Goal: Task Accomplishment & Management: Use online tool/utility

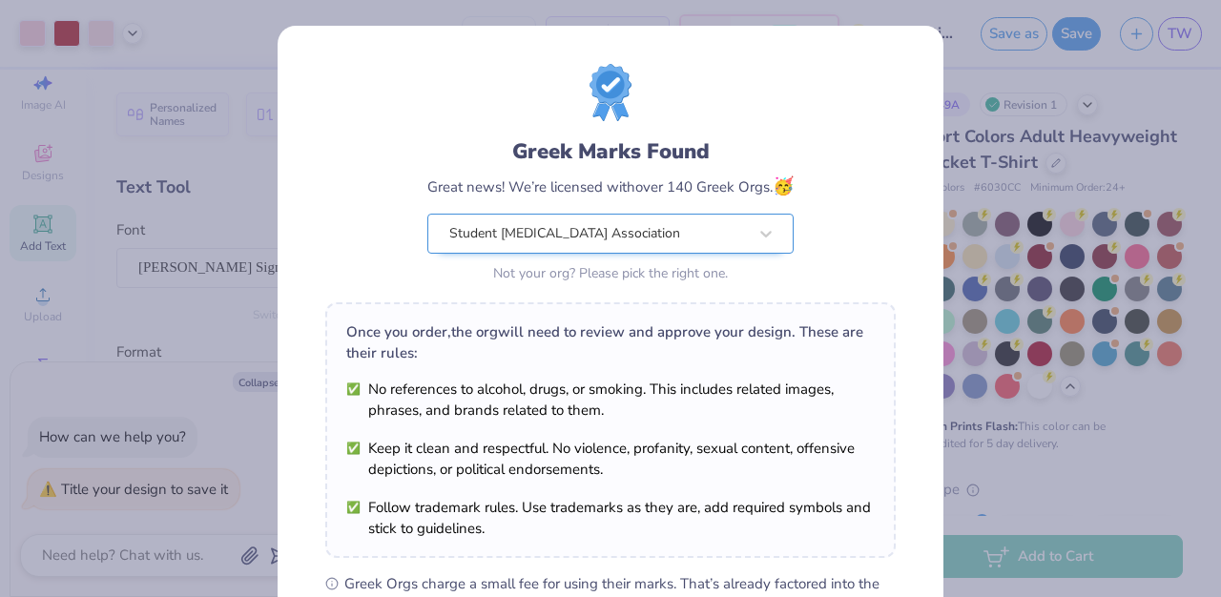
scroll to position [296, 0]
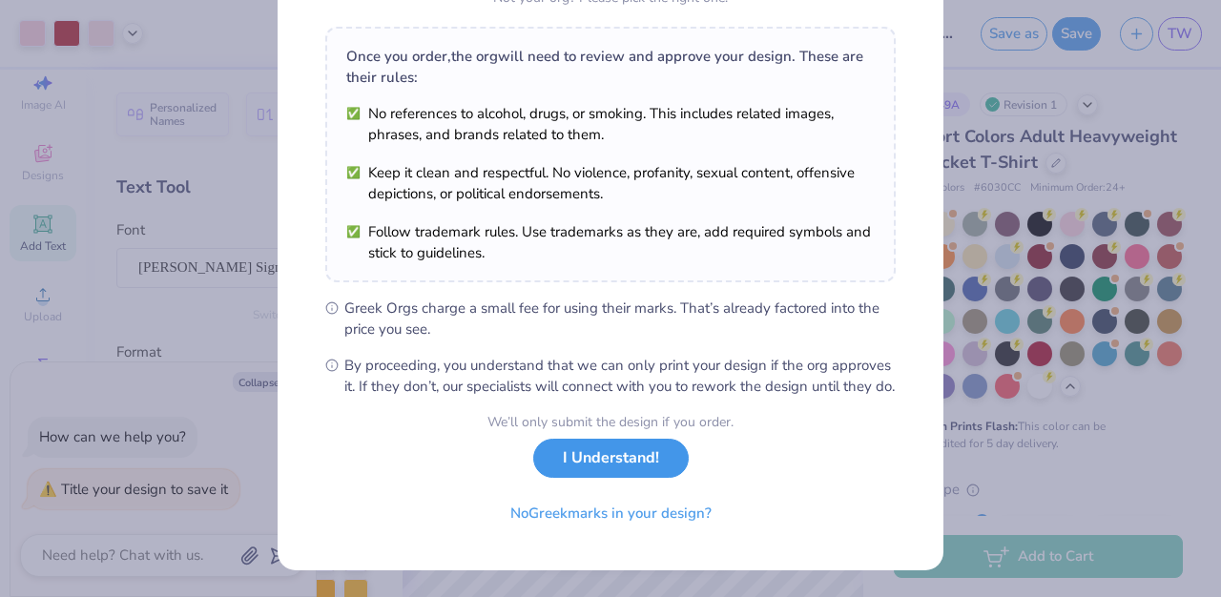
click at [581, 456] on button "I Understand!" at bounding box center [610, 458] width 155 height 39
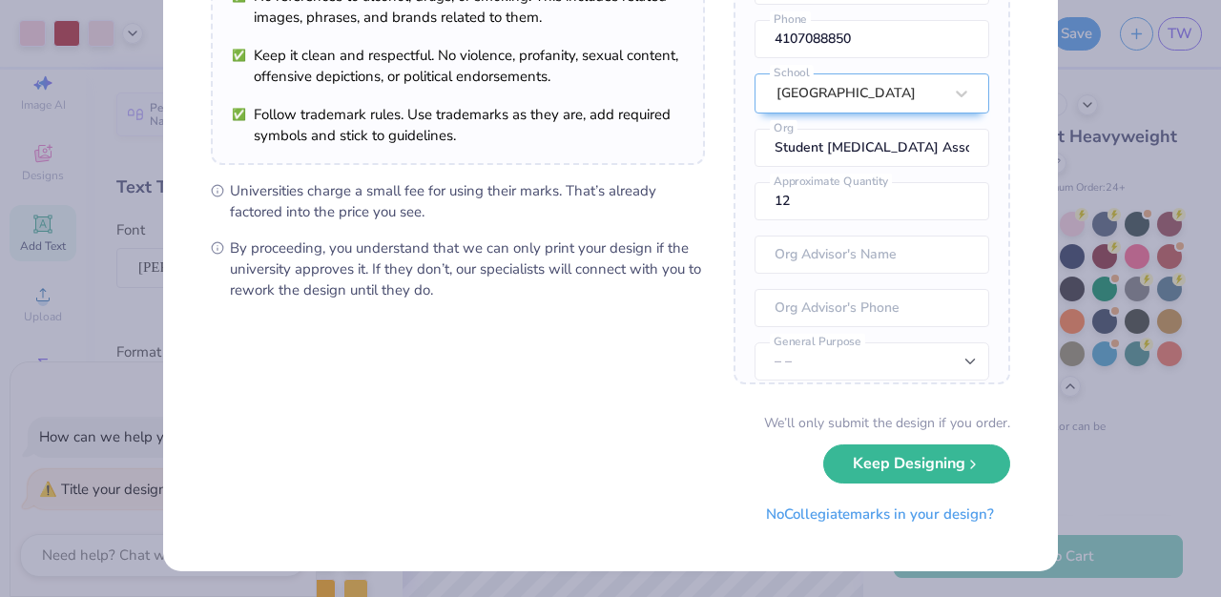
scroll to position [0, 0]
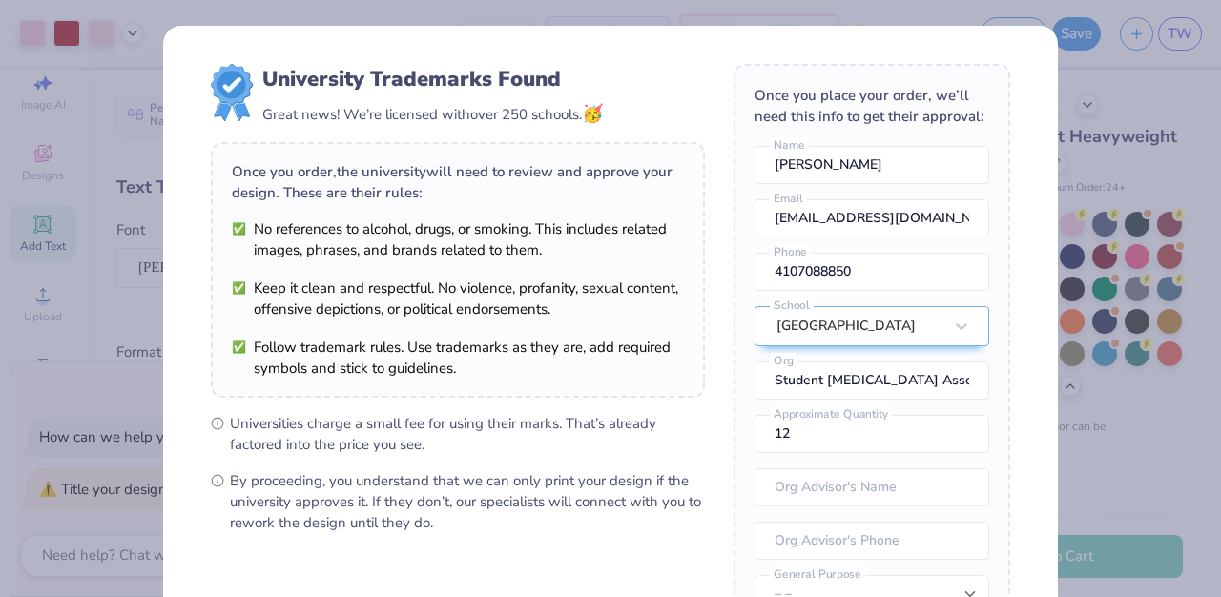
click at [1062, 242] on div "University Trademarks Found Great news! We’re licensed with over 250 schools. 🥳…" at bounding box center [610, 298] width 1221 height 597
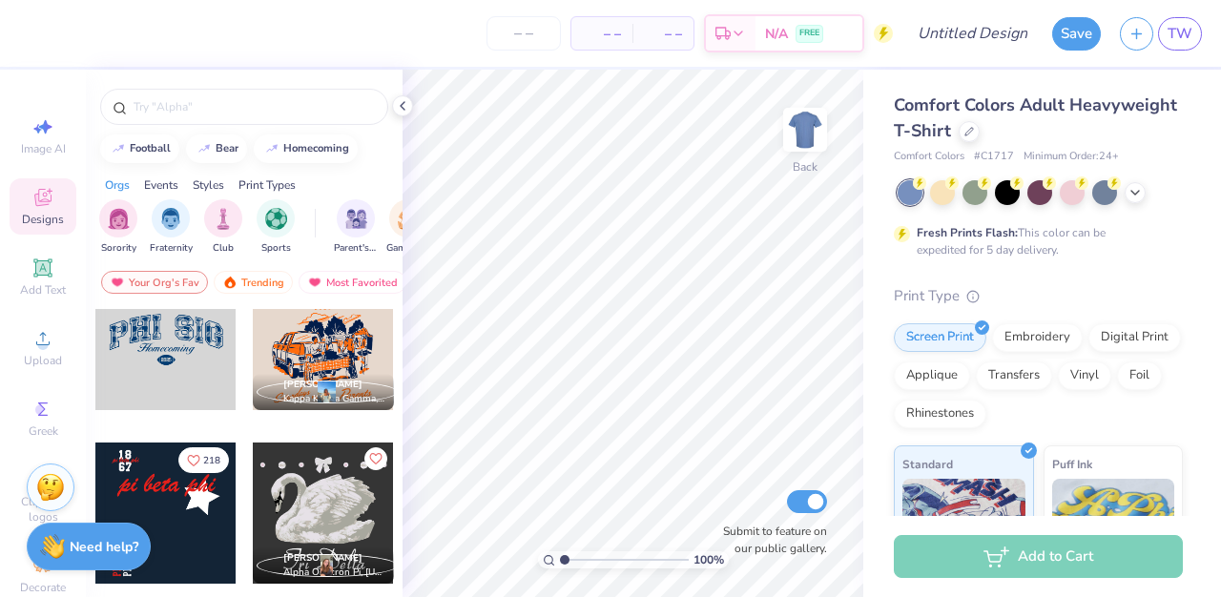
scroll to position [1258, 0]
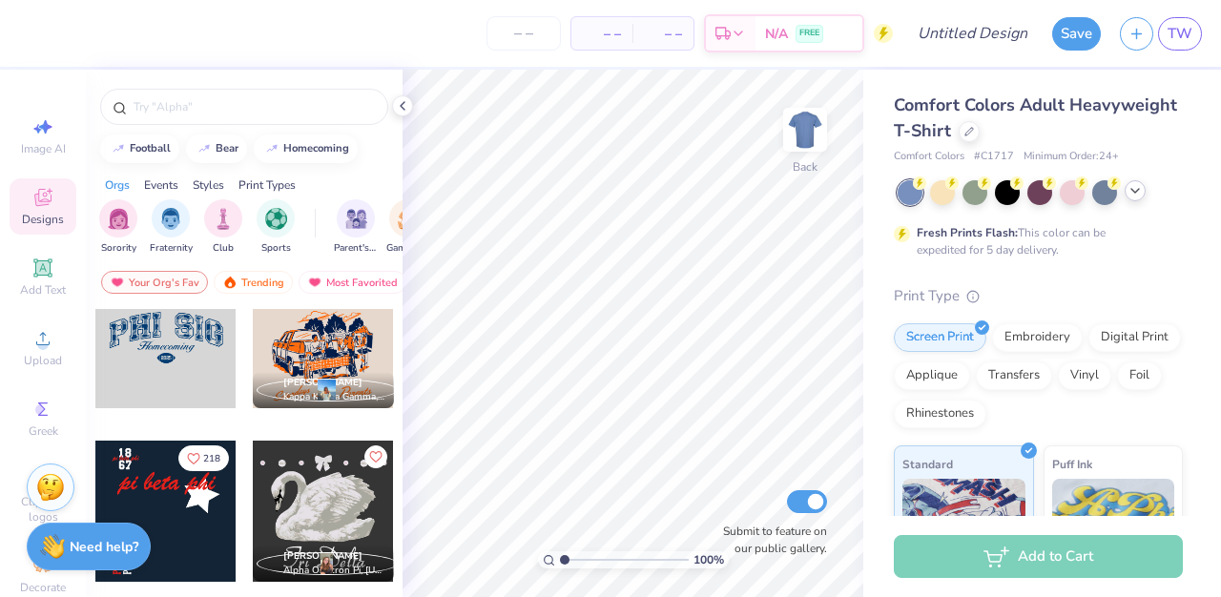
click at [1136, 194] on icon at bounding box center [1134, 190] width 15 height 15
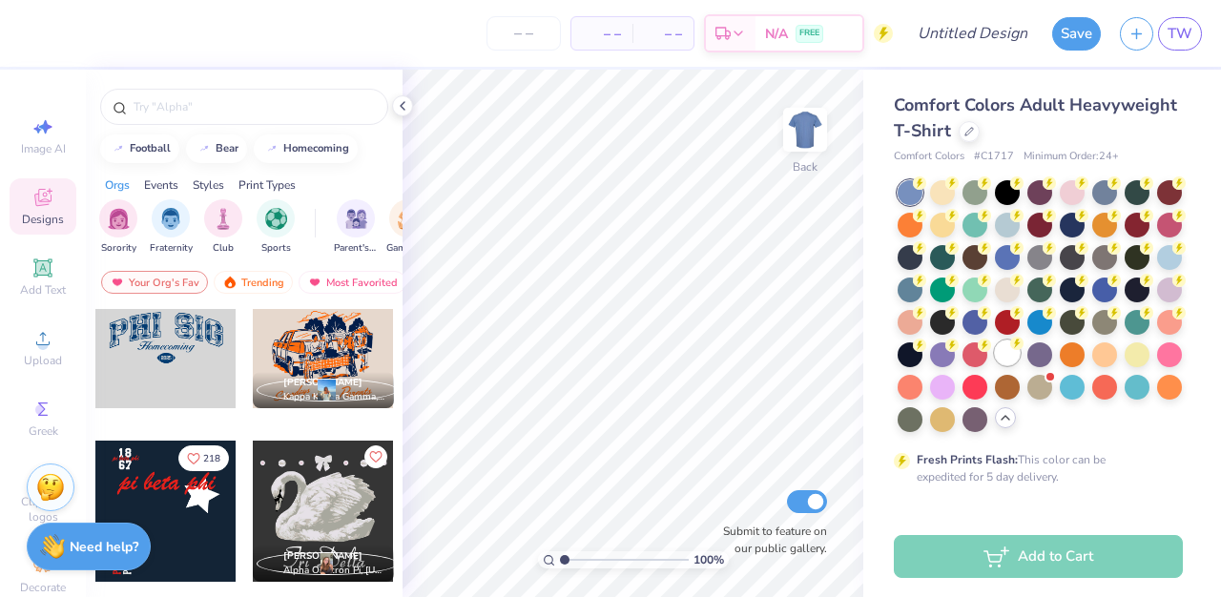
click at [1002, 361] on div at bounding box center [1007, 352] width 25 height 25
click at [1003, 290] on div at bounding box center [1007, 288] width 25 height 25
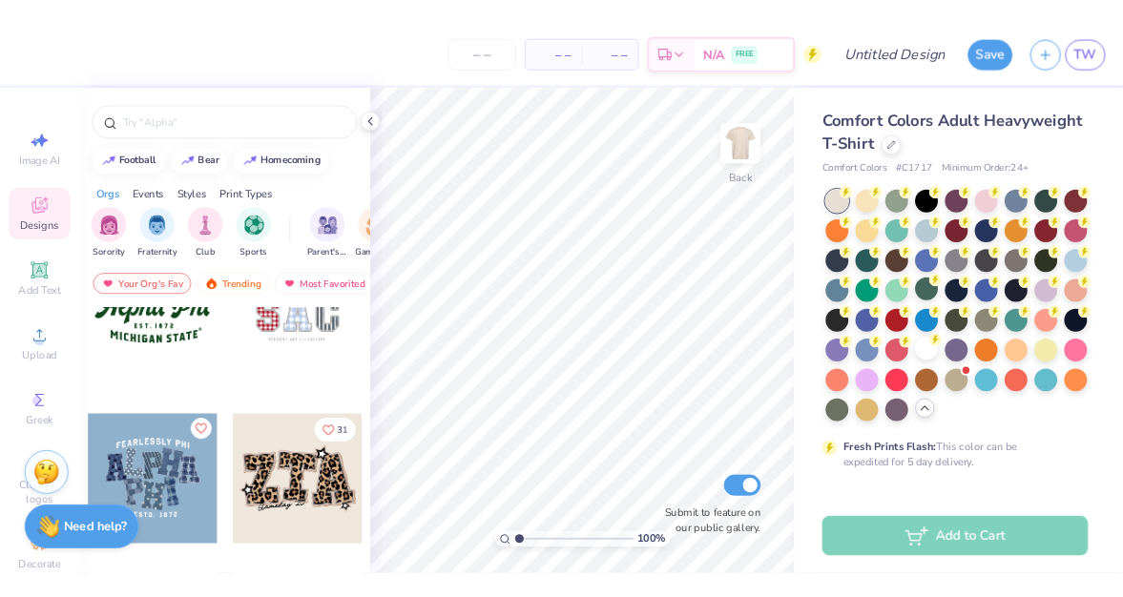
scroll to position [1561, 0]
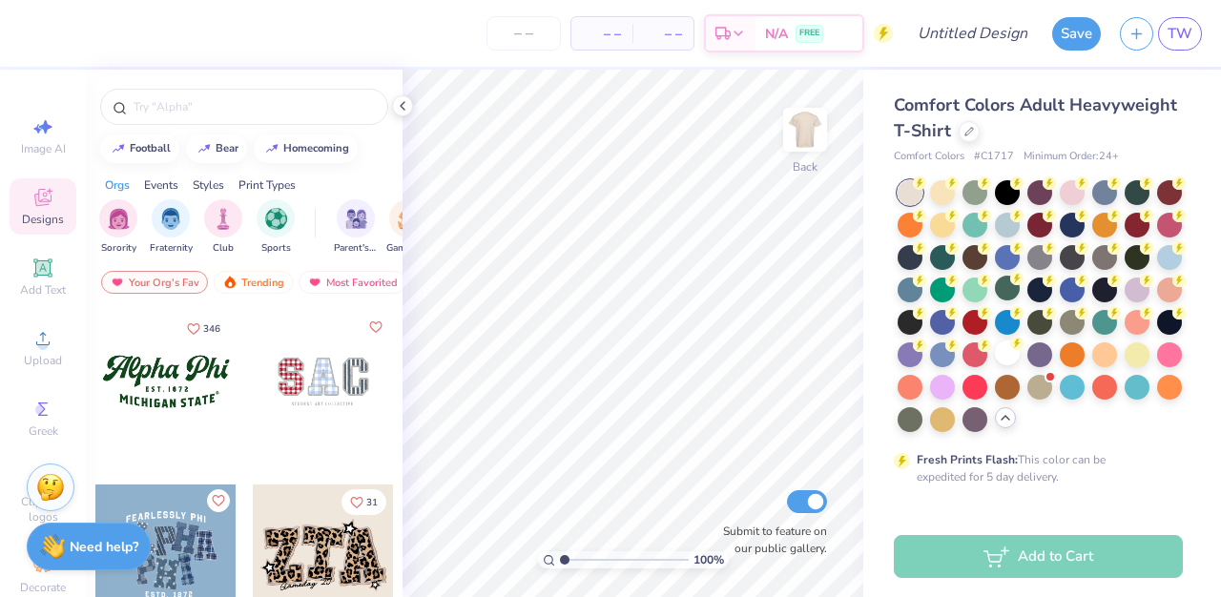
click at [361, 364] on div at bounding box center [323, 381] width 141 height 141
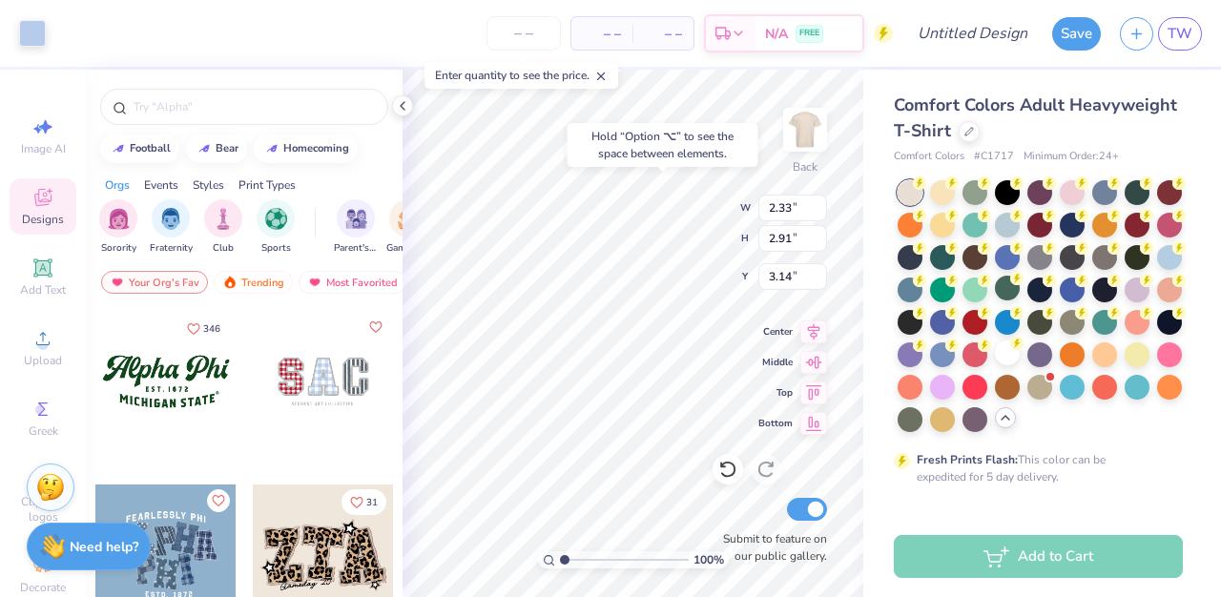
type input "3.00"
type input "1.89"
type input "3.14"
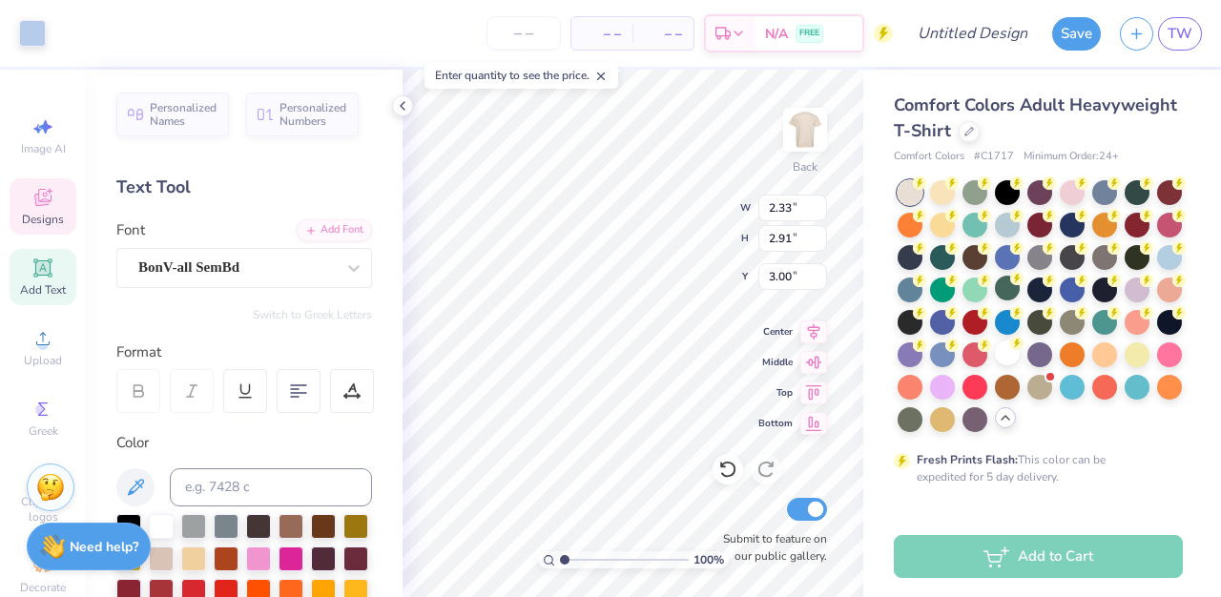
type input "2.33"
type input "2.91"
type input "8.29"
type input "2.57"
type input "3.15"
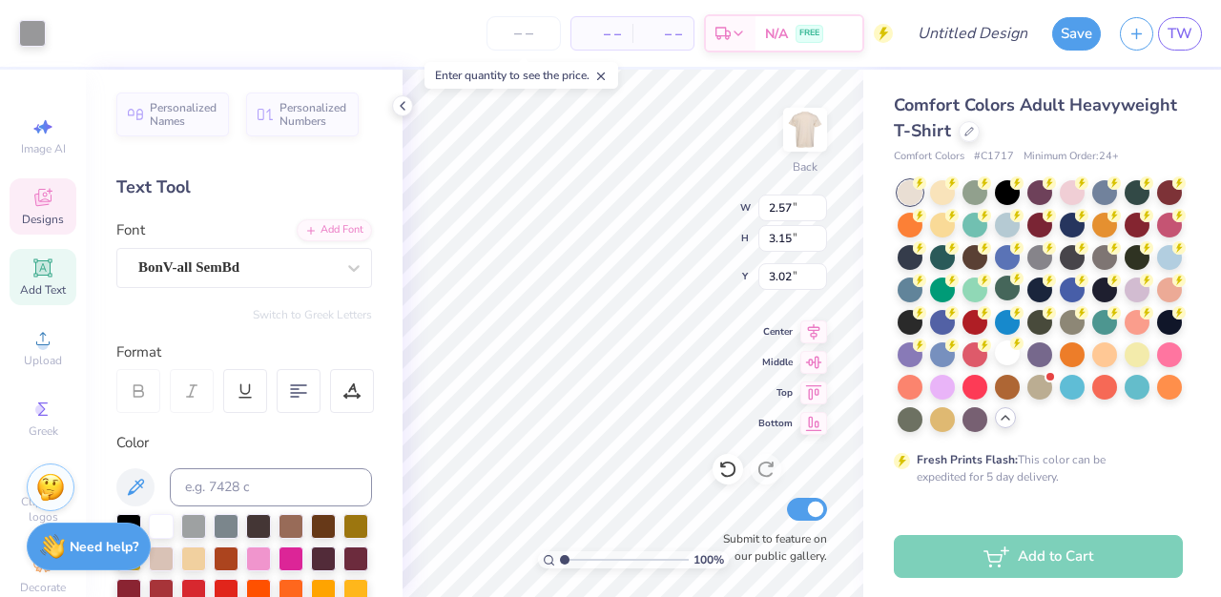
type input "8.17"
click at [727, 471] on icon at bounding box center [727, 469] width 19 height 19
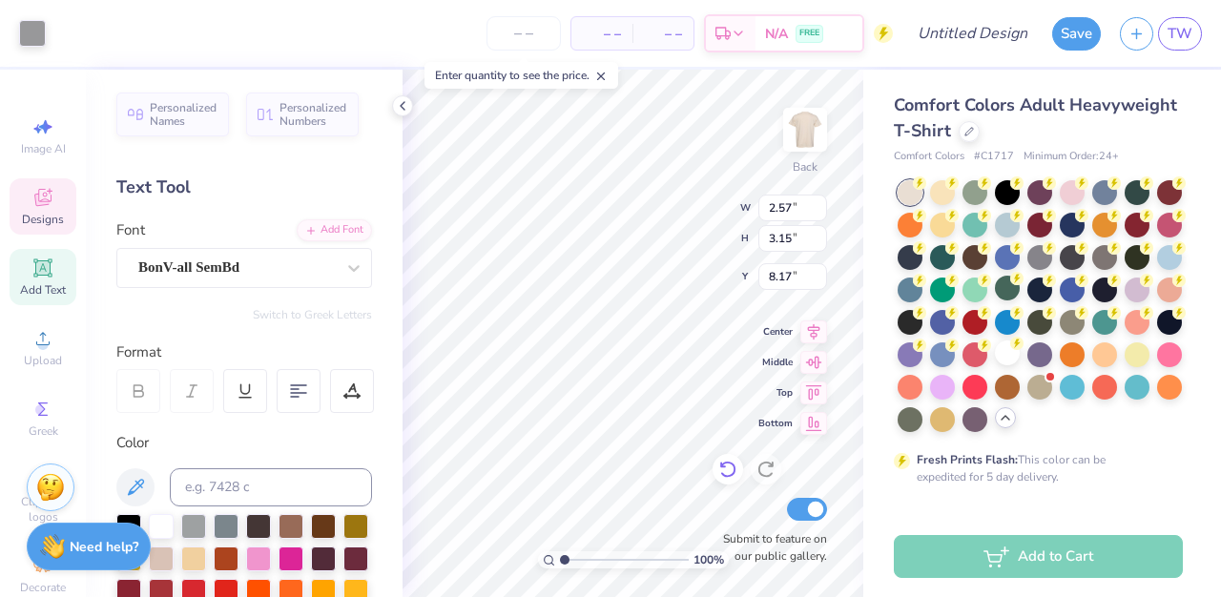
click at [727, 471] on div at bounding box center [727, 469] width 31 height 31
click at [727, 471] on icon at bounding box center [727, 469] width 19 height 19
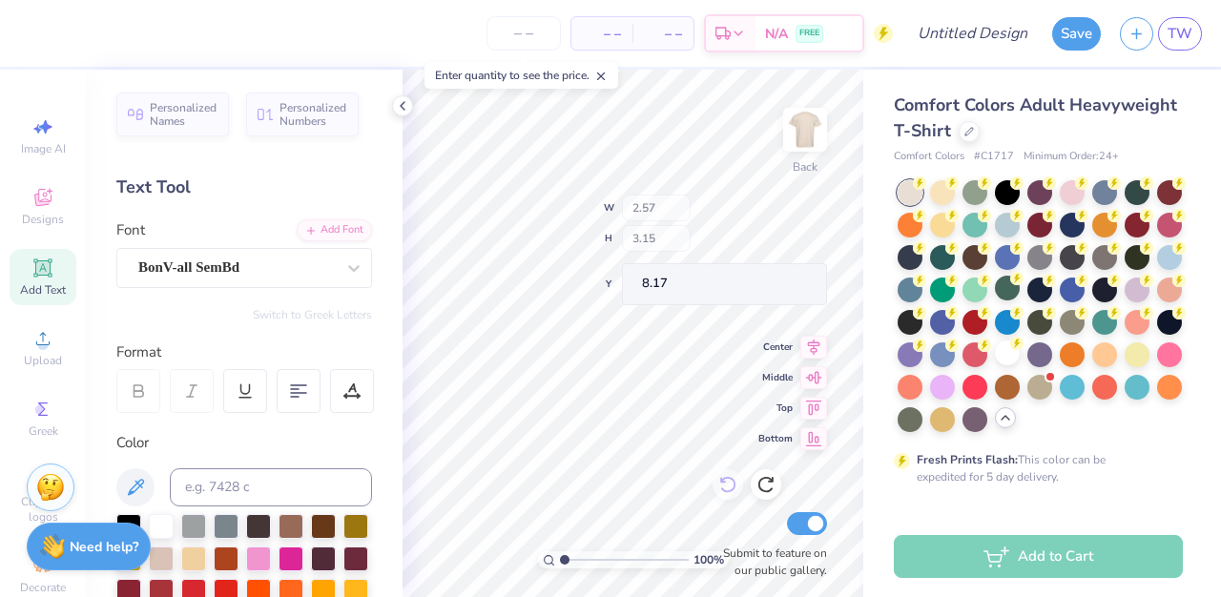
type input "7.54"
type input "4.02"
type input "3.00"
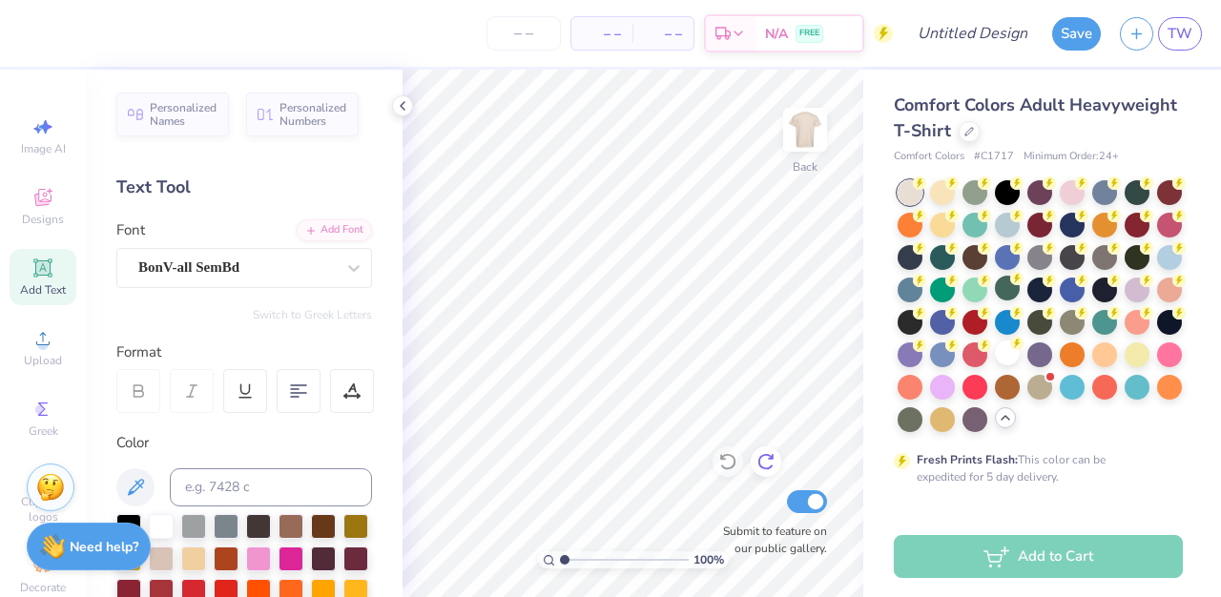
click at [766, 464] on icon at bounding box center [765, 461] width 19 height 19
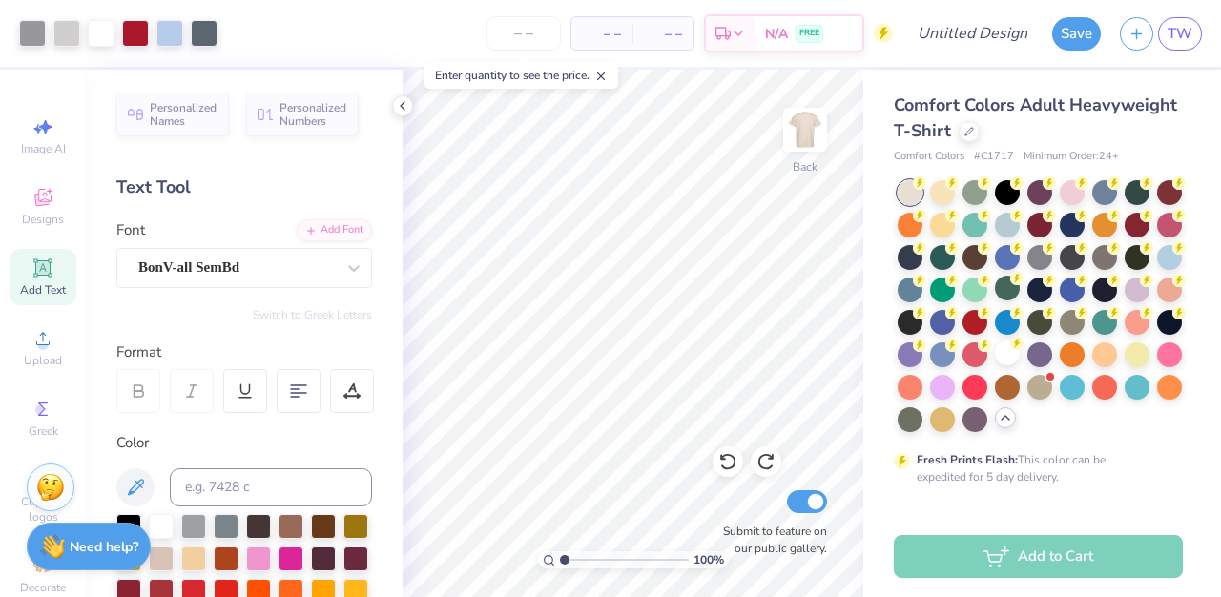
click at [1215, 301] on div "Comfort Colors Adult Heavyweight T-Shirt Comfort Colors # C1717 Minimum Order: …" at bounding box center [1042, 587] width 358 height 1034
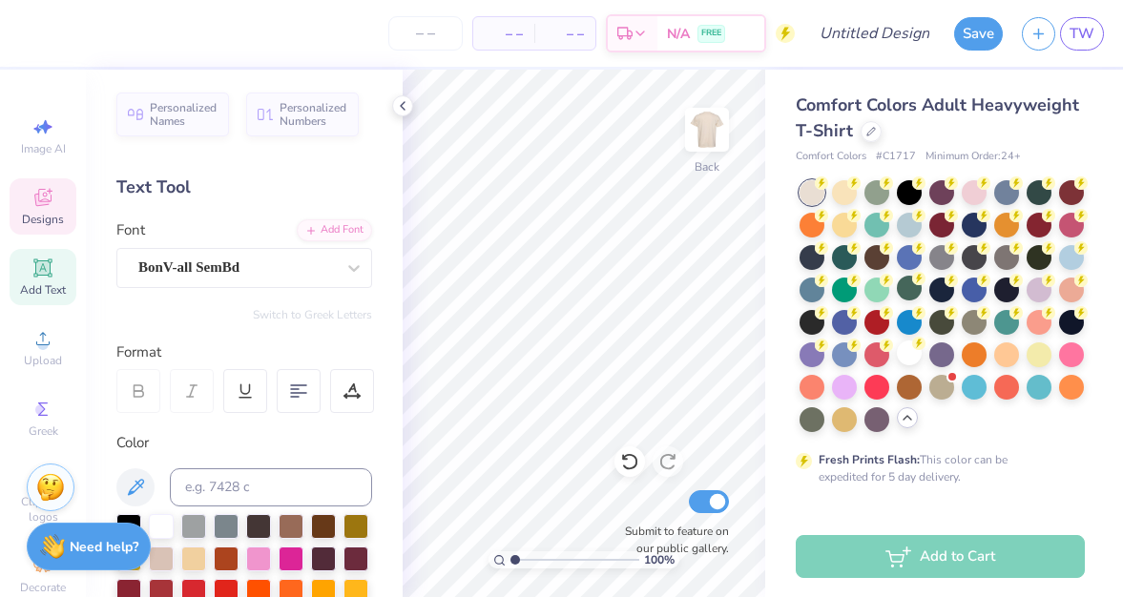
click at [34, 210] on div "Designs" at bounding box center [43, 206] width 67 height 56
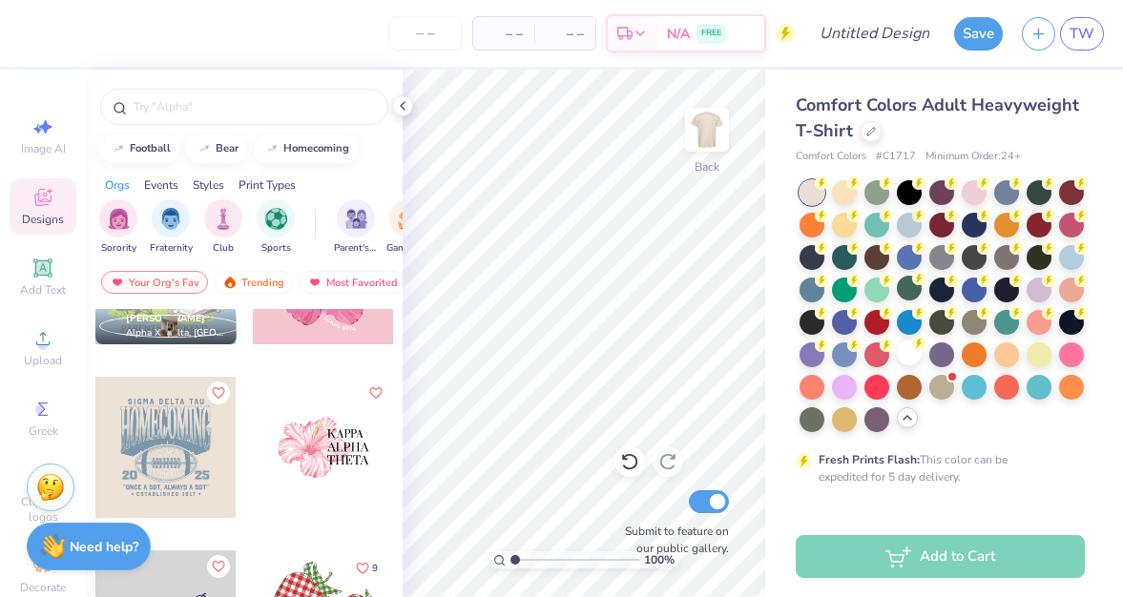
scroll to position [3580, 0]
click at [346, 450] on div at bounding box center [323, 445] width 141 height 141
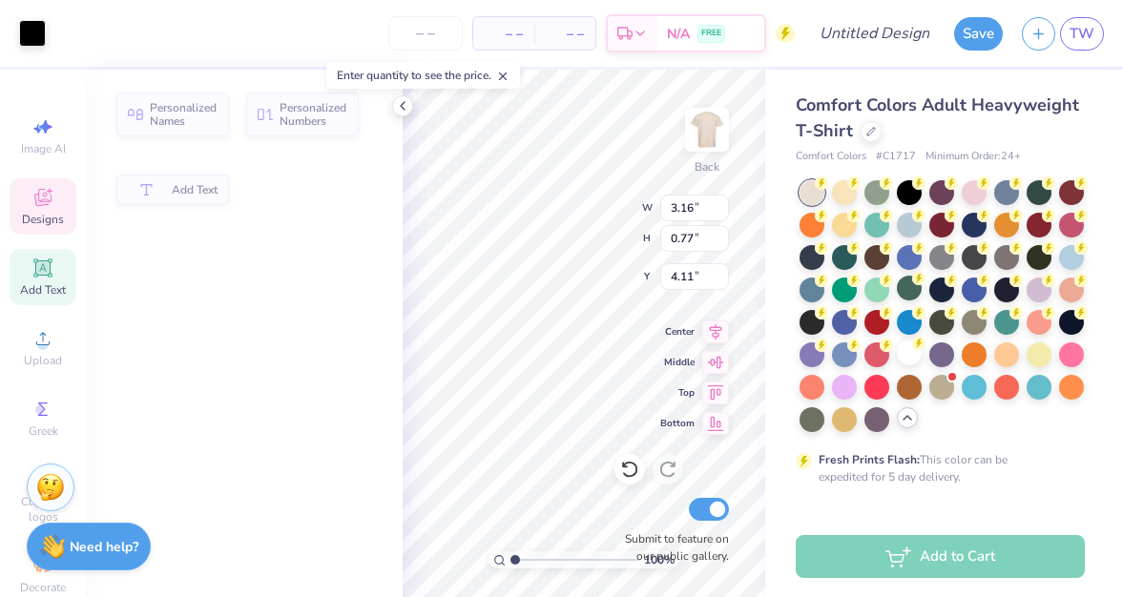
type input "4.07"
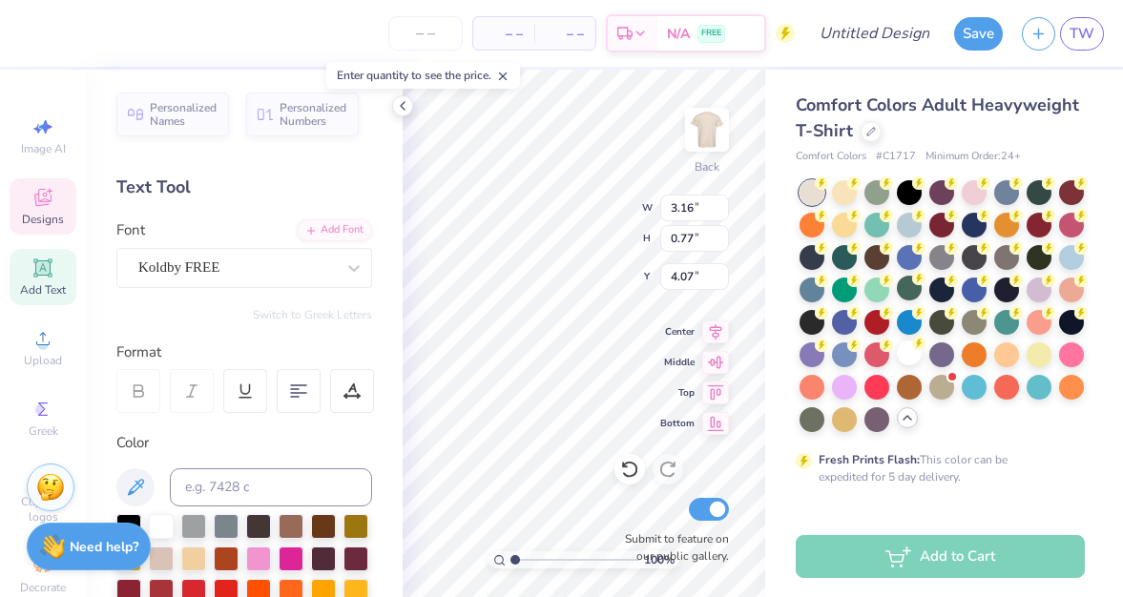
scroll to position [0, 0]
type textarea "SHENANDOAH"
type input "3.61"
type input "0.81"
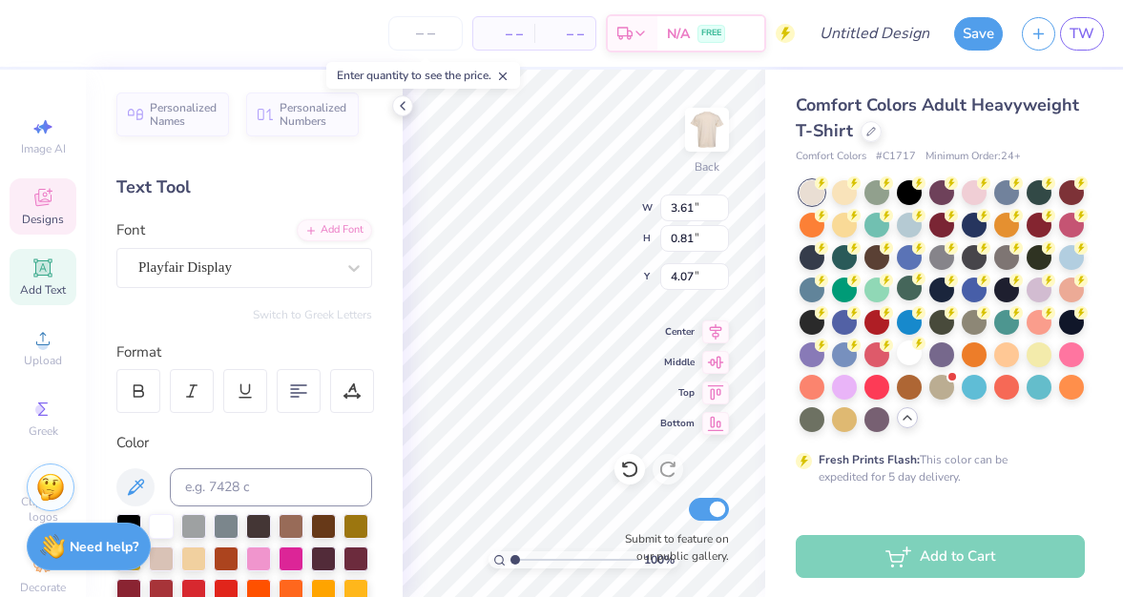
type input "5.26"
type textarea "UNIVERSITY"
type input "3.59"
type input "6.40"
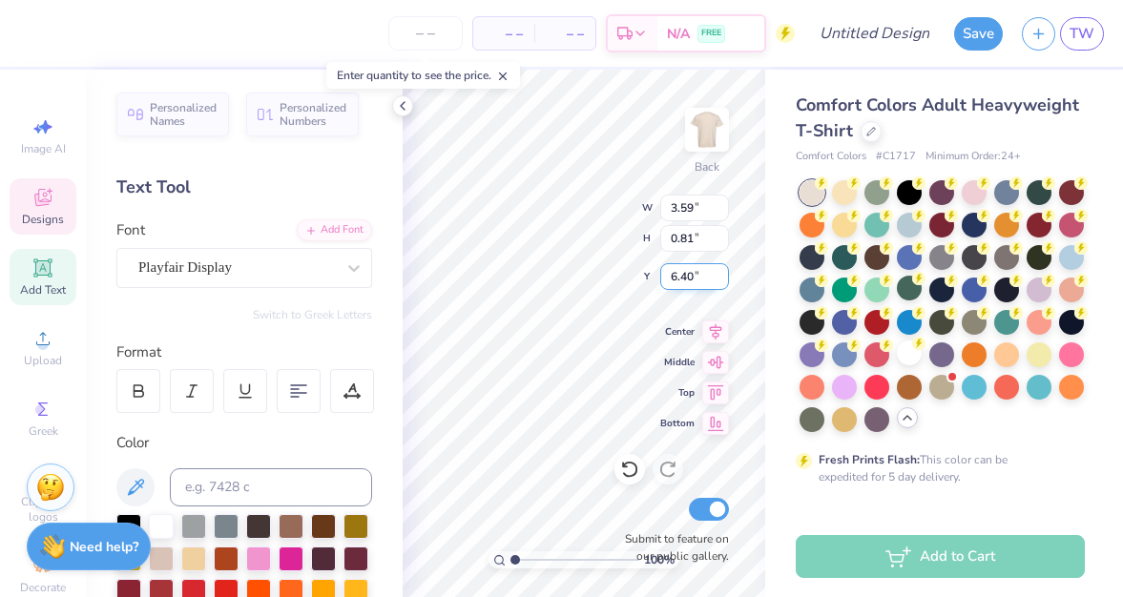
scroll to position [0, 0]
type textarea "OCCUPATIONAL"
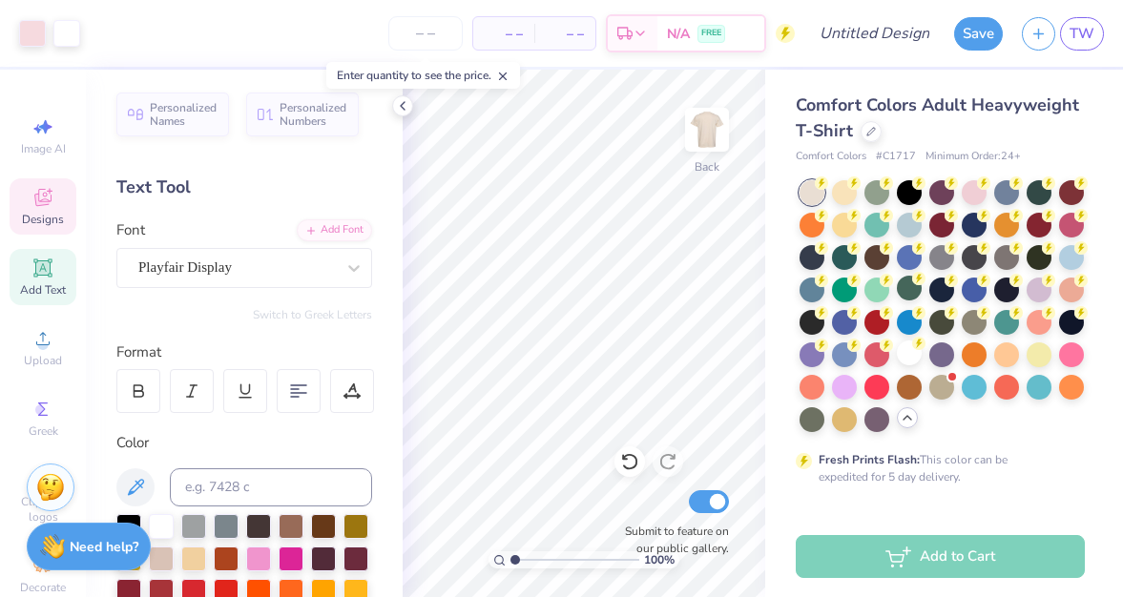
click at [48, 216] on span "Designs" at bounding box center [43, 219] width 42 height 15
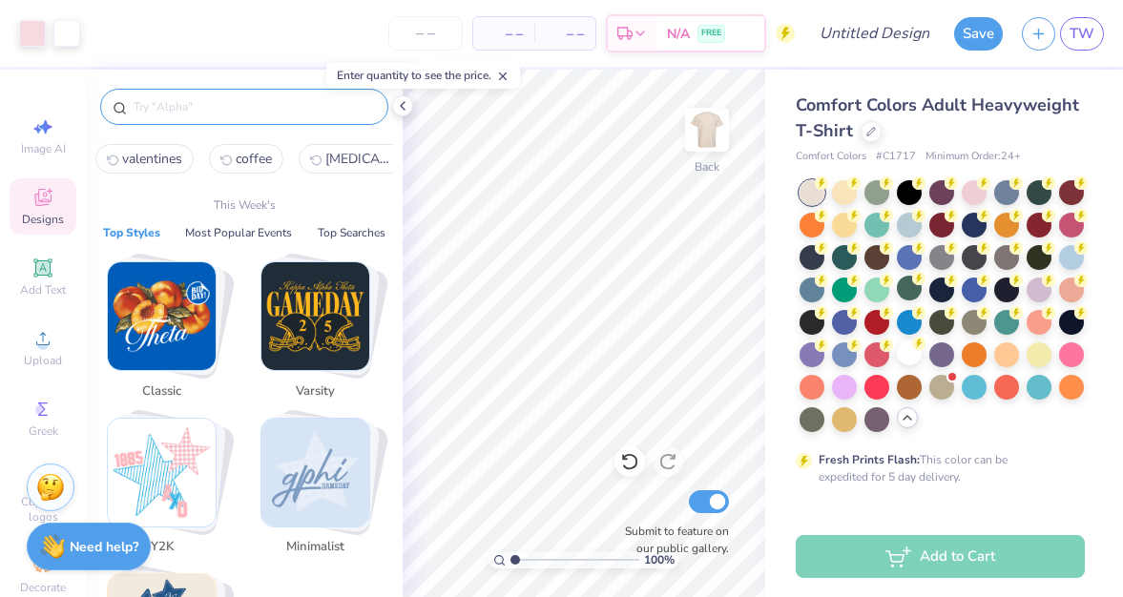
click at [185, 105] on input "text" at bounding box center [254, 106] width 244 height 19
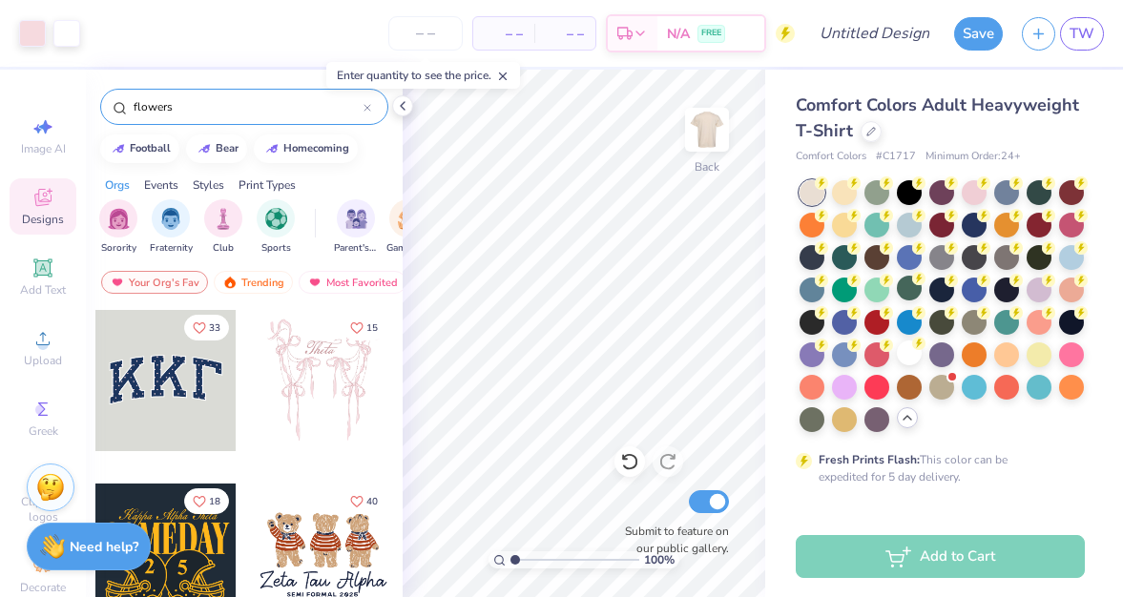
type input "flowers"
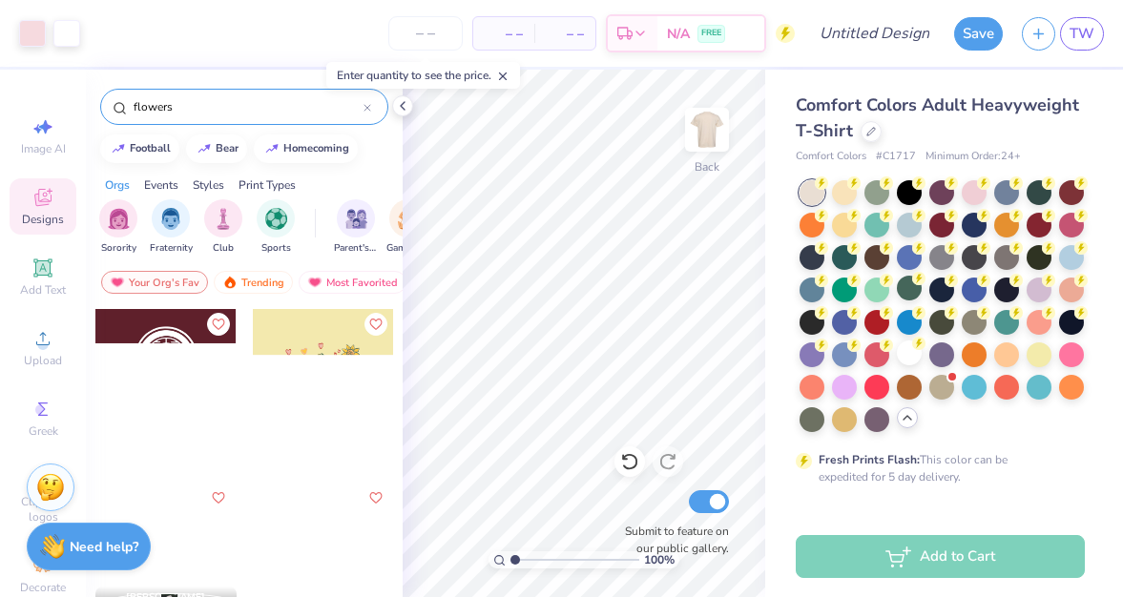
scroll to position [2952, 0]
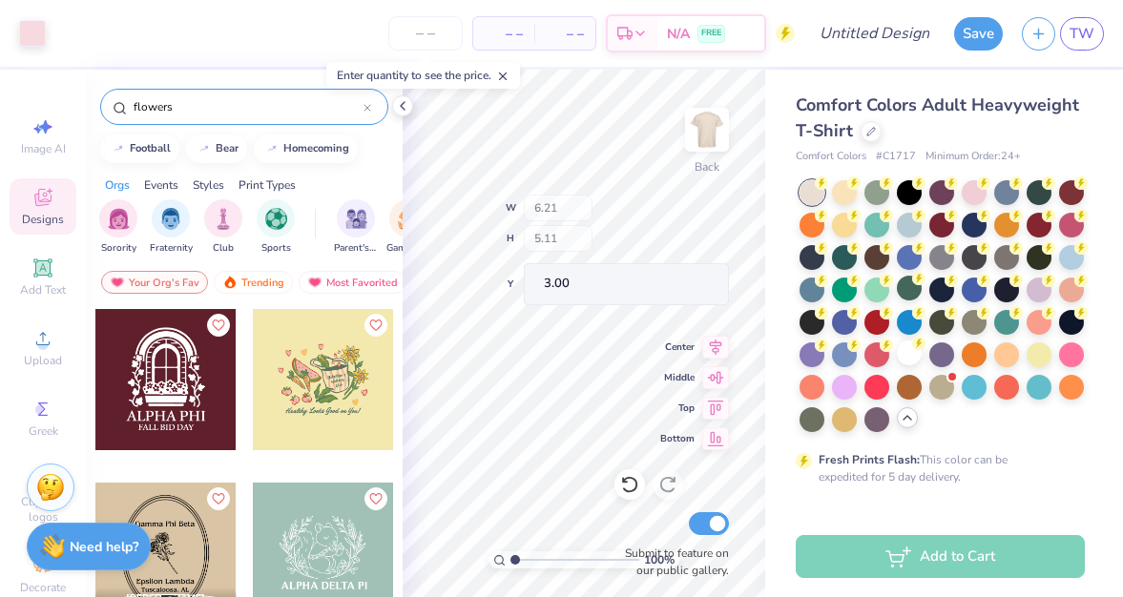
type input "3.00"
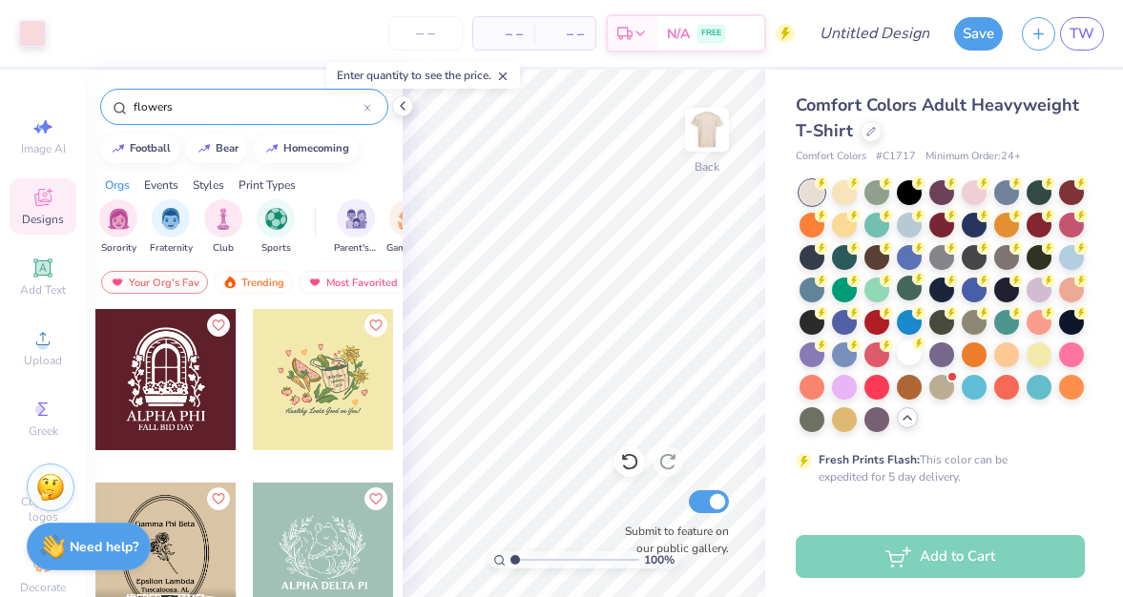
click at [351, 394] on div at bounding box center [323, 379] width 141 height 141
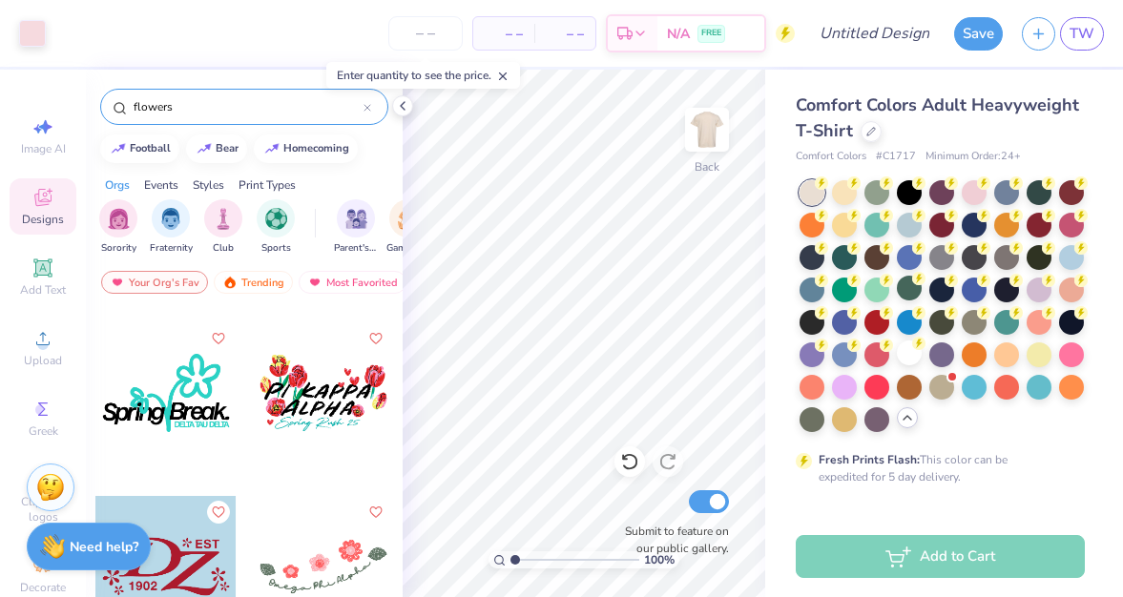
scroll to position [4357, 0]
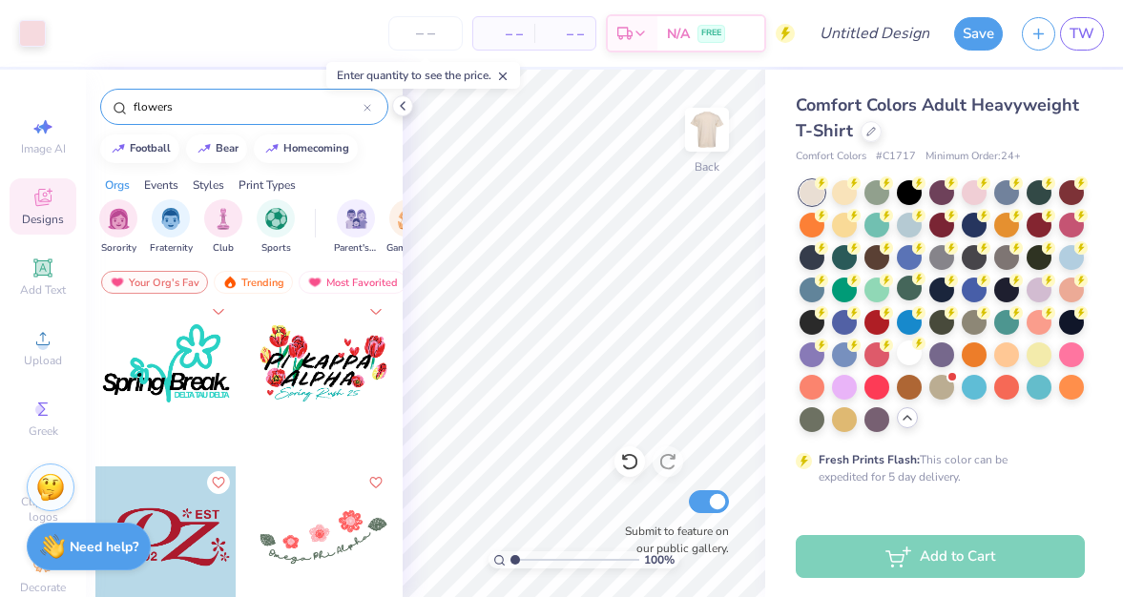
click at [331, 362] on div at bounding box center [323, 363] width 141 height 141
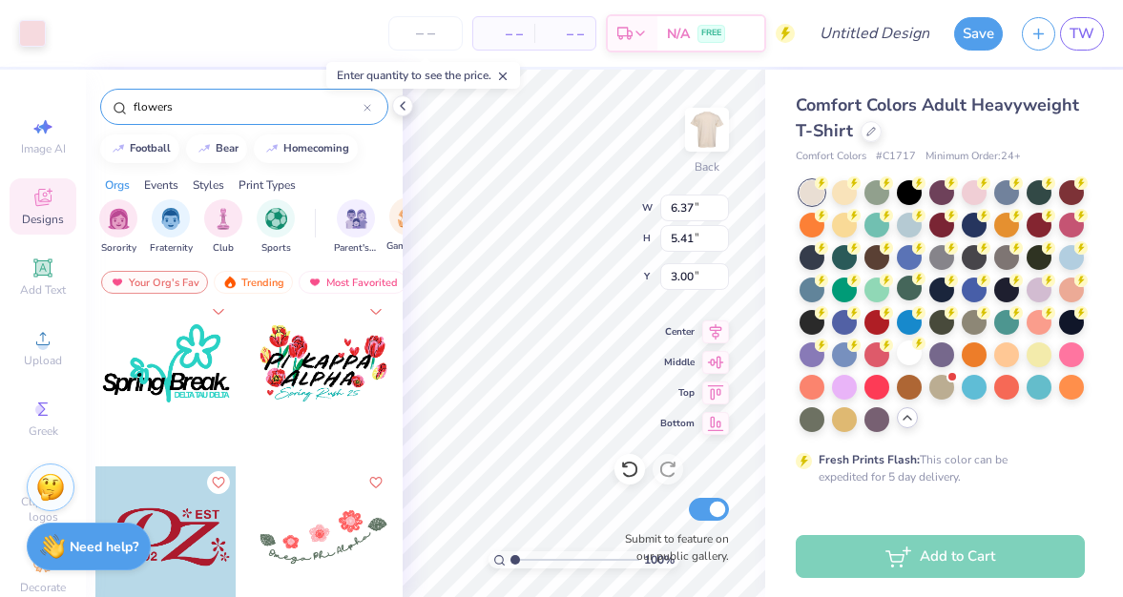
type input "6.37"
type input "5.41"
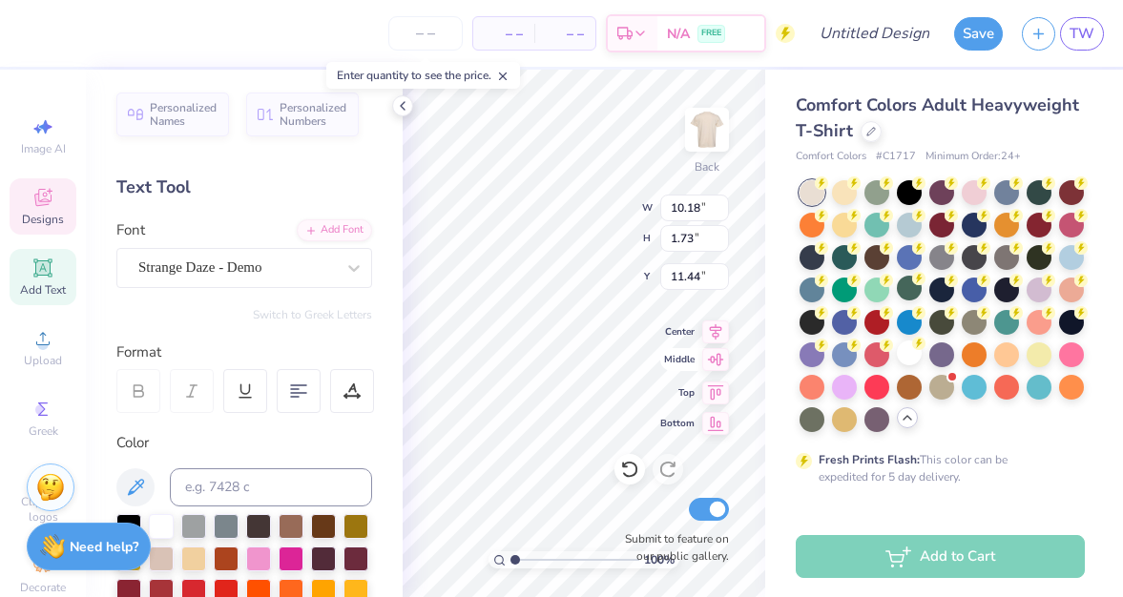
scroll to position [0, 0]
type textarea "SU Occupational"
type input "7.07"
type input "1.65"
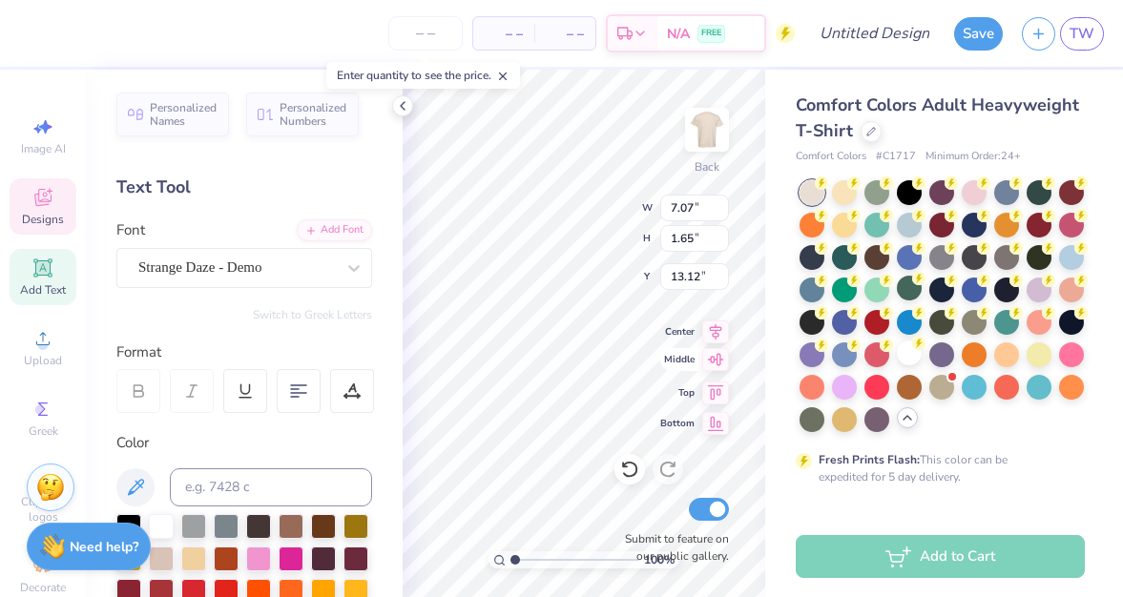
type input "13.12"
type textarea "Therapy"
type input "8.13"
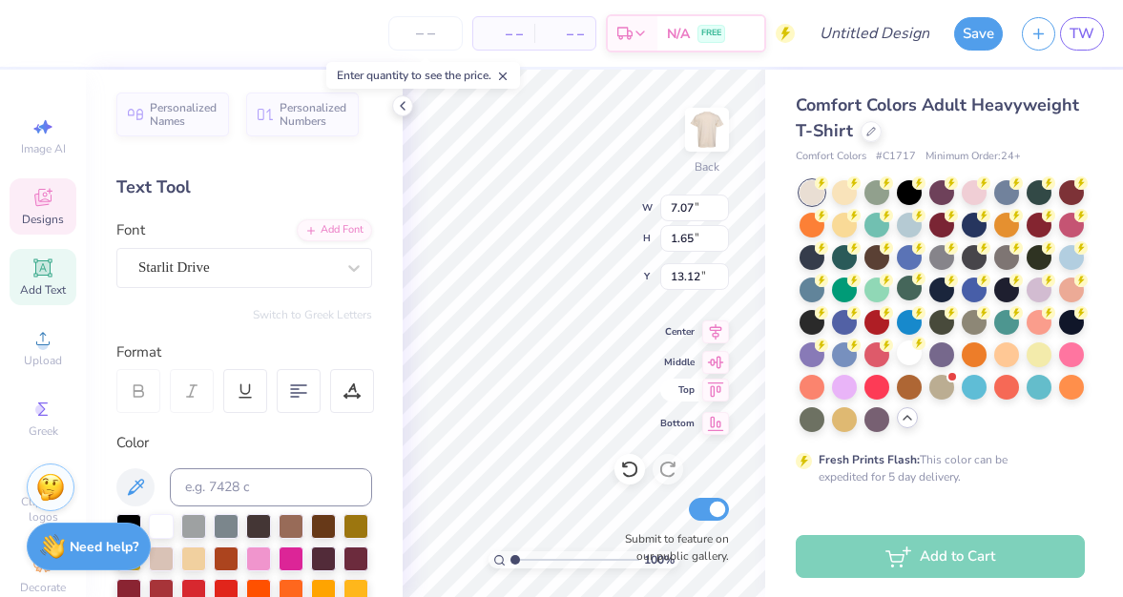
type input "1.37"
type input "14.77"
type textarea "Grow to your full potential"
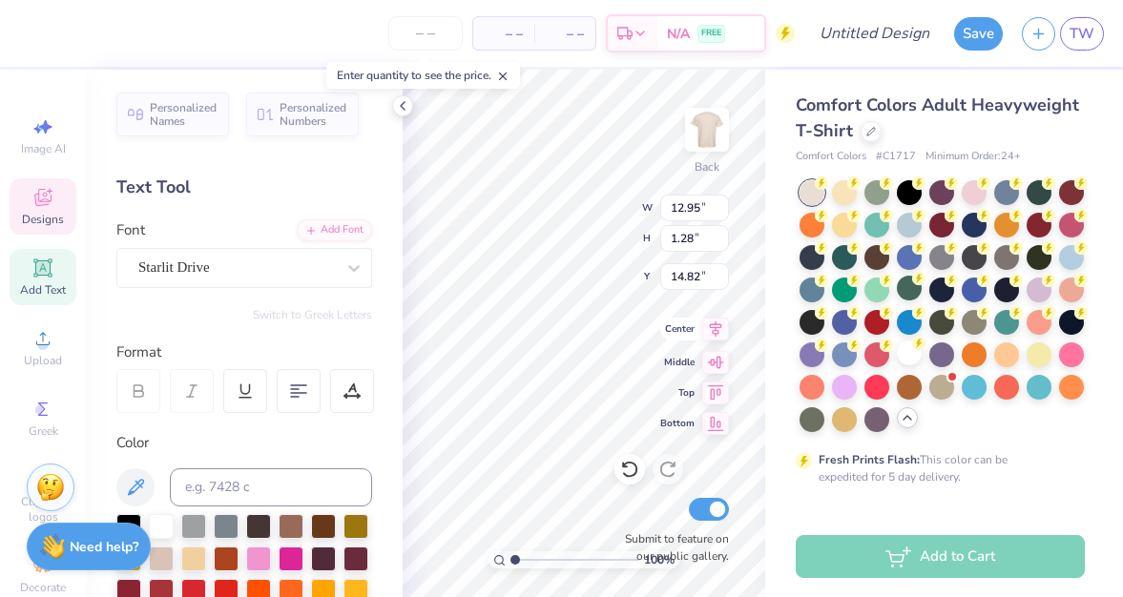
click at [712, 330] on icon at bounding box center [716, 329] width 12 height 16
type input "14.17"
type input "1.31"
type input "11.66"
click at [718, 327] on icon at bounding box center [716, 329] width 12 height 16
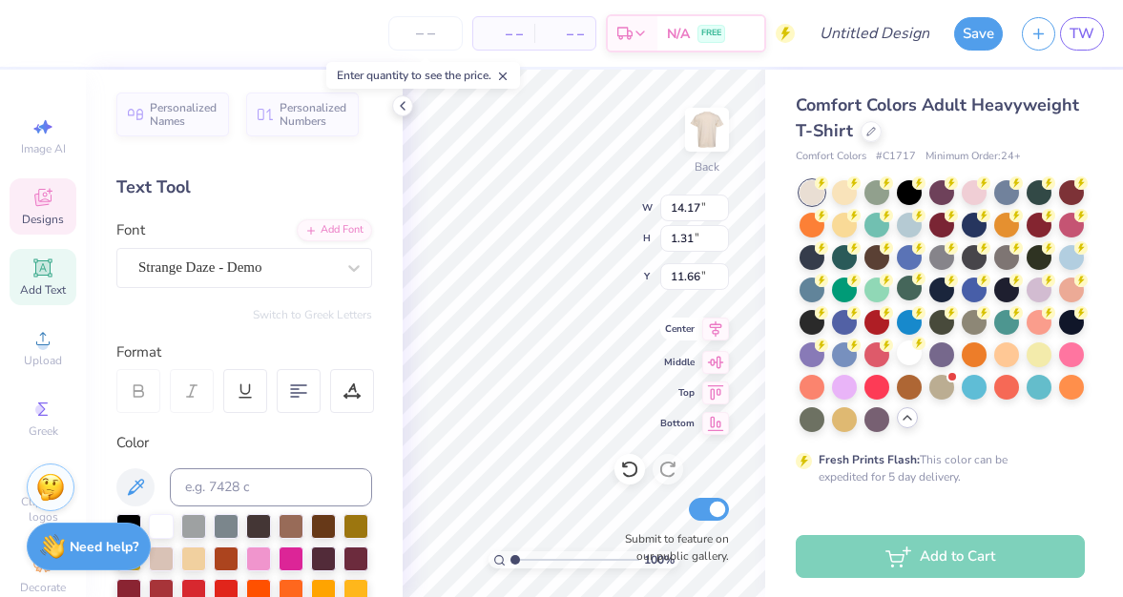
click at [718, 327] on icon at bounding box center [716, 329] width 12 height 16
type input "11.51"
type input "1.06"
type input "9.75"
type input "1.80"
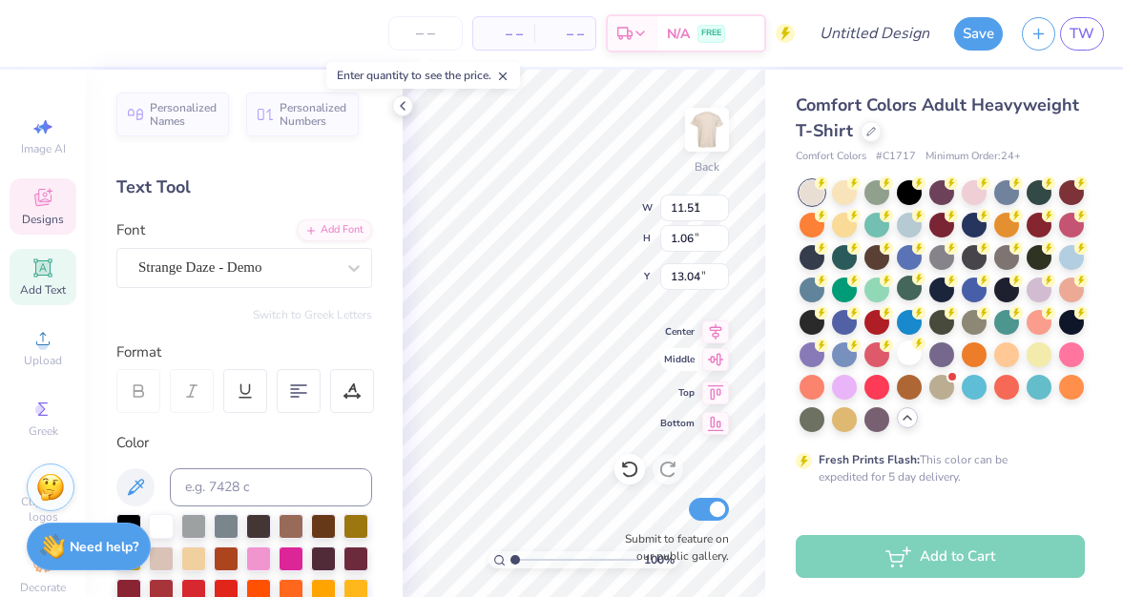
type input "13.04"
click at [716, 328] on icon at bounding box center [715, 329] width 27 height 23
type input "7.20"
type input "1.33"
click at [708, 329] on icon at bounding box center [715, 329] width 27 height 23
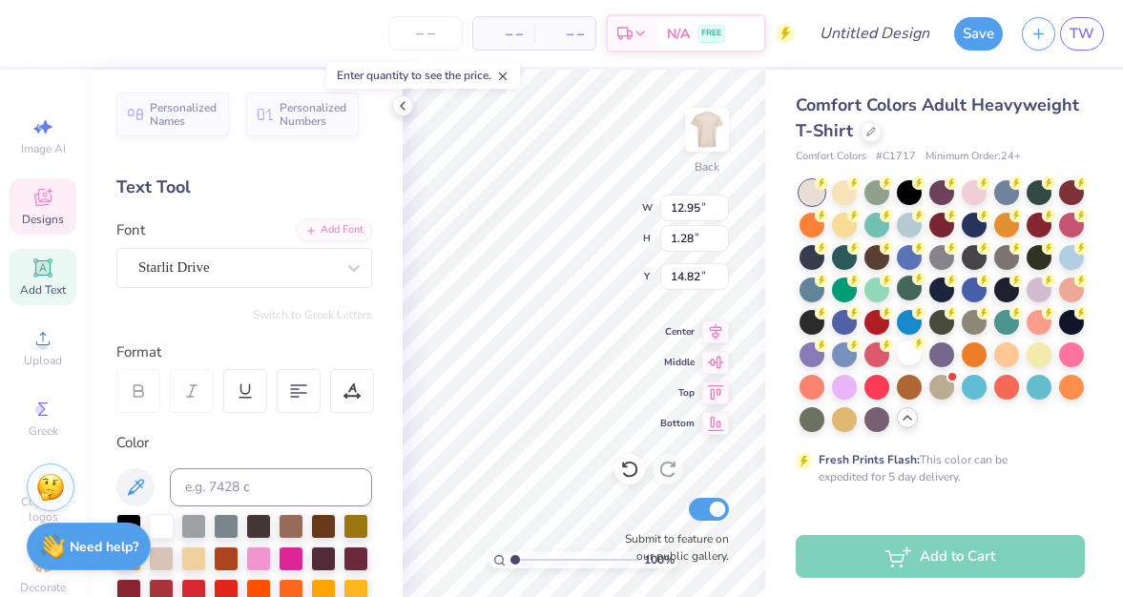
click at [766, 423] on div "Comfort Colors Adult Heavyweight T-Shirt Comfort Colors # C1717 Minimum Order: …" at bounding box center [944, 587] width 358 height 1034
type input "11.75"
type input "1.16"
type input "15.03"
click at [717, 335] on icon at bounding box center [715, 329] width 27 height 23
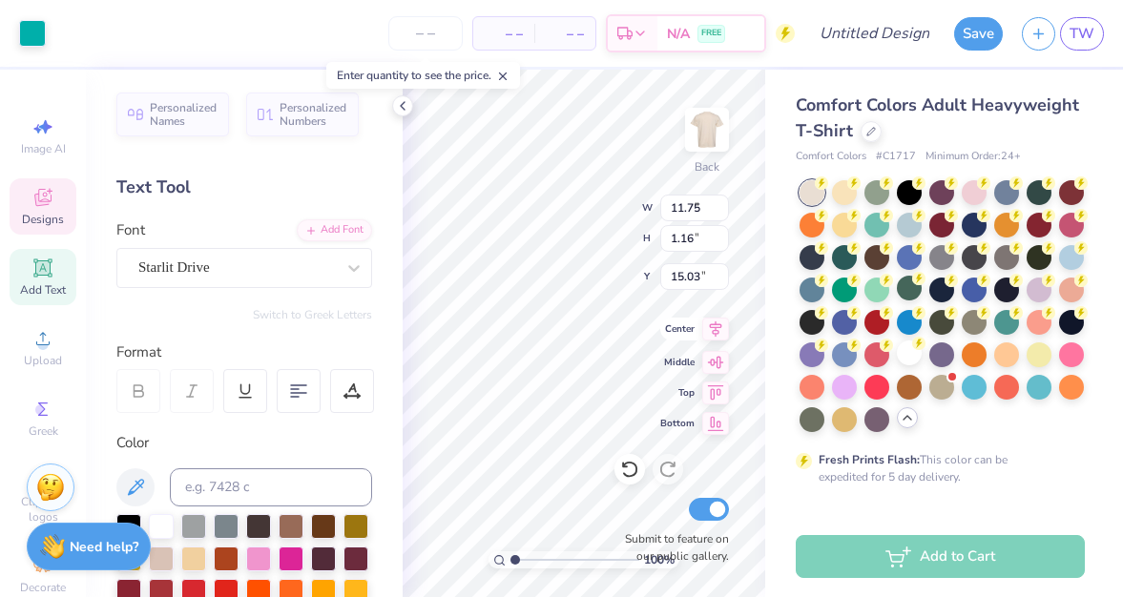
type input "0.98"
type input "2.95"
type input "11.87"
type input "11.51"
type input "1.06"
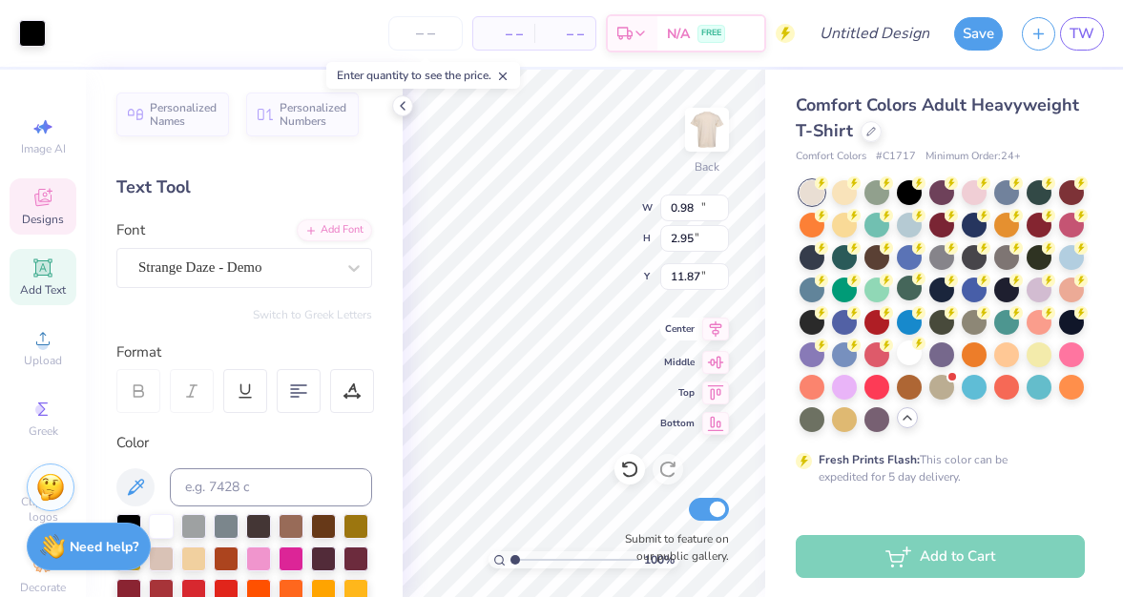
type input "11.66"
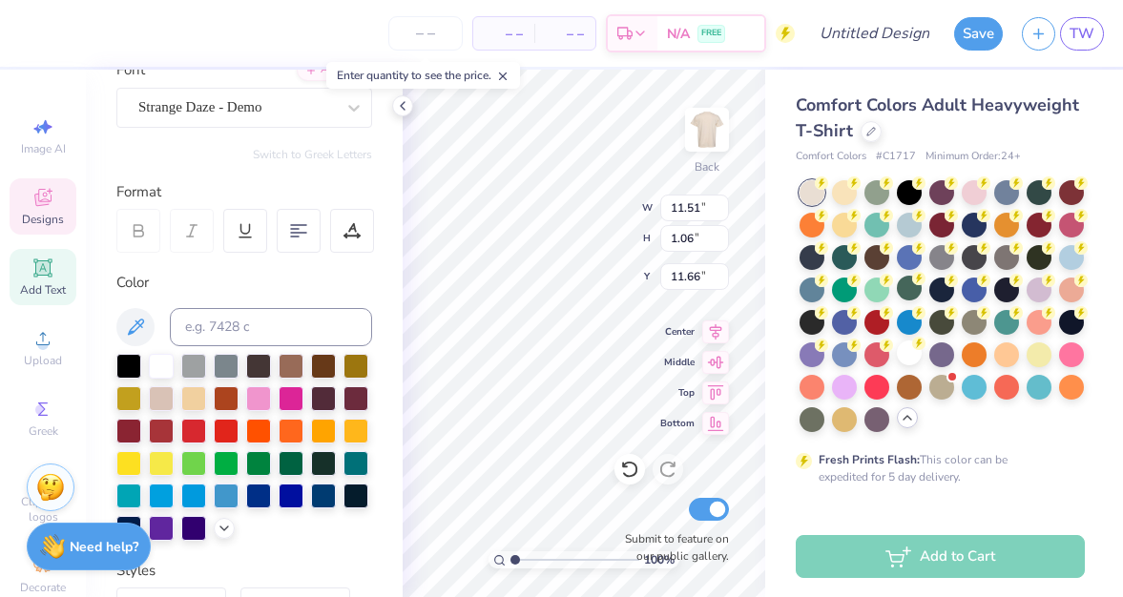
scroll to position [0, 0]
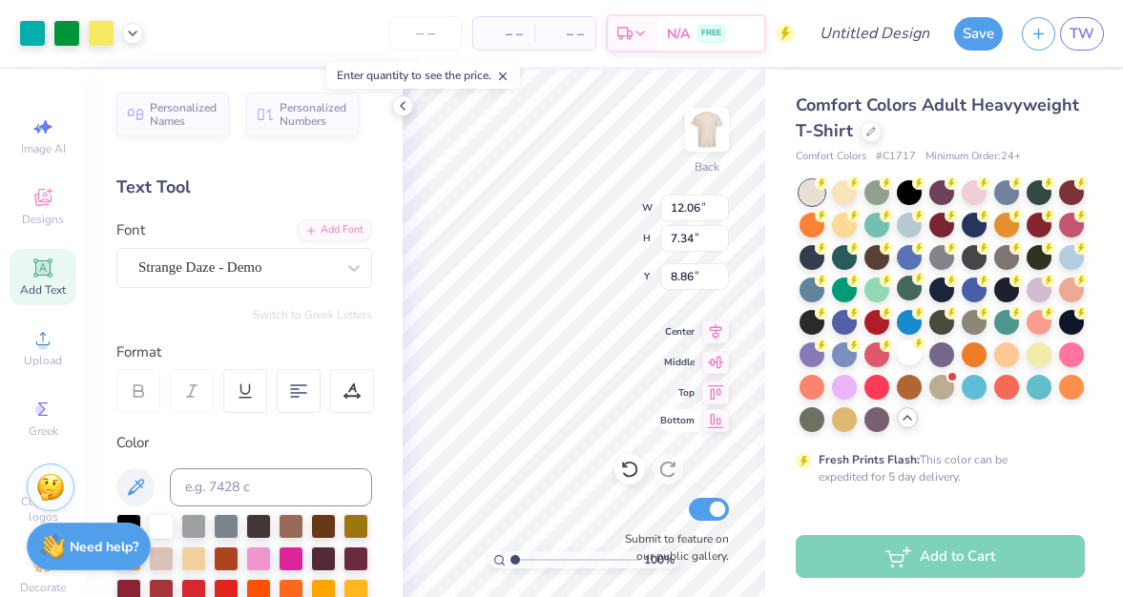
type input "5.16"
type textarea "Occupational"
type input "7.20"
type input "1.33"
type input "9.35"
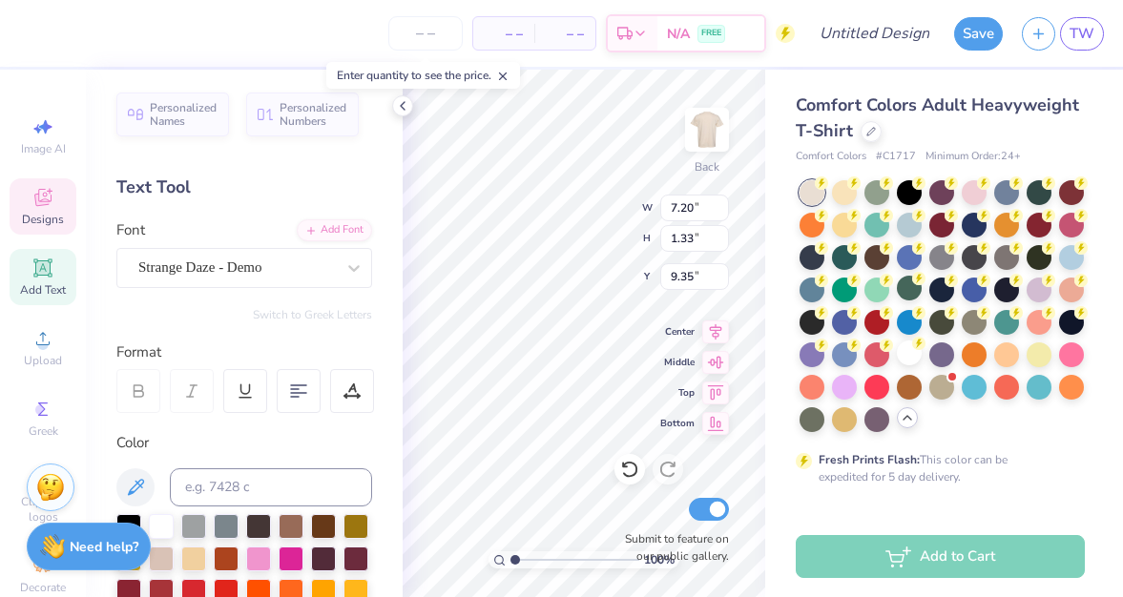
click at [591, 196] on div "100 % Back W 7.20 7.20 " H 1.33 1.33 " Y 9.35 9.35 " Center Middle Top Bottom S…" at bounding box center [583, 333] width 362 height 527
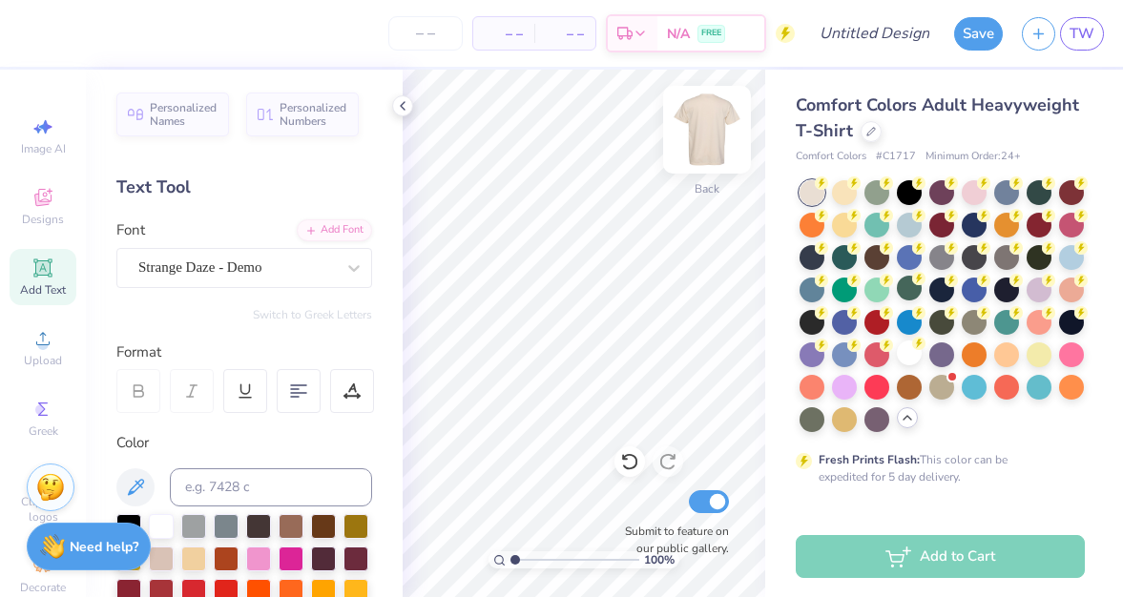
click at [705, 125] on img at bounding box center [707, 130] width 76 height 76
click at [712, 132] on img at bounding box center [707, 130] width 76 height 76
click at [710, 141] on img at bounding box center [707, 130] width 76 height 76
click at [51, 190] on icon at bounding box center [42, 197] width 23 height 23
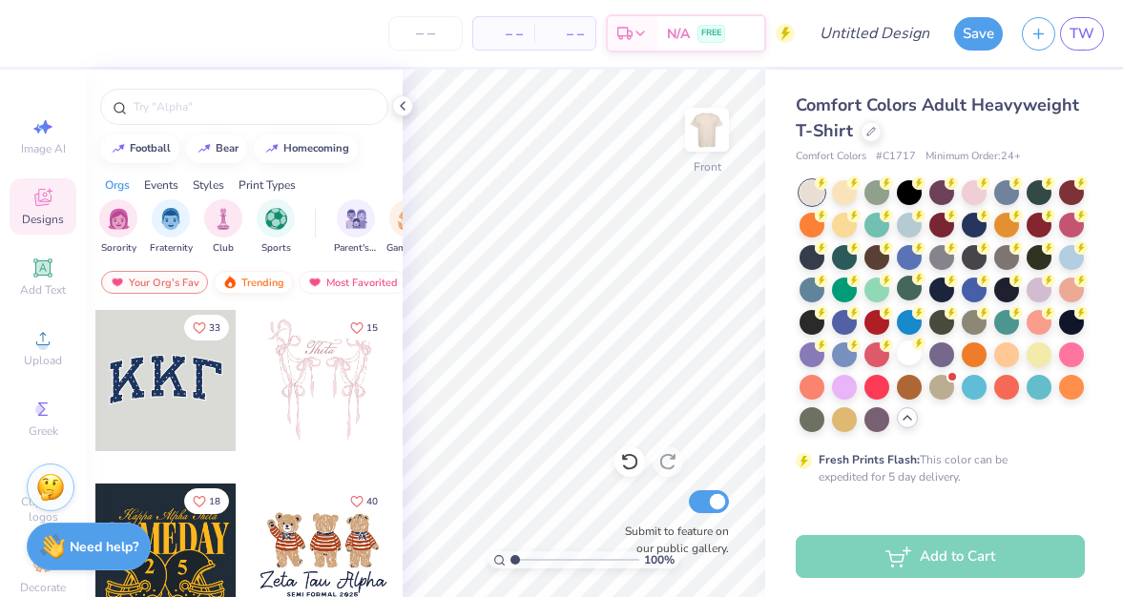
click at [265, 287] on div "Trending" at bounding box center [253, 282] width 79 height 23
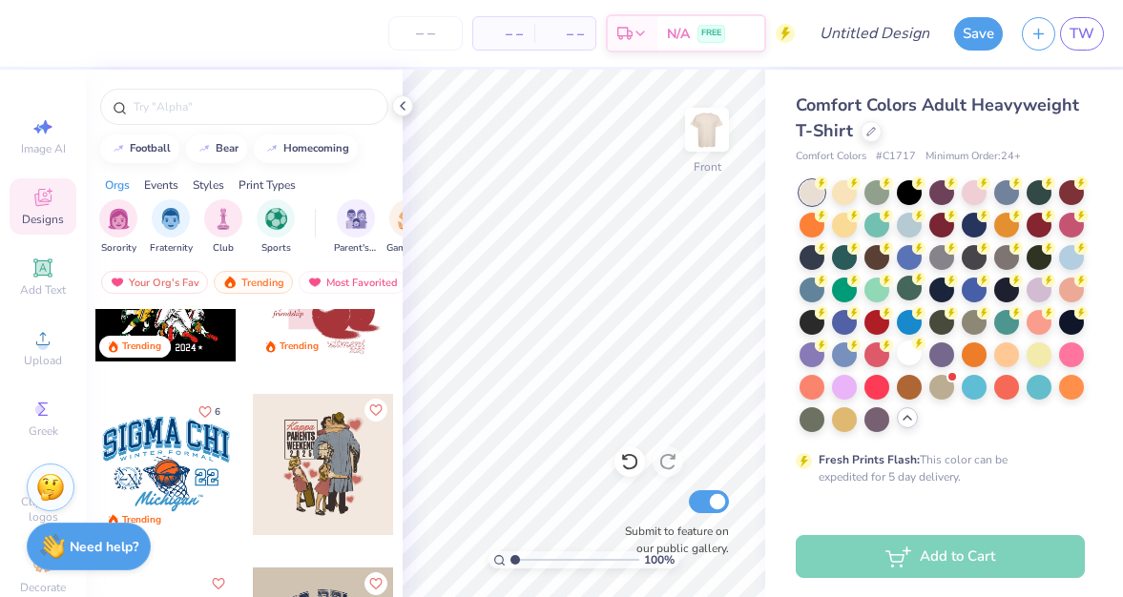
scroll to position [6928, 0]
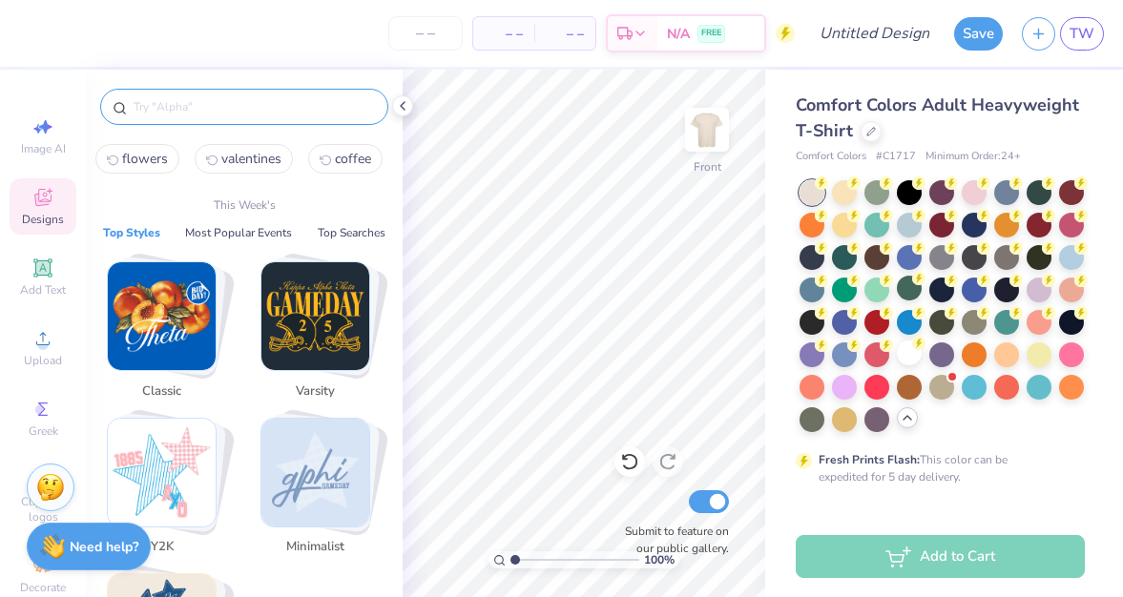
click at [212, 108] on input "text" at bounding box center [254, 106] width 244 height 19
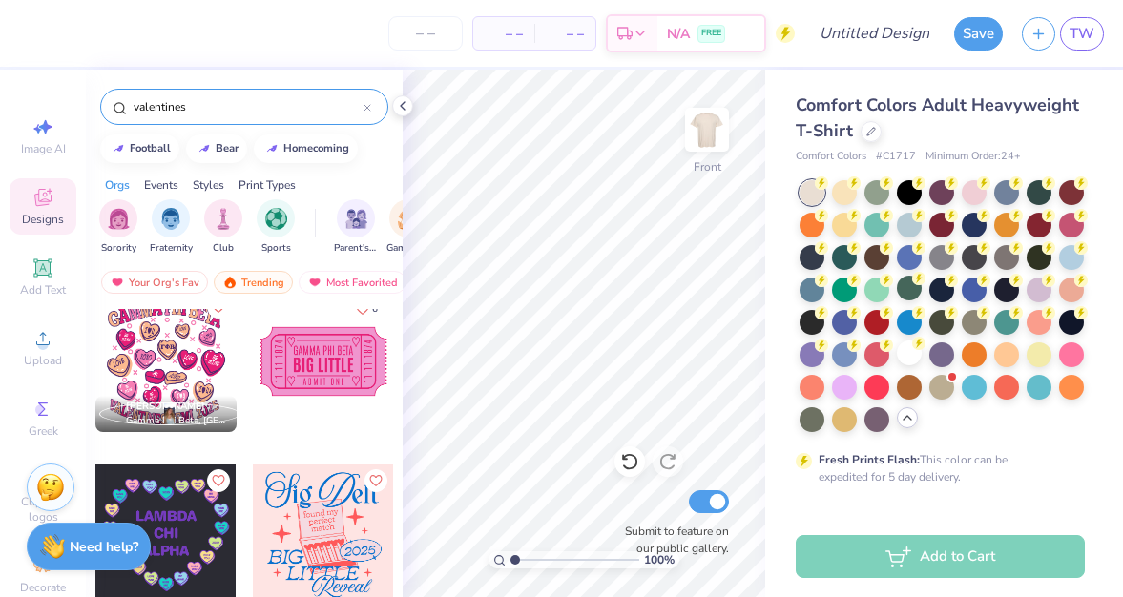
scroll to position [437, 0]
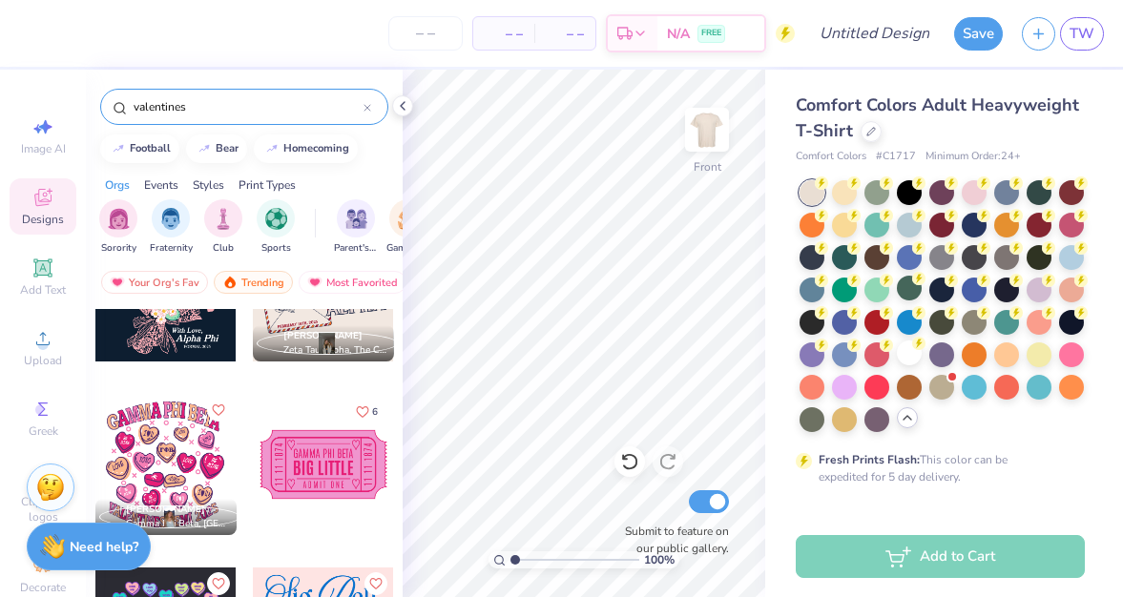
click at [94, 464] on div at bounding box center [23, 464] width 141 height 141
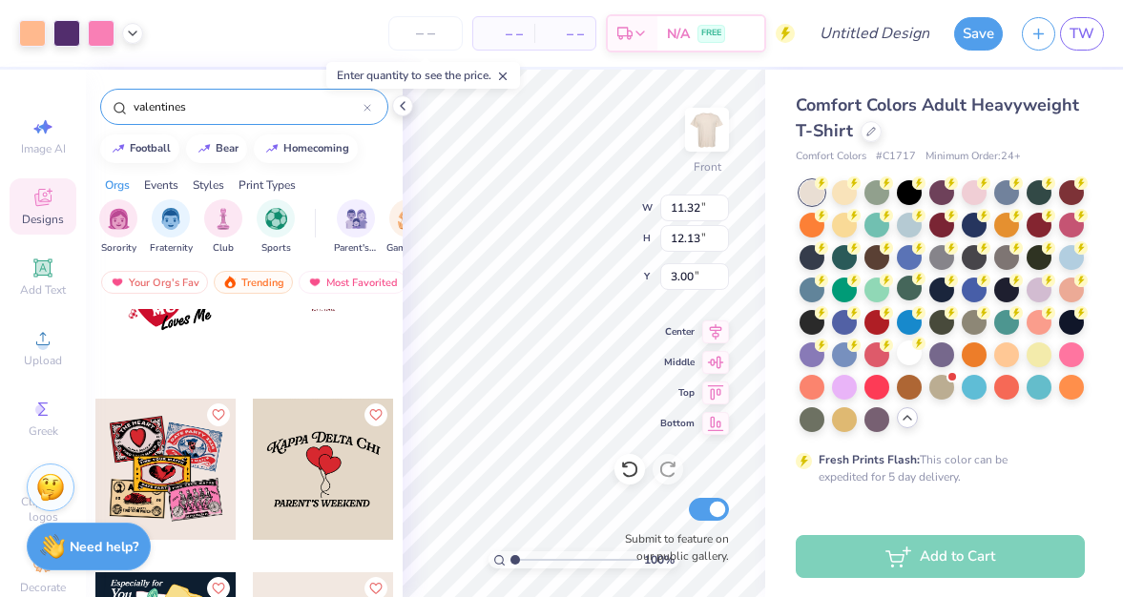
scroll to position [0, 0]
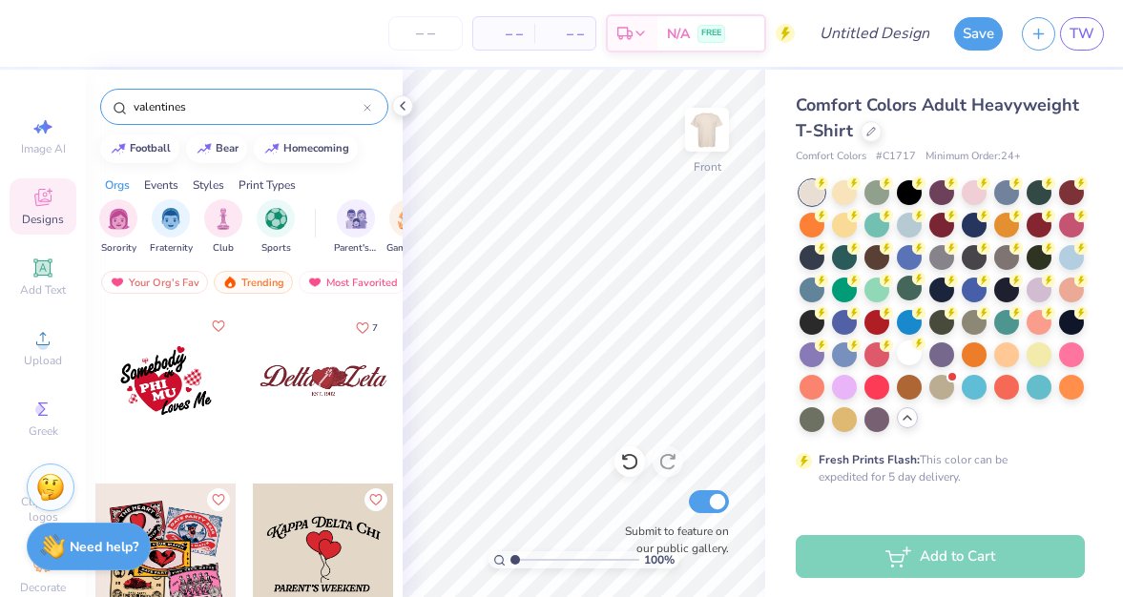
drag, startPoint x: 260, startPoint y: 101, endPoint x: 108, endPoint y: 105, distance: 152.6
click at [108, 105] on div "valentines" at bounding box center [244, 107] width 288 height 36
type input "flowers"
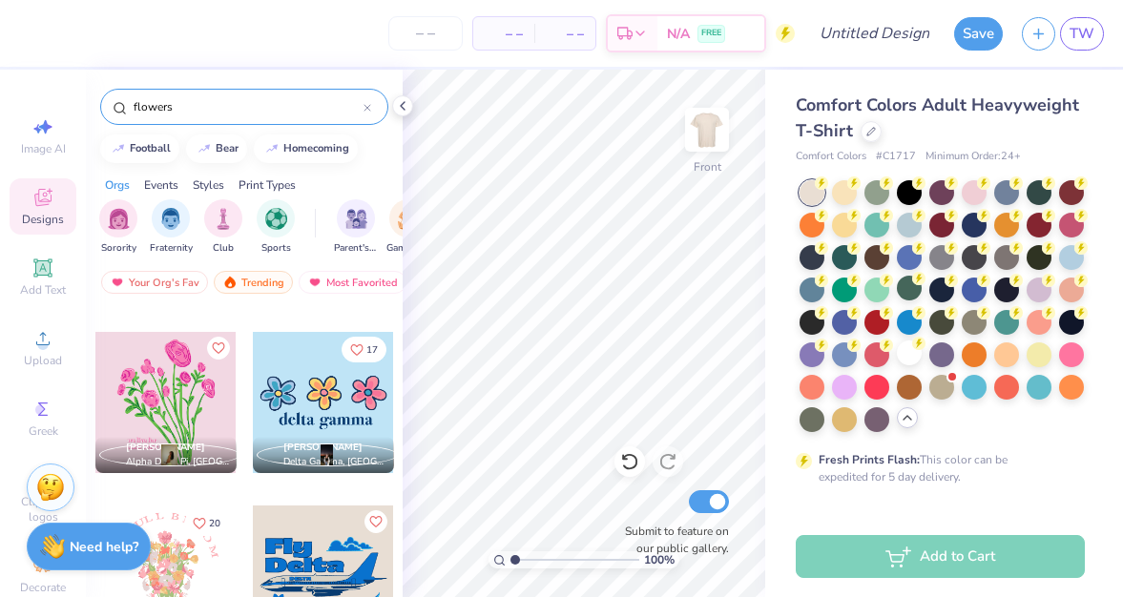
scroll to position [2062, 0]
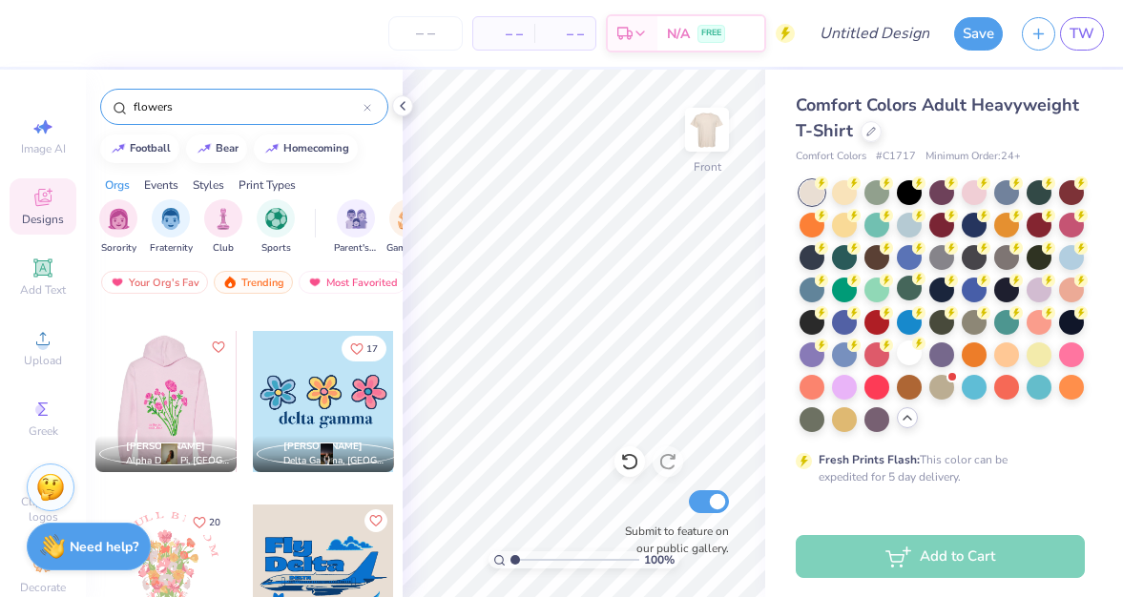
click at [199, 414] on div at bounding box center [164, 401] width 141 height 141
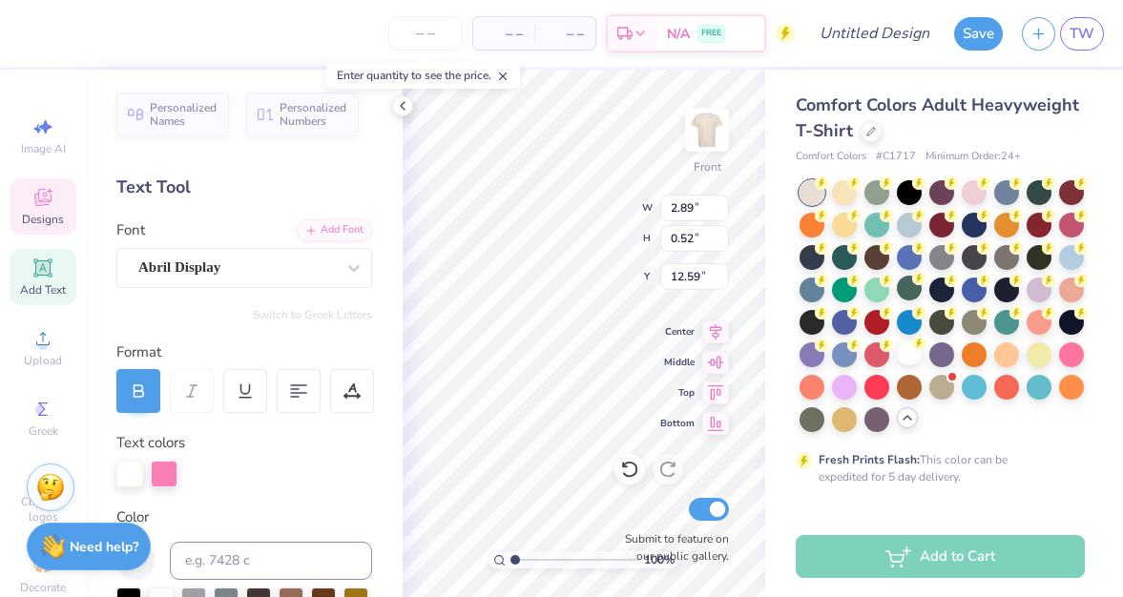
scroll to position [0, 0]
type textarea "g"
type textarea "GROW to your"
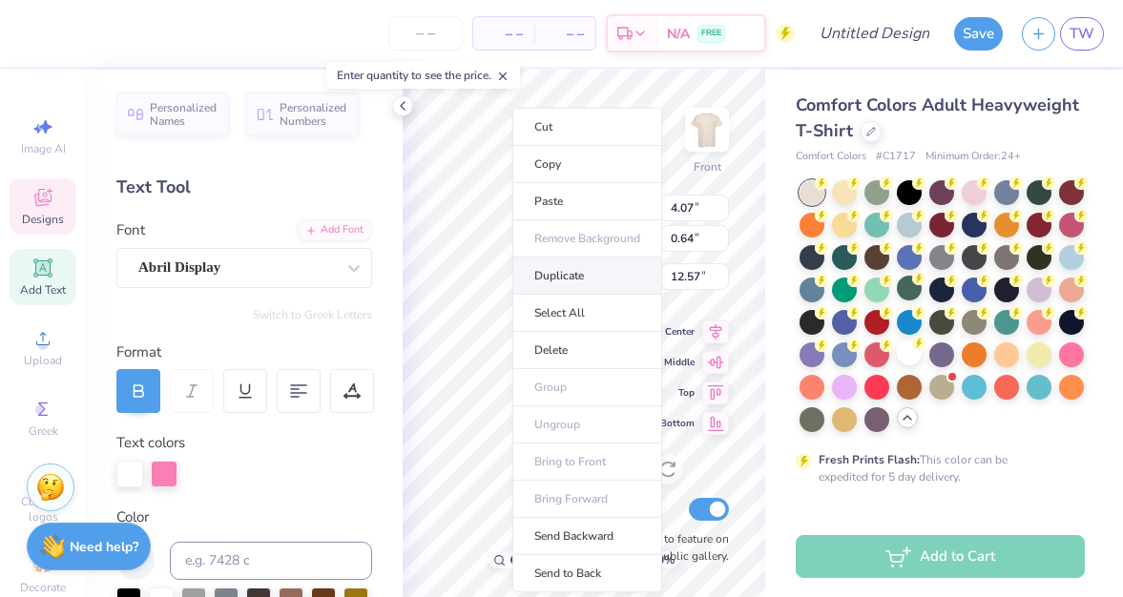
click at [556, 272] on li "Duplicate" at bounding box center [587, 276] width 150 height 37
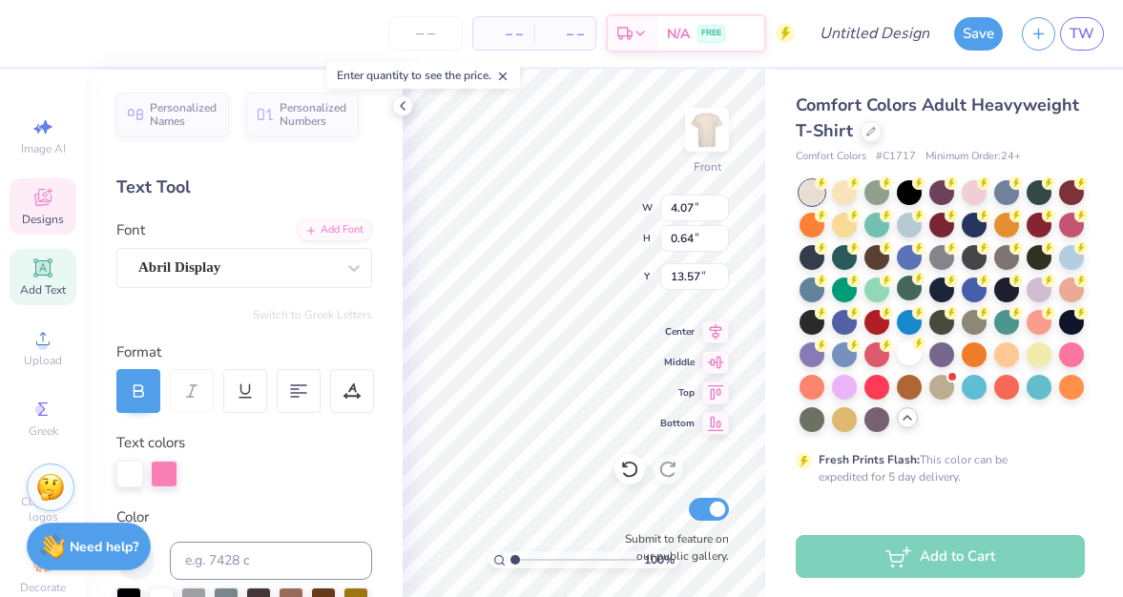
type input "13.43"
type textarea "G"
type textarea "full potential"
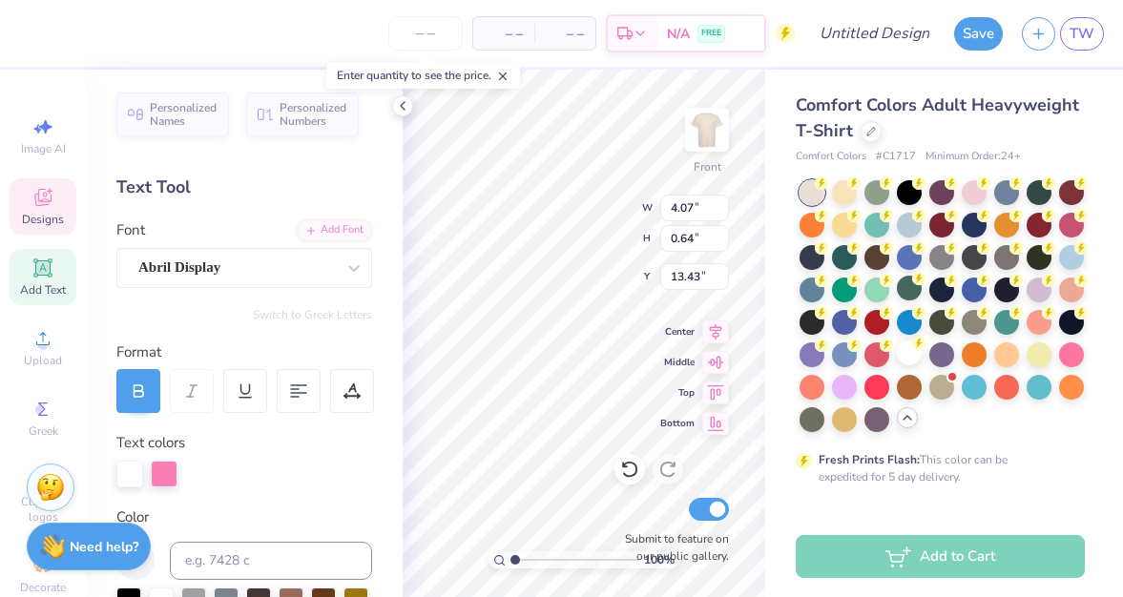
click at [775, 381] on div "Comfort Colors Adult Heavyweight T-Shirt Comfort Colors # C1717 Minimum Order: …" at bounding box center [944, 587] width 358 height 1034
type input "3.70"
type input "0.67"
type input "13.41"
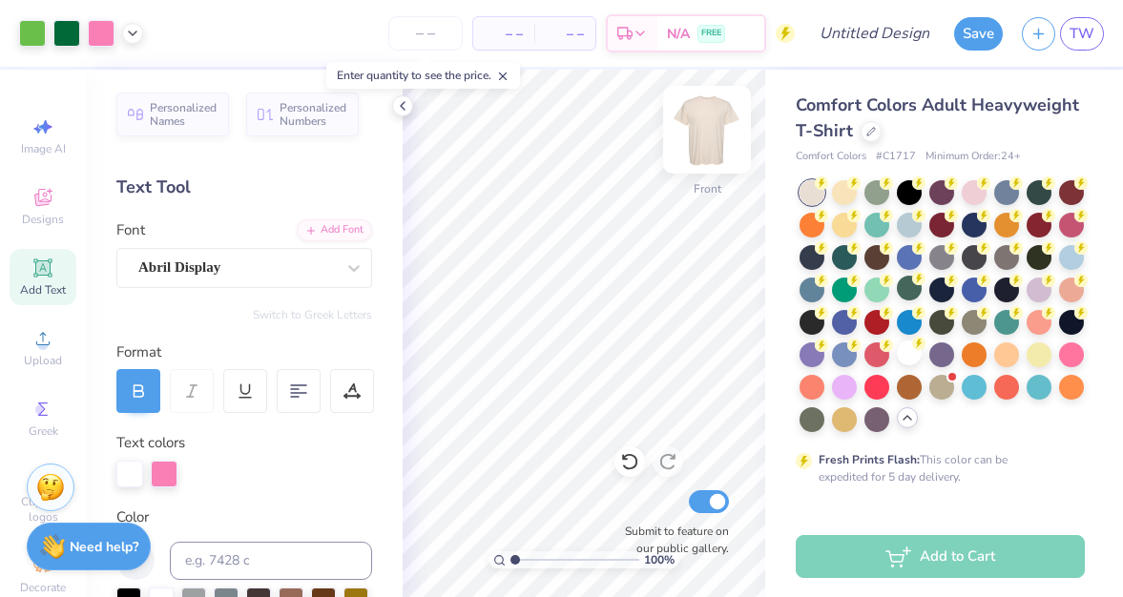
click at [714, 129] on img at bounding box center [707, 130] width 76 height 76
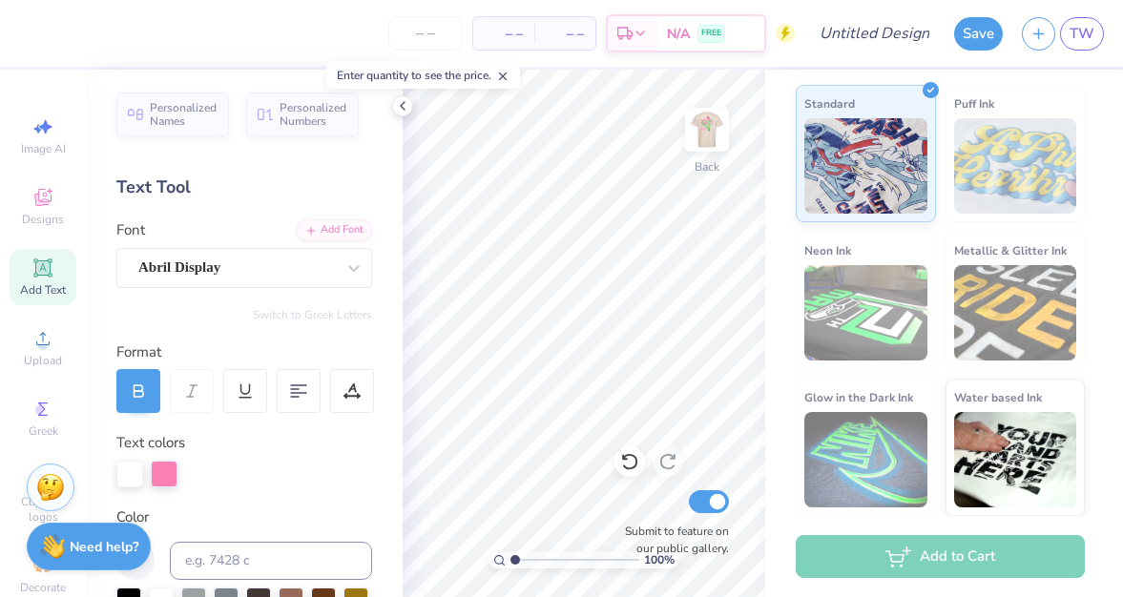
scroll to position [0, 0]
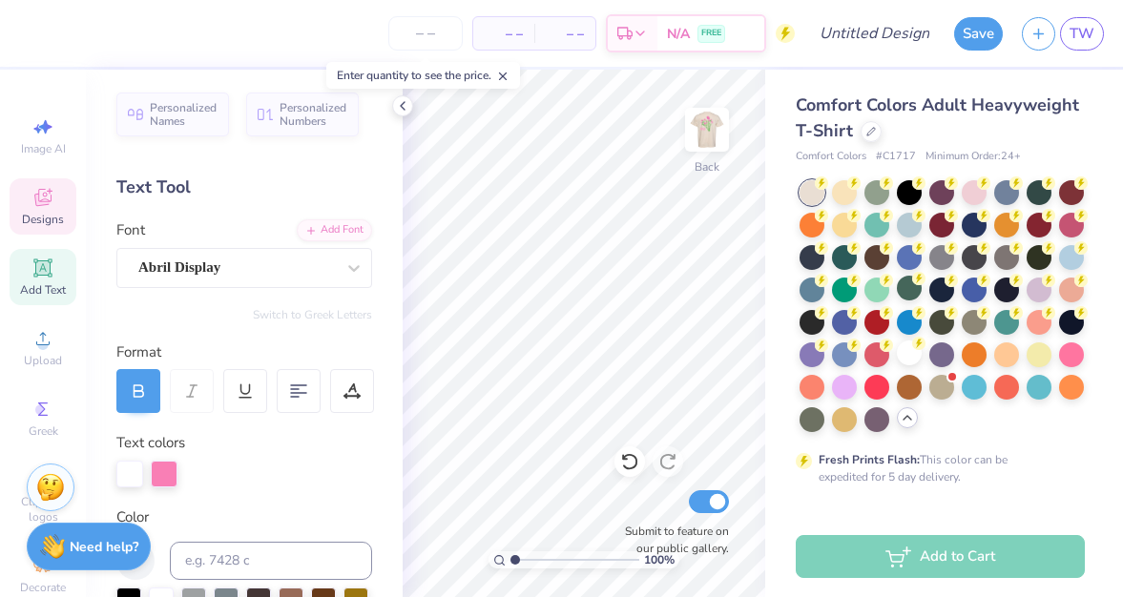
click at [59, 201] on div "Designs" at bounding box center [43, 206] width 67 height 56
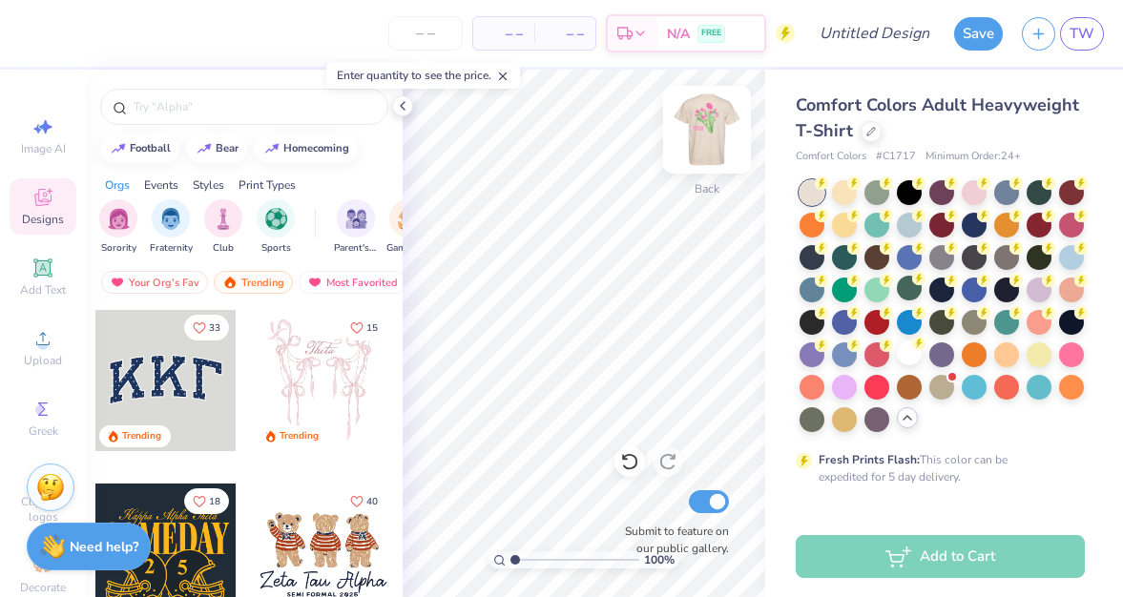
click at [697, 117] on img at bounding box center [707, 130] width 76 height 76
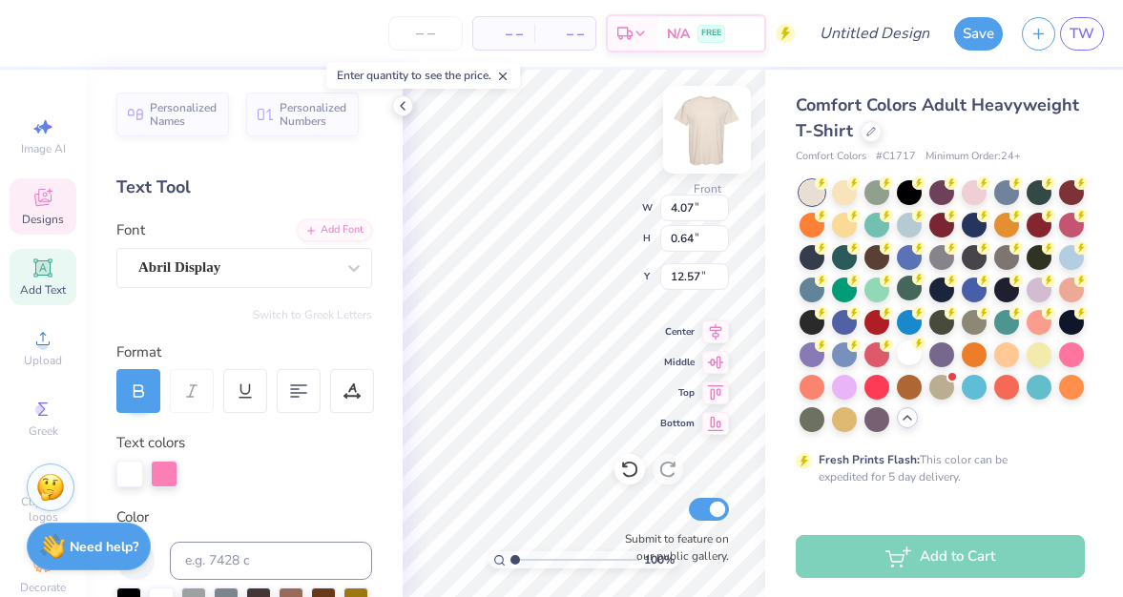
click at [707, 138] on img at bounding box center [707, 130] width 76 height 76
type input "10.07"
type textarea "SU MSOT"
click at [305, 395] on icon at bounding box center [298, 390] width 17 height 17
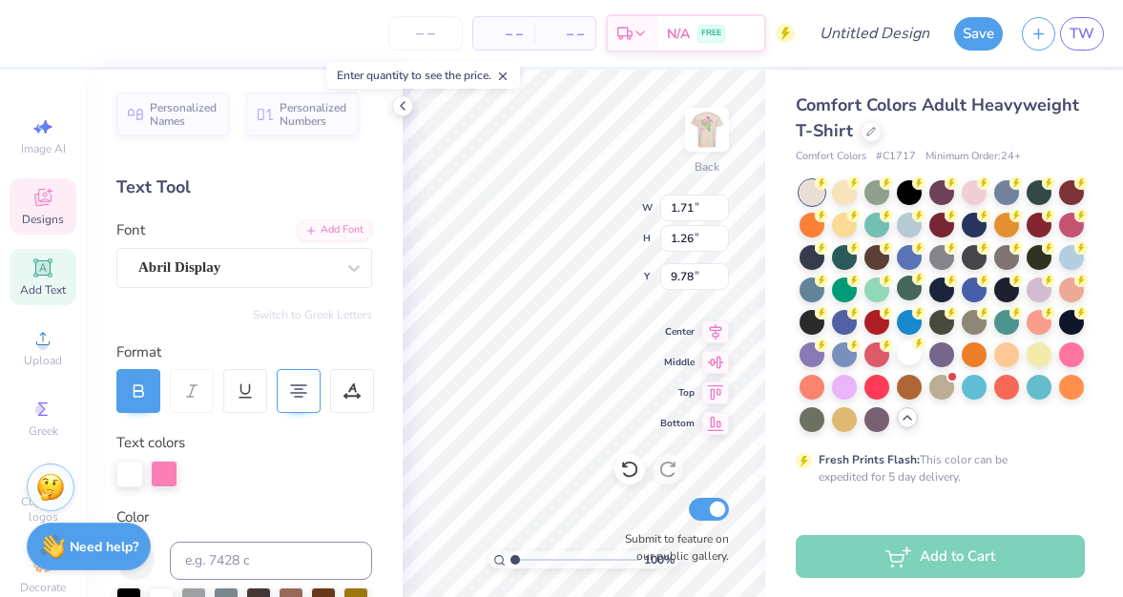
type input "5.05"
type input "3.40"
type input "2.50"
click at [771, 325] on div "Comfort Colors Adult Heavyweight T-Shirt Comfort Colors # C1717 Minimum Order: …" at bounding box center [944, 587] width 358 height 1034
click at [662, 214] on div "100 % Back W 3.40 3.40 " H 2.50 2.50 " Y 5.05 5.05 " Center Middle Top Bottom S…" at bounding box center [583, 333] width 362 height 527
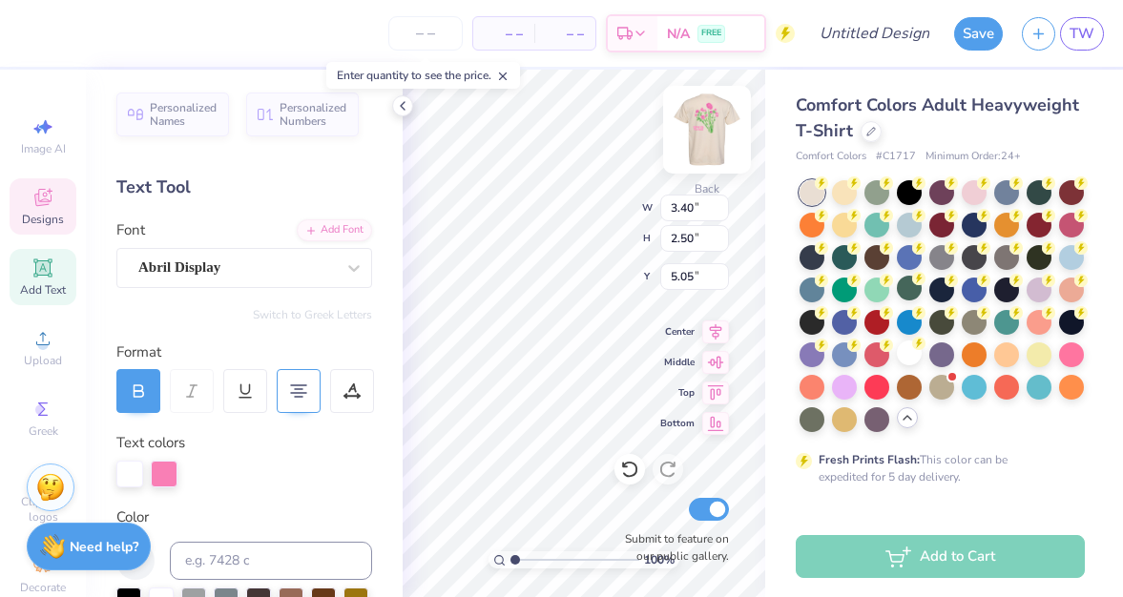
type input "4.15"
click at [681, 227] on div "100 % Back W 3.40 3.40 " H 2.50 2.50 " Y 4.15 4.15 " Center Middle Top Bottom S…" at bounding box center [583, 333] width 362 height 527
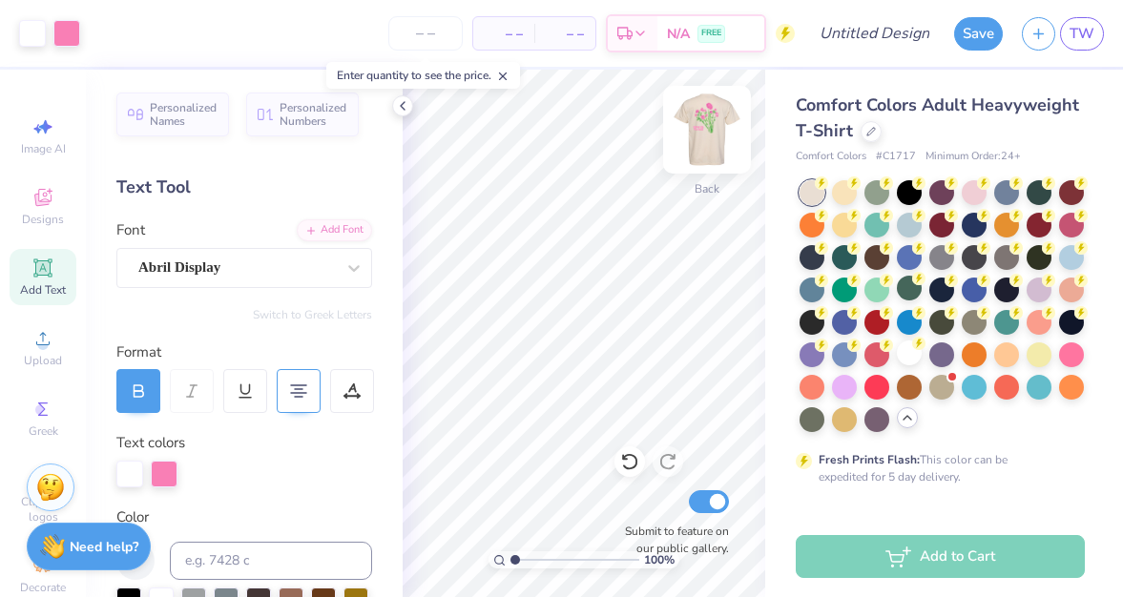
click at [710, 161] on img at bounding box center [707, 130] width 76 height 76
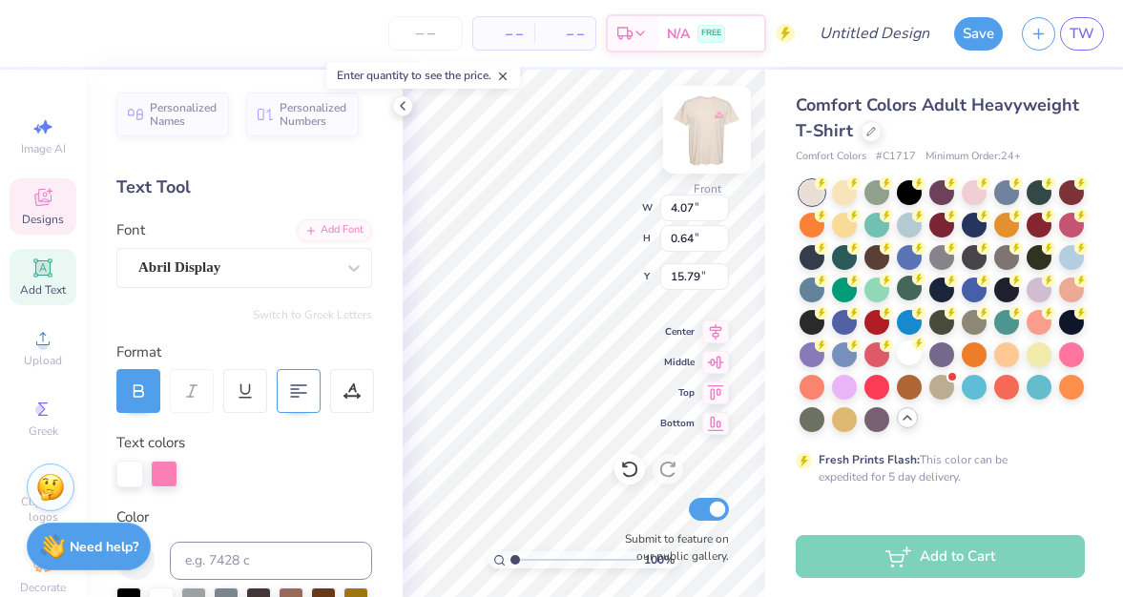
type input "15.79"
type textarea "GROW to your full potential"
click at [717, 332] on icon at bounding box center [716, 329] width 12 height 16
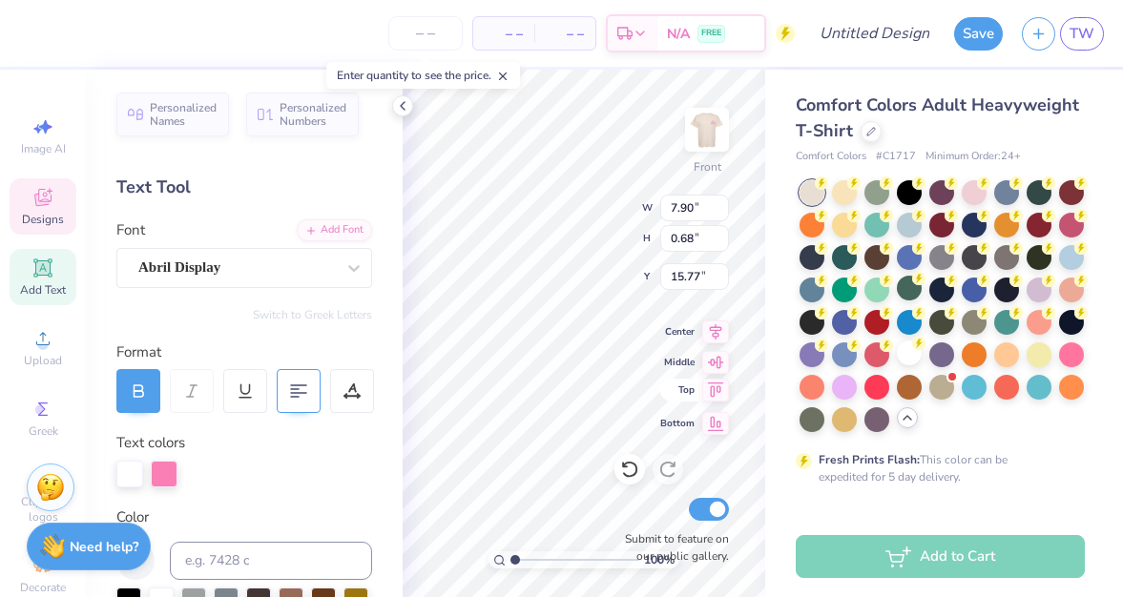
click at [682, 386] on div "100 % Front W 7.90 7.90 " H 0.68 0.68 " Y 15.77 15.77 " Center Middle Top Botto…" at bounding box center [583, 333] width 362 height 527
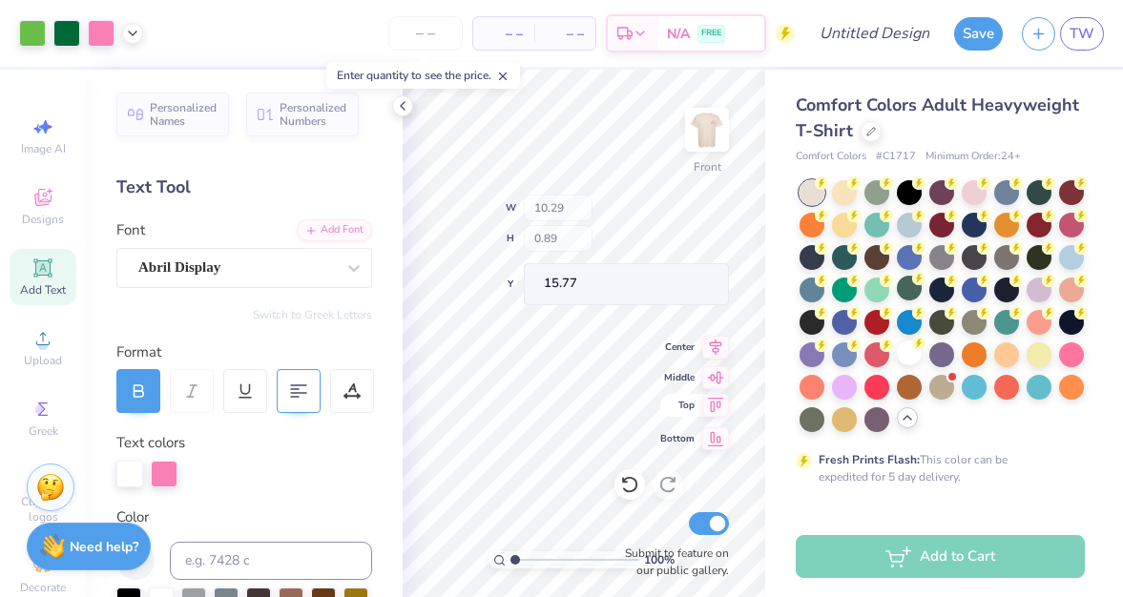
type input "10.29"
type input "0.89"
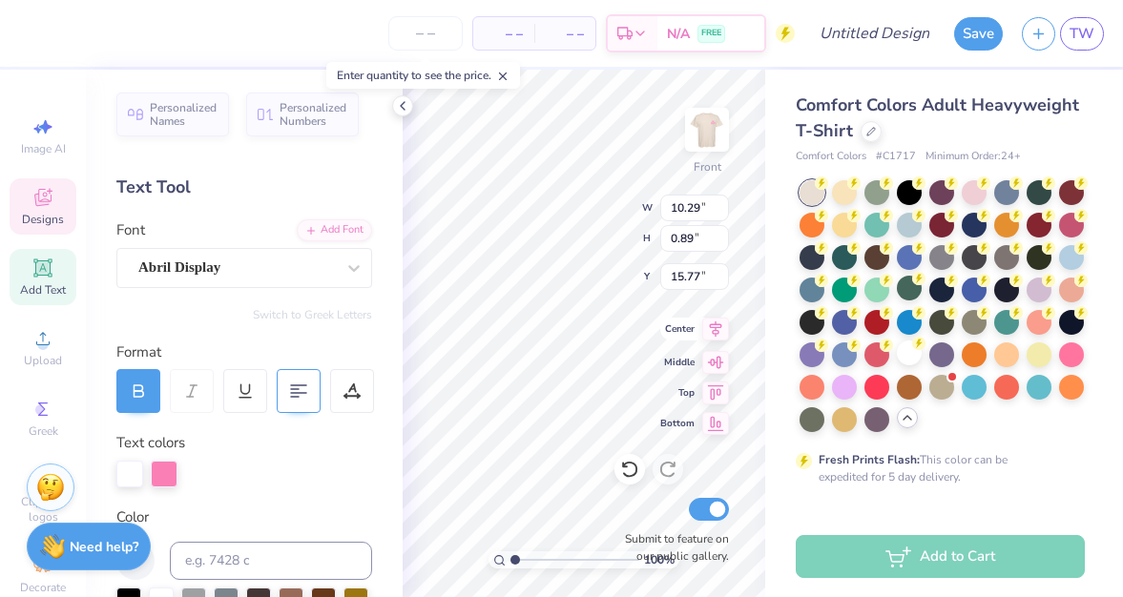
click at [714, 324] on icon at bounding box center [716, 329] width 12 height 16
type input "11.19"
type input "0.97"
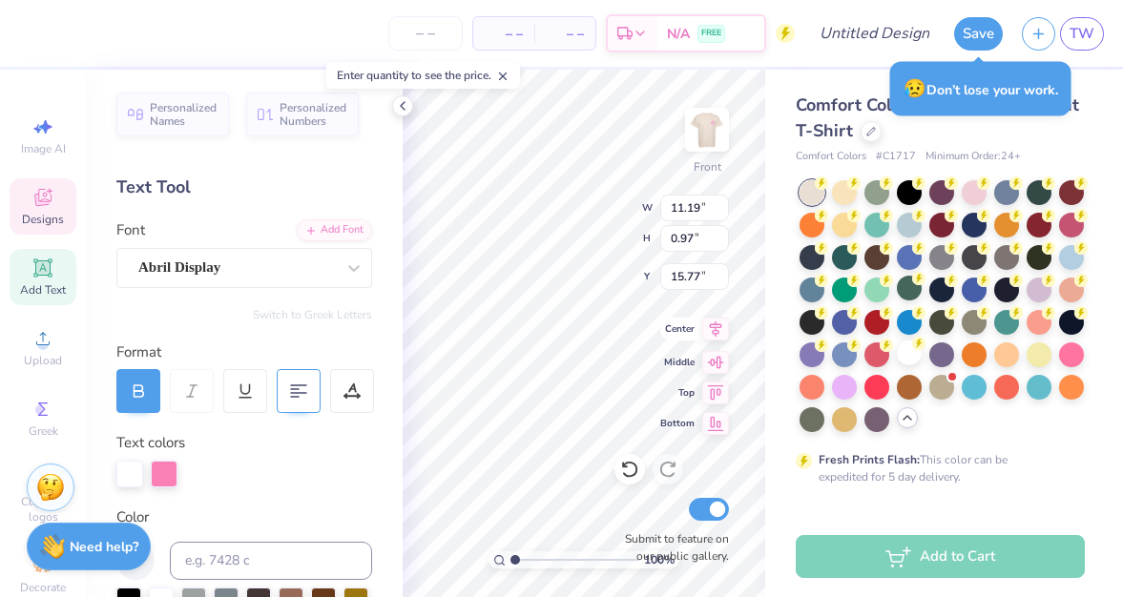
type input "3.70"
type input "0.67"
type input "13.41"
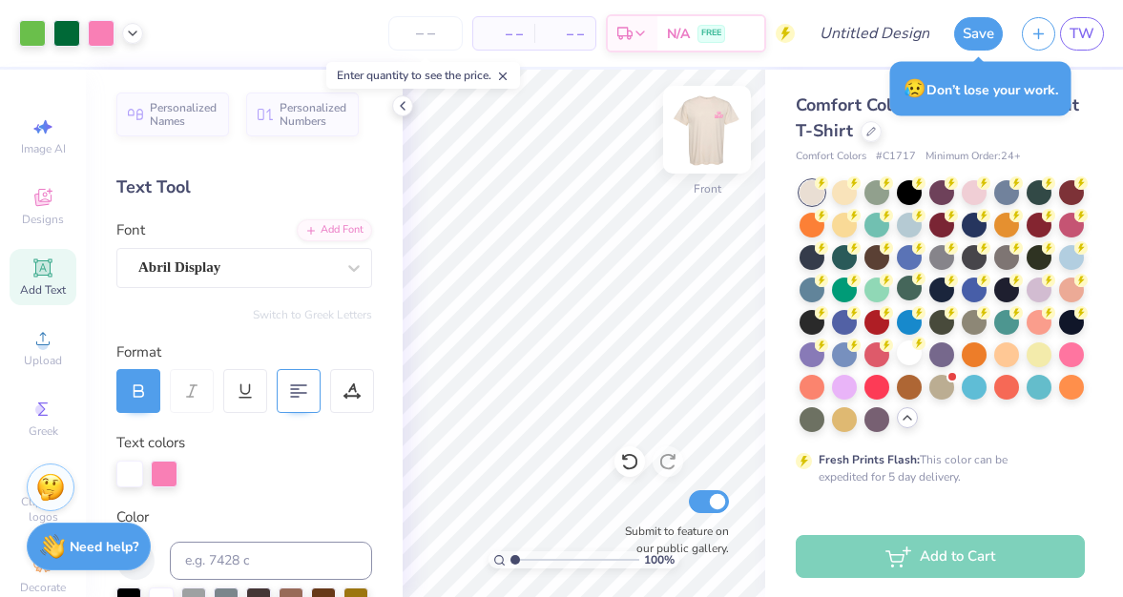
click at [688, 128] on img at bounding box center [707, 130] width 76 height 76
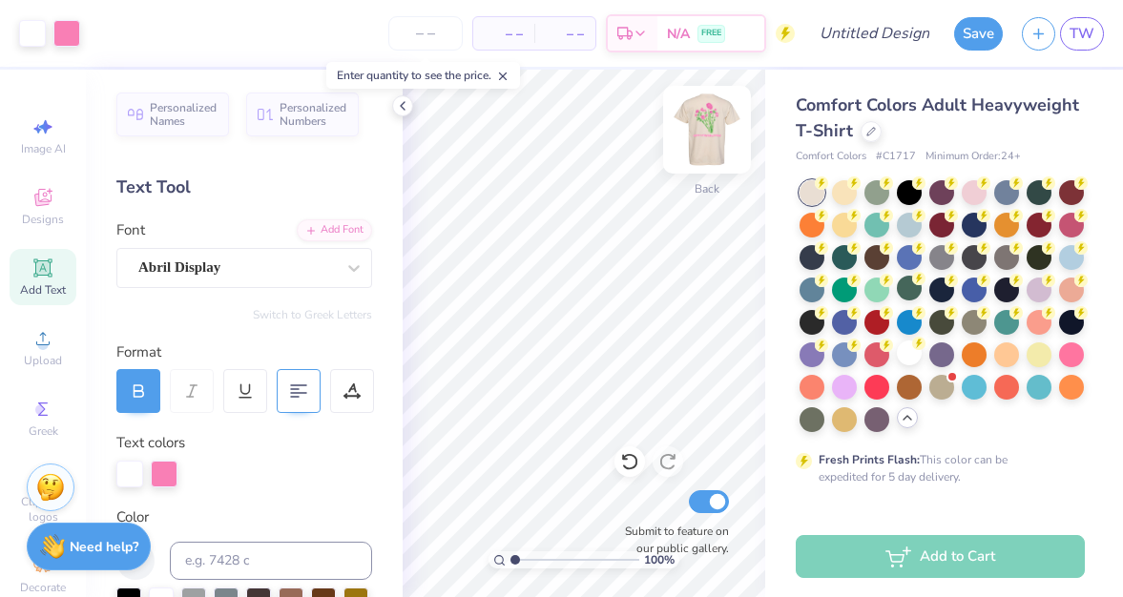
click at [704, 147] on img at bounding box center [707, 130] width 76 height 76
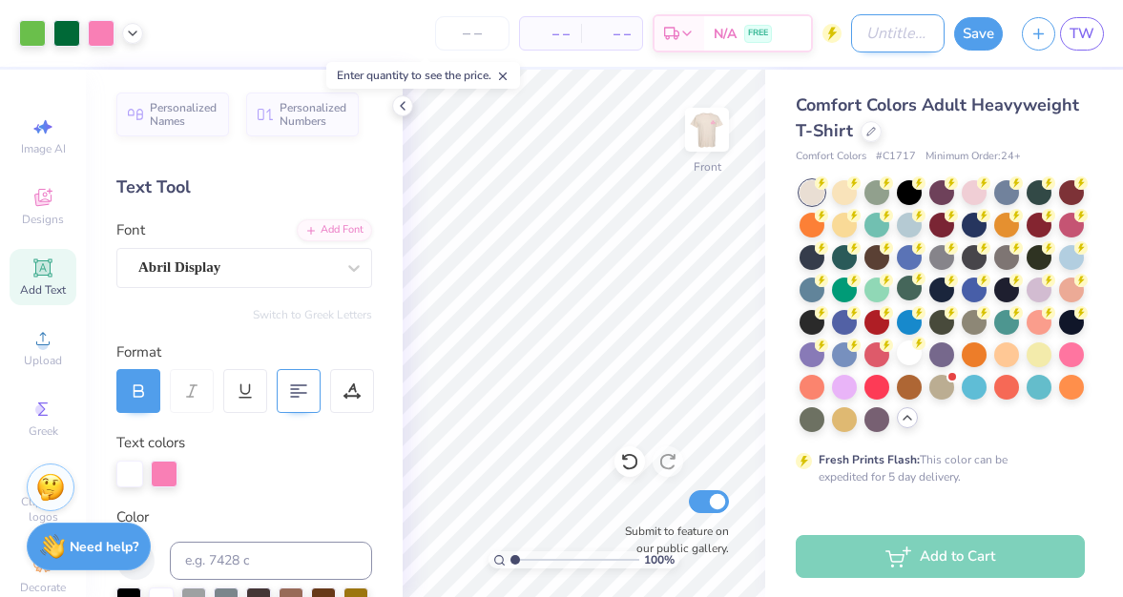
click at [858, 32] on input "Design Title" at bounding box center [897, 33] width 93 height 38
type input "Spring"
click at [973, 32] on button "Save" at bounding box center [978, 30] width 49 height 33
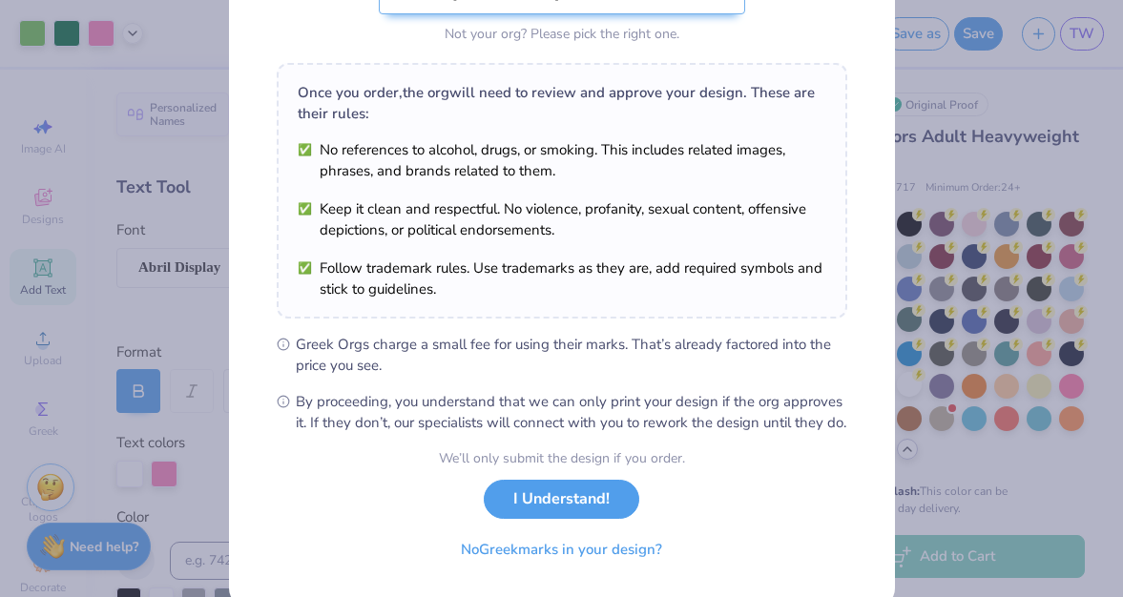
scroll to position [296, 0]
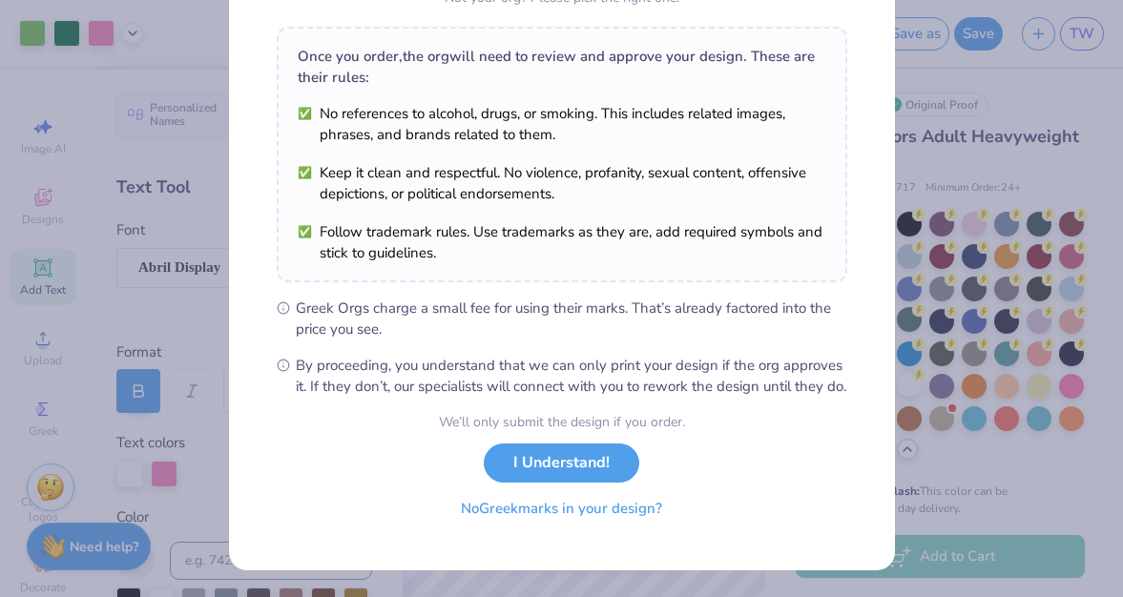
click at [628, 511] on button "No Greek marks in your design?" at bounding box center [561, 508] width 234 height 39
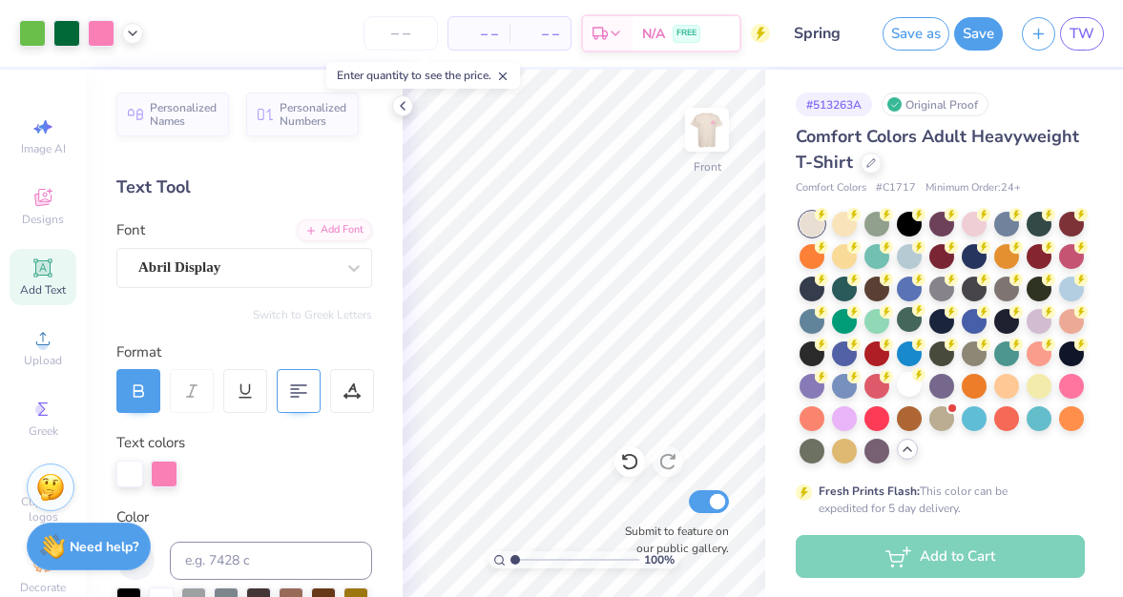
scroll to position [15, 0]
click at [916, 33] on button "Save as" at bounding box center [915, 30] width 67 height 33
click at [914, 32] on div "Save as" at bounding box center [915, 33] width 67 height 33
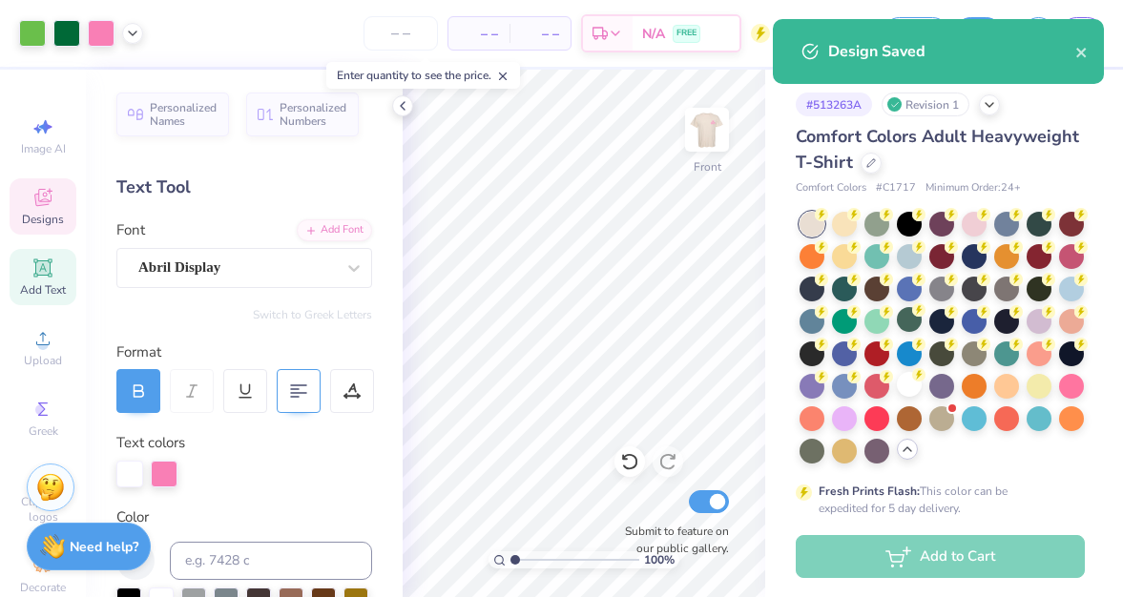
click at [52, 201] on icon at bounding box center [42, 197] width 23 height 23
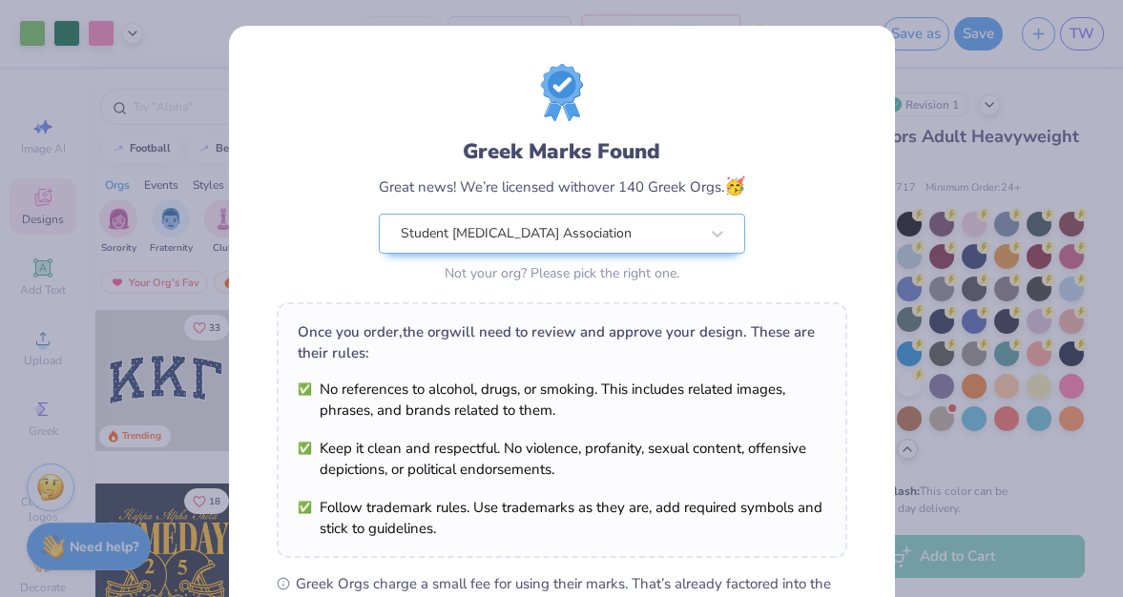
scroll to position [296, 0]
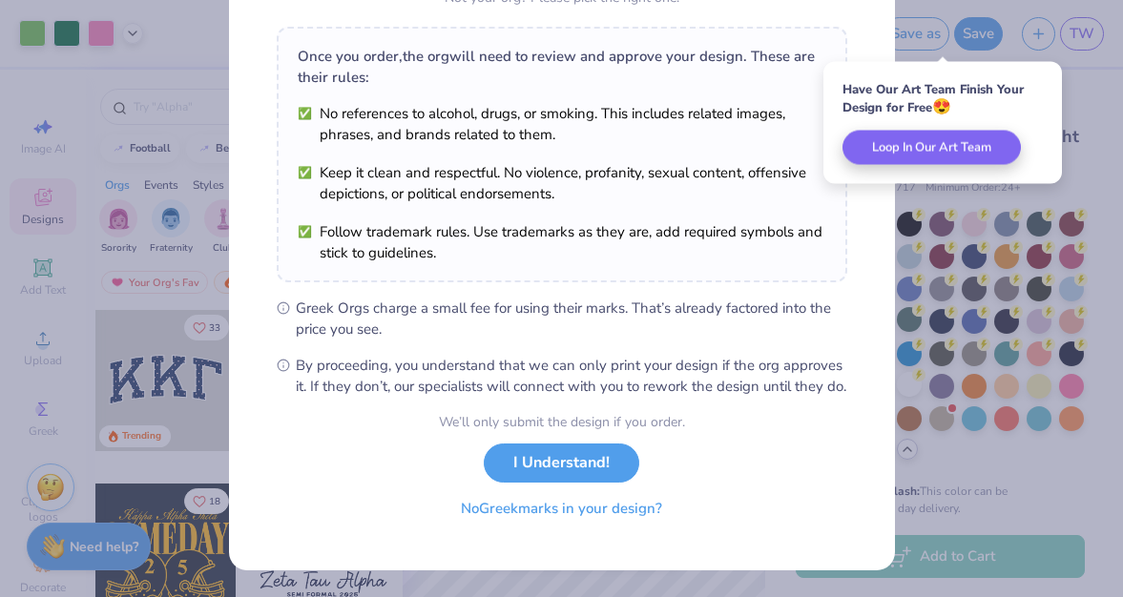
click at [578, 518] on button "No Greek marks in your design?" at bounding box center [561, 508] width 234 height 39
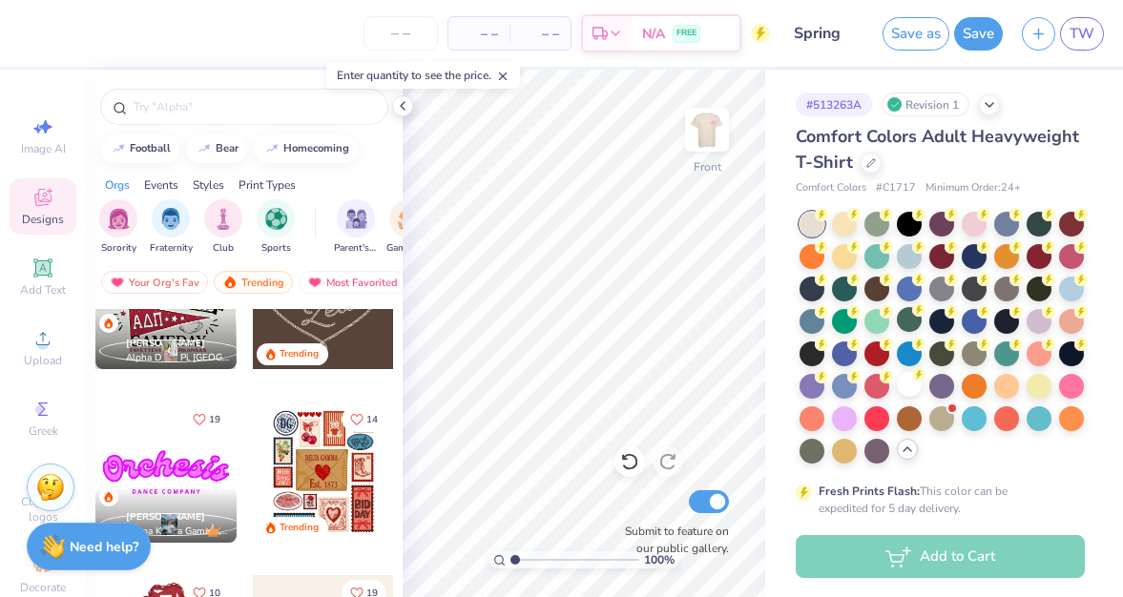
scroll to position [784, 0]
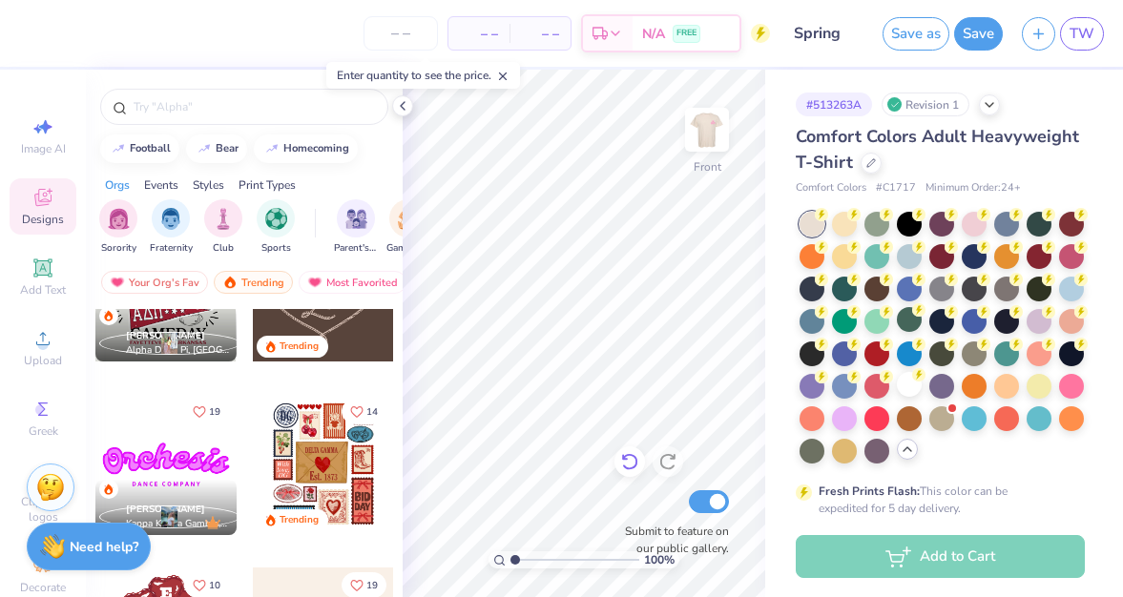
click at [629, 469] on icon at bounding box center [629, 462] width 16 height 17
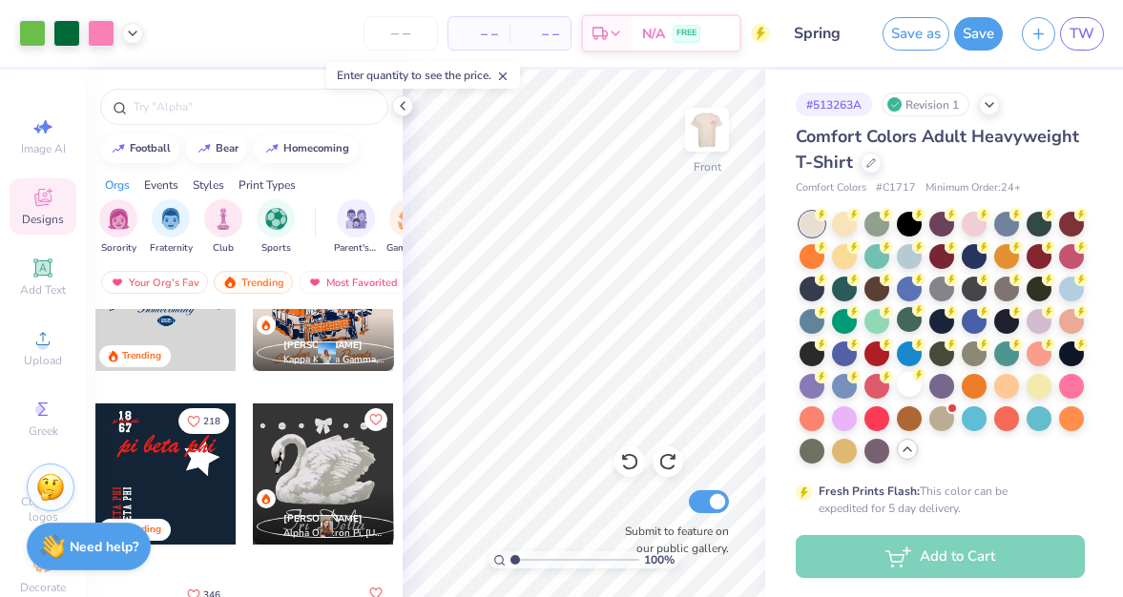
scroll to position [1387, 0]
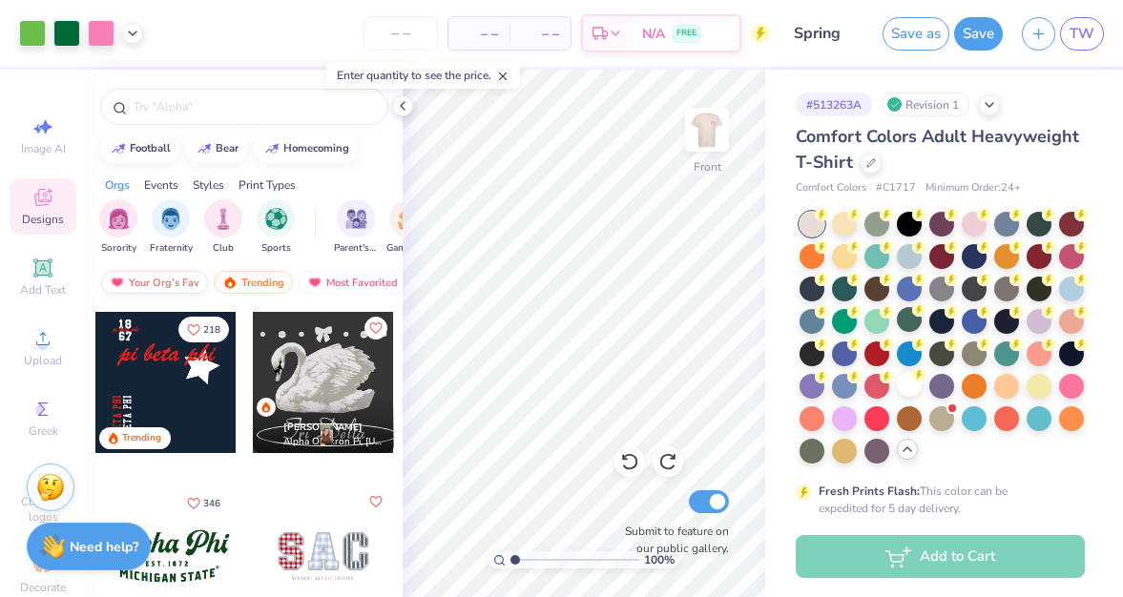
click at [164, 274] on div "Your Org's Fav" at bounding box center [154, 282] width 107 height 23
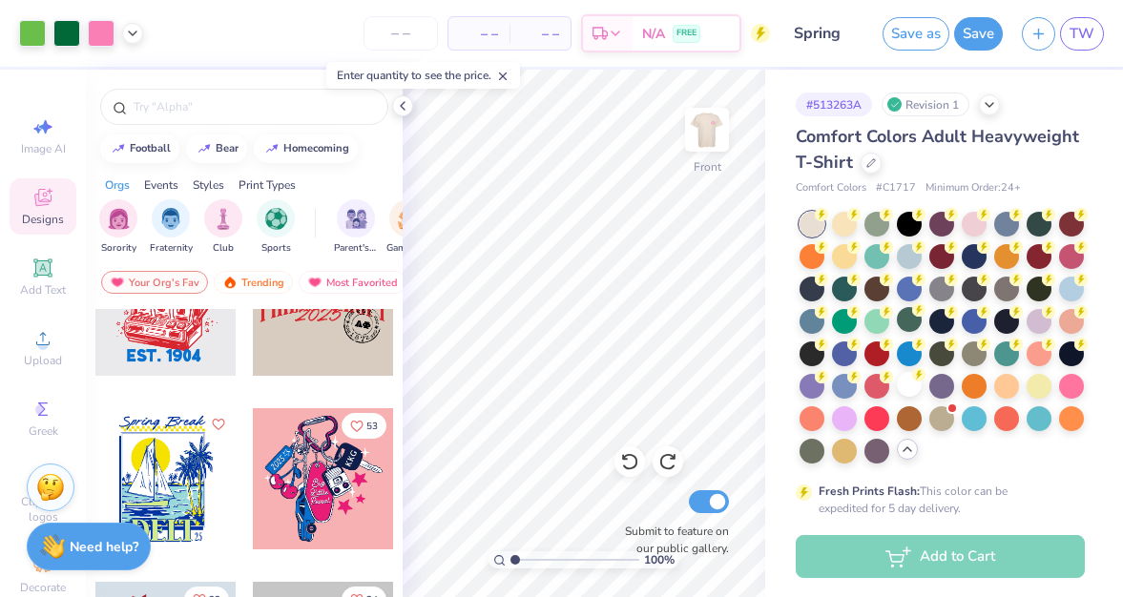
scroll to position [12084, 0]
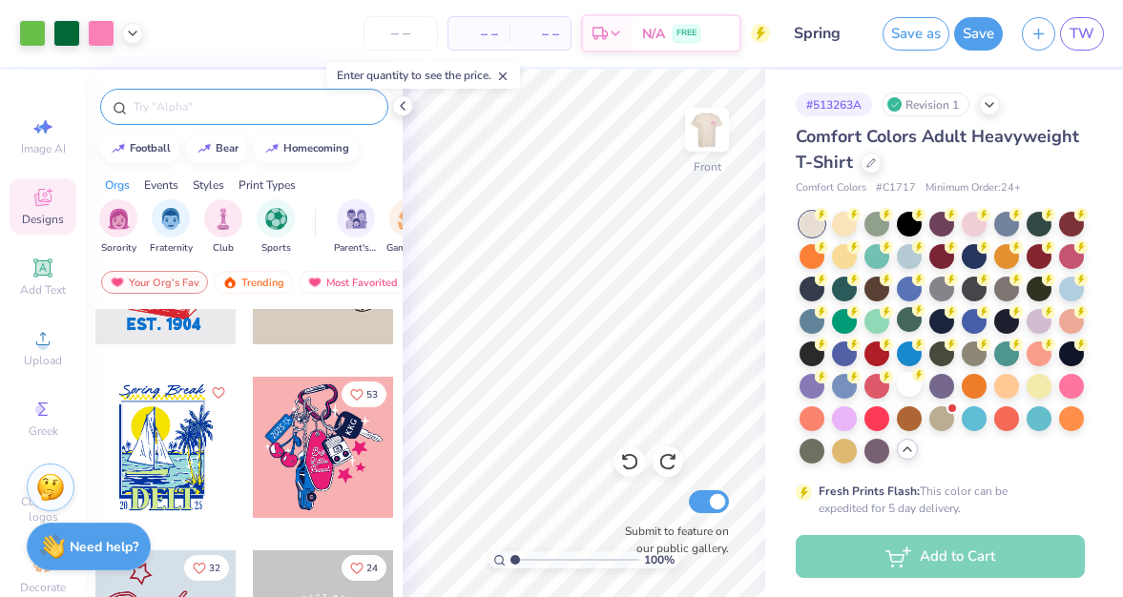
click at [216, 112] on input "text" at bounding box center [254, 106] width 244 height 19
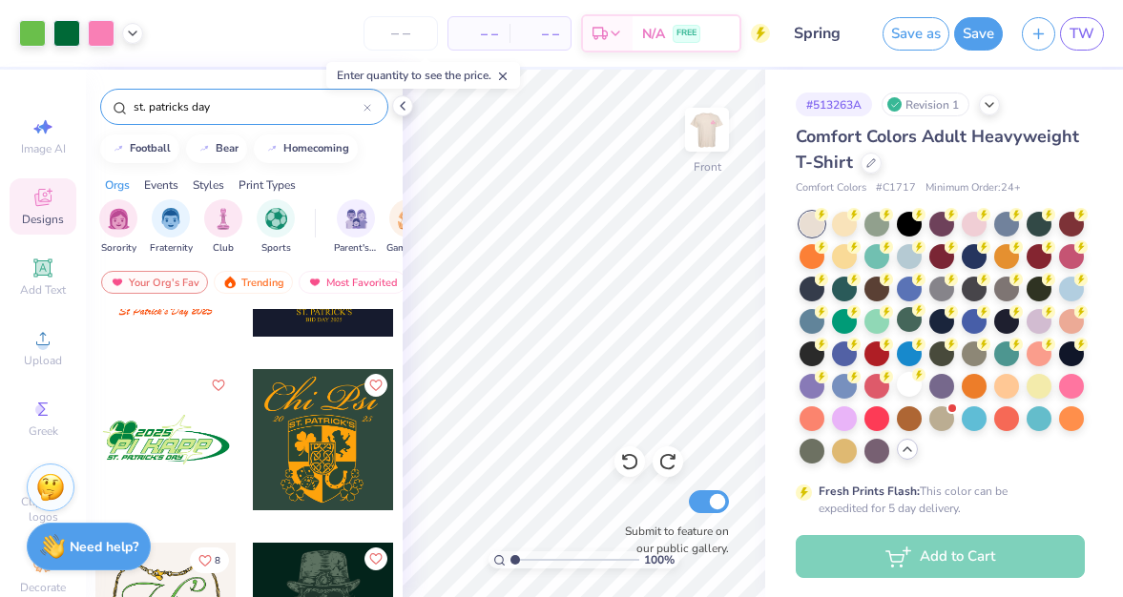
scroll to position [0, 0]
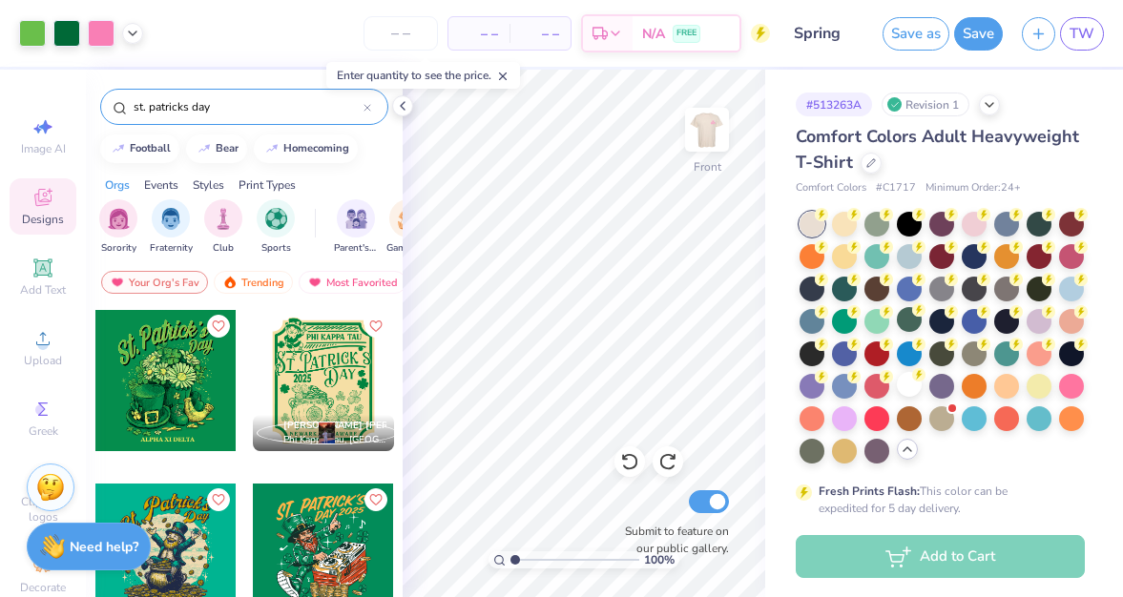
drag, startPoint x: 233, startPoint y: 110, endPoint x: 92, endPoint y: 112, distance: 141.2
click at [92, 112] on div "st. patricks day" at bounding box center [244, 102] width 317 height 65
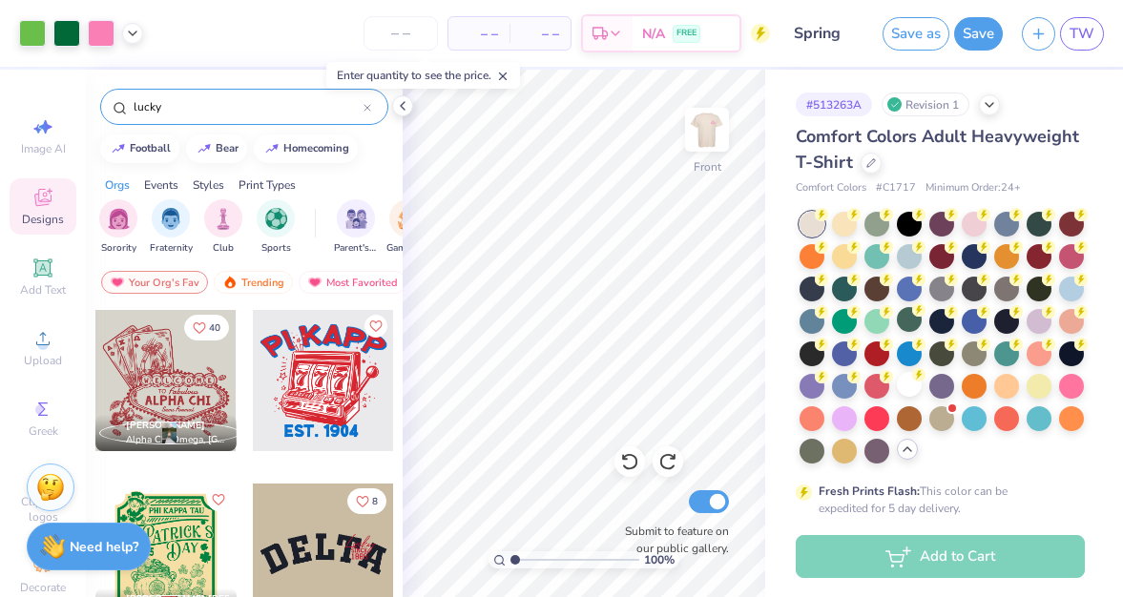
drag, startPoint x: 206, startPoint y: 101, endPoint x: 121, endPoint y: 101, distance: 84.9
click at [121, 101] on div "lucky" at bounding box center [244, 107] width 288 height 36
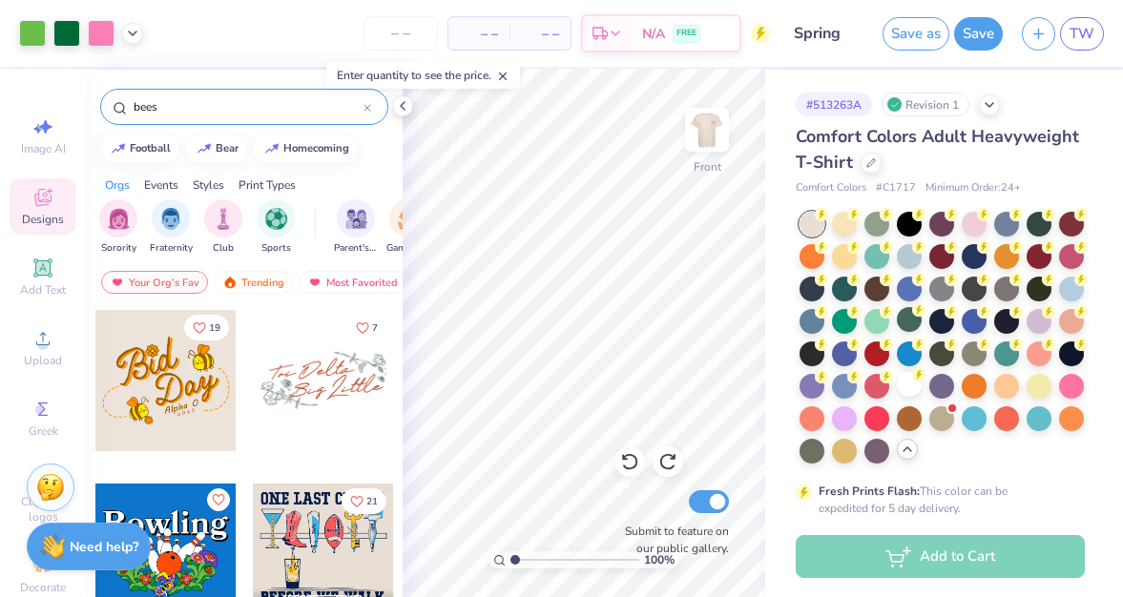
drag, startPoint x: 201, startPoint y: 108, endPoint x: 111, endPoint y: 108, distance: 90.6
click at [111, 108] on div "bees" at bounding box center [244, 107] width 288 height 36
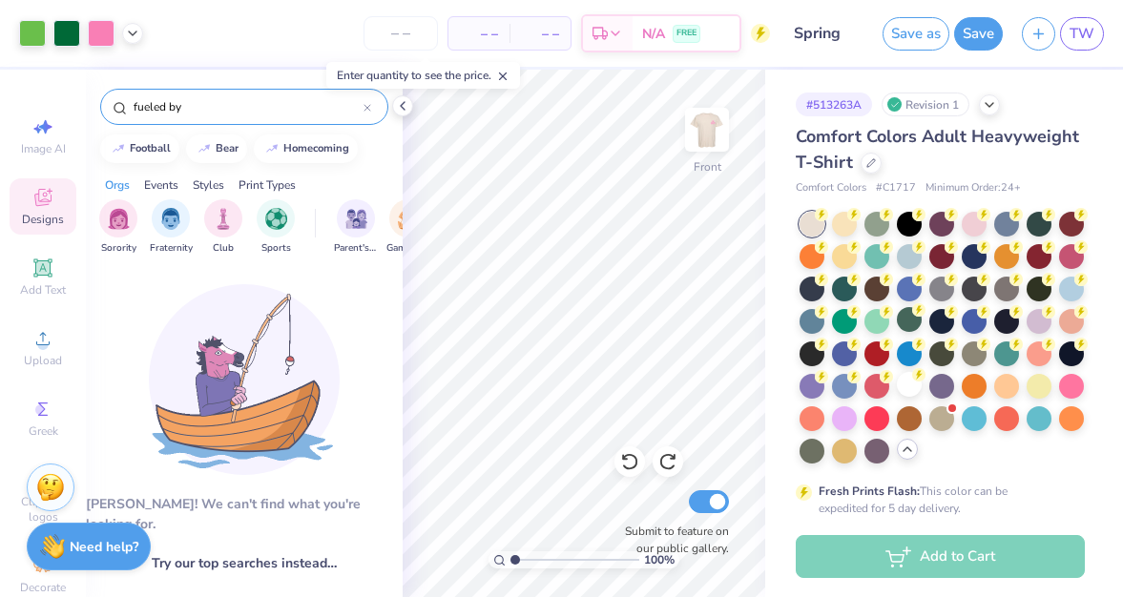
drag, startPoint x: 196, startPoint y: 100, endPoint x: 88, endPoint y: 102, distance: 108.7
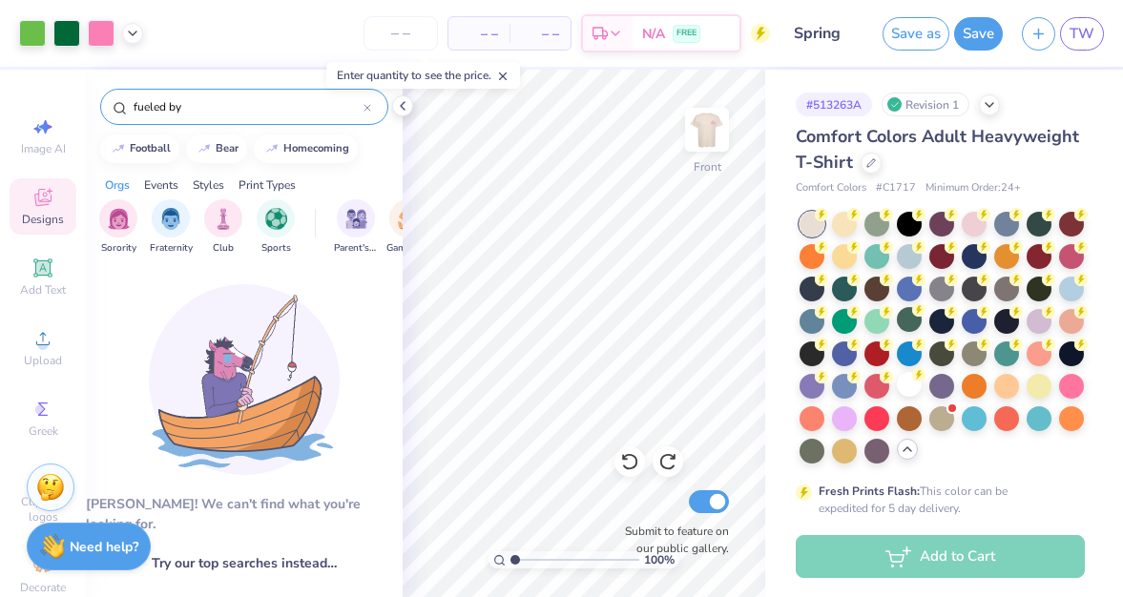
click at [88, 102] on div "fueled by" at bounding box center [244, 102] width 317 height 65
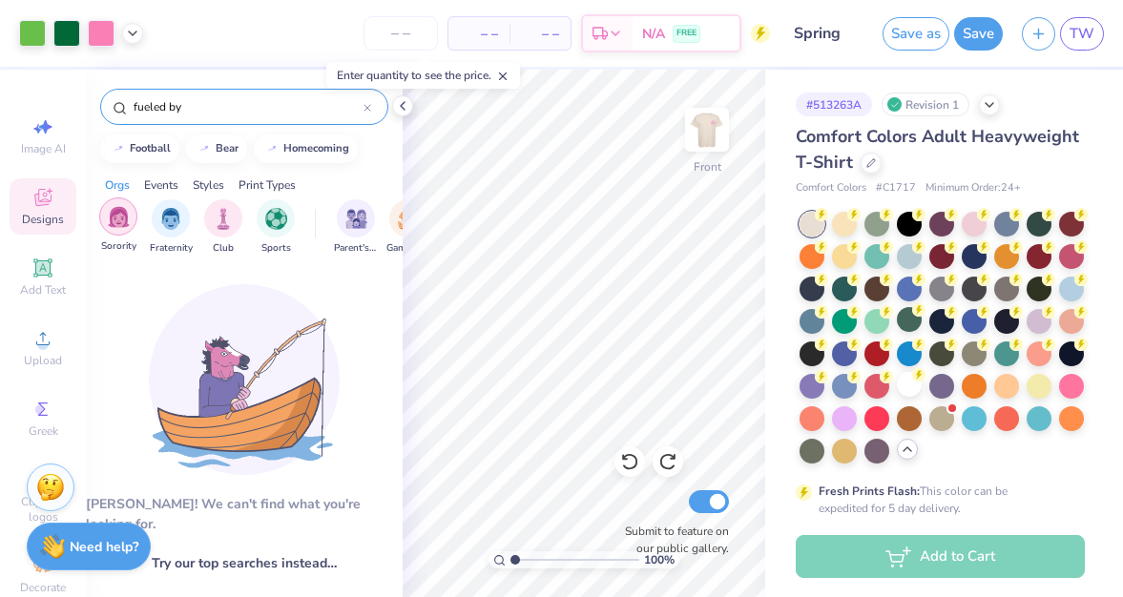
type input "fueled by"
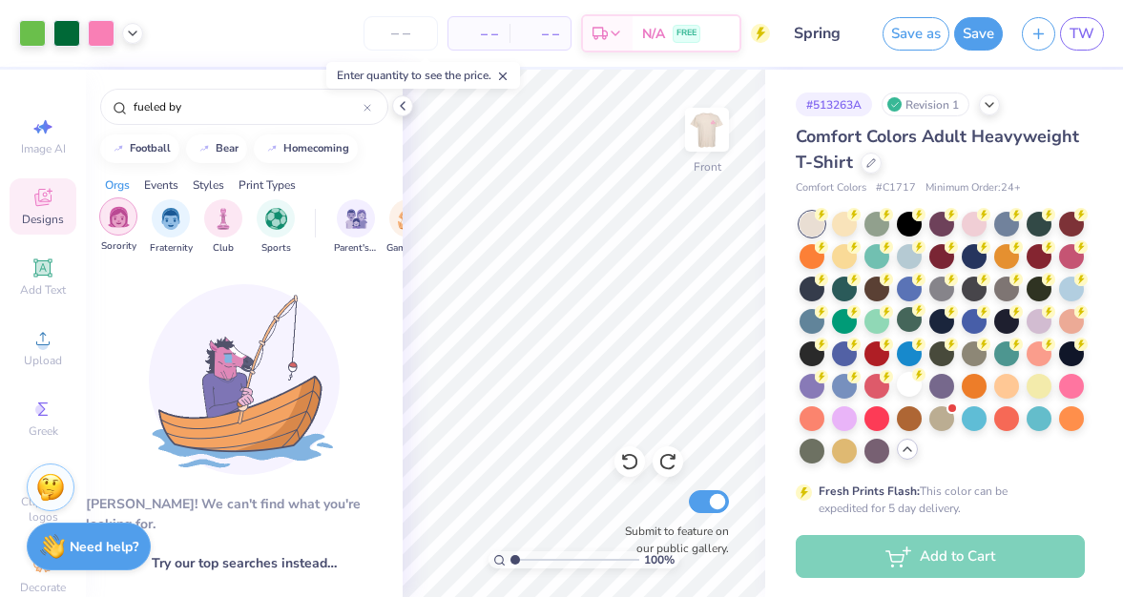
click at [131, 217] on div "filter for Sorority" at bounding box center [118, 216] width 38 height 38
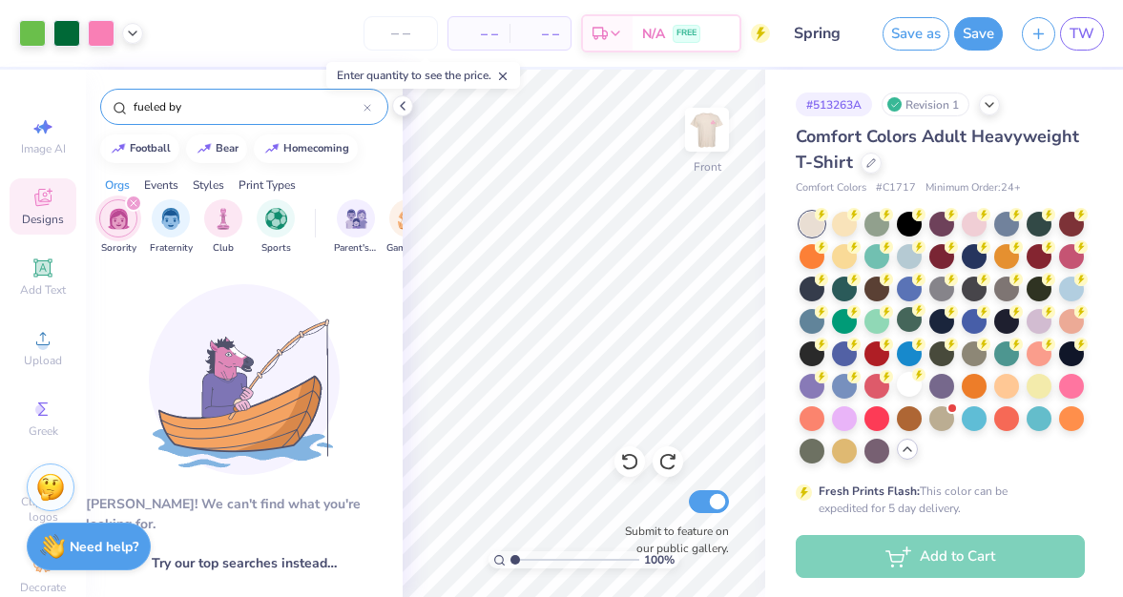
click at [373, 112] on div "fueled by" at bounding box center [244, 107] width 288 height 36
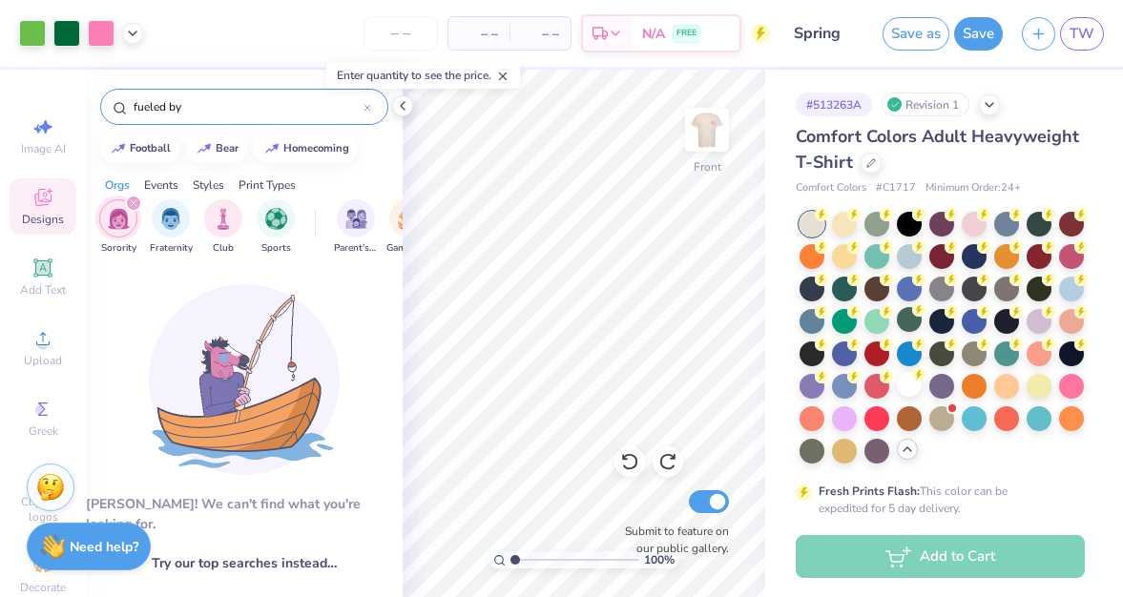
click at [369, 102] on div at bounding box center [367, 106] width 8 height 17
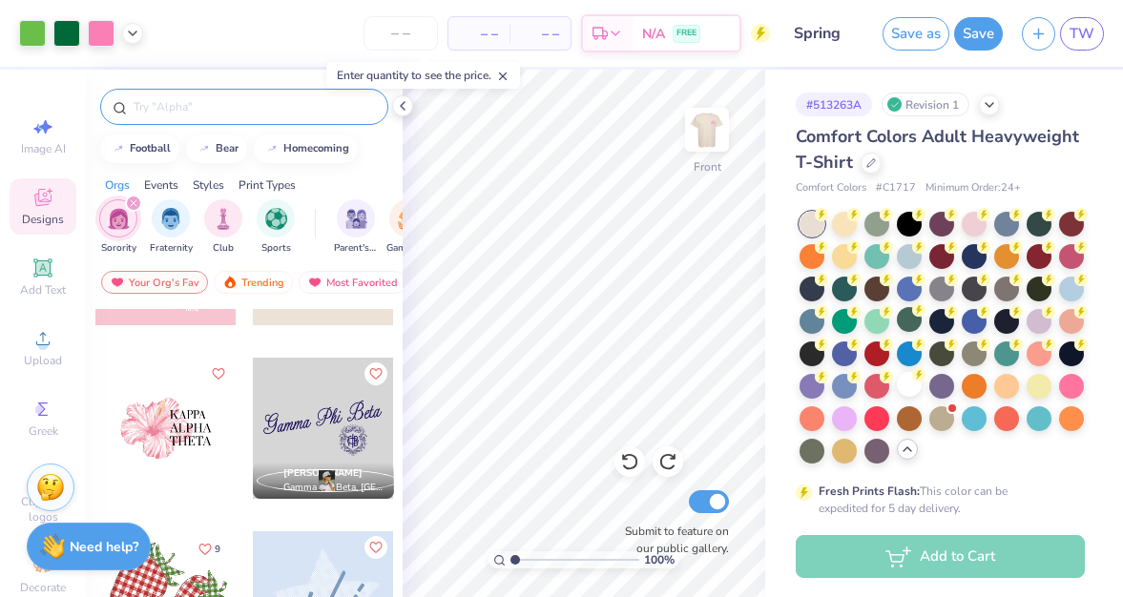
scroll to position [3253, 0]
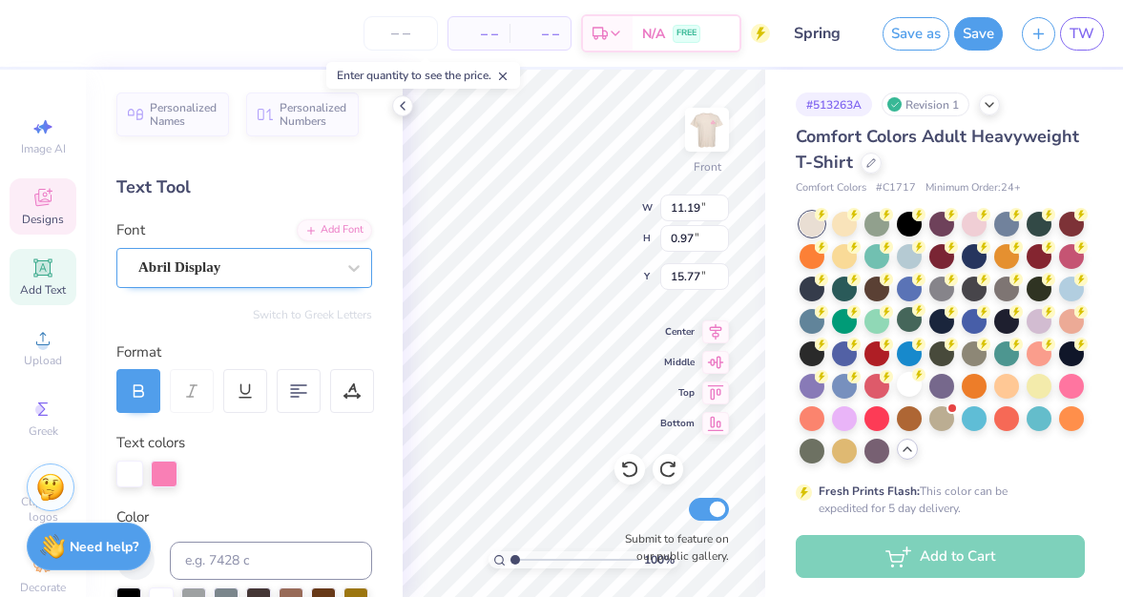
click at [197, 248] on div "Abril Display" at bounding box center [244, 268] width 256 height 40
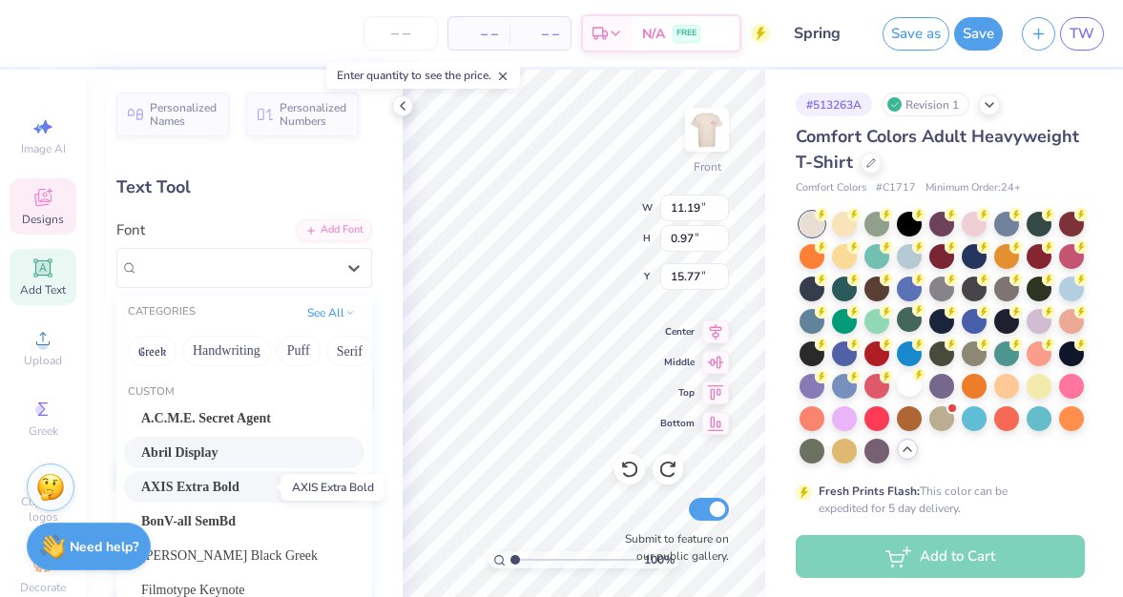
click at [235, 492] on span "AXIS Extra Bold" at bounding box center [190, 487] width 98 height 20
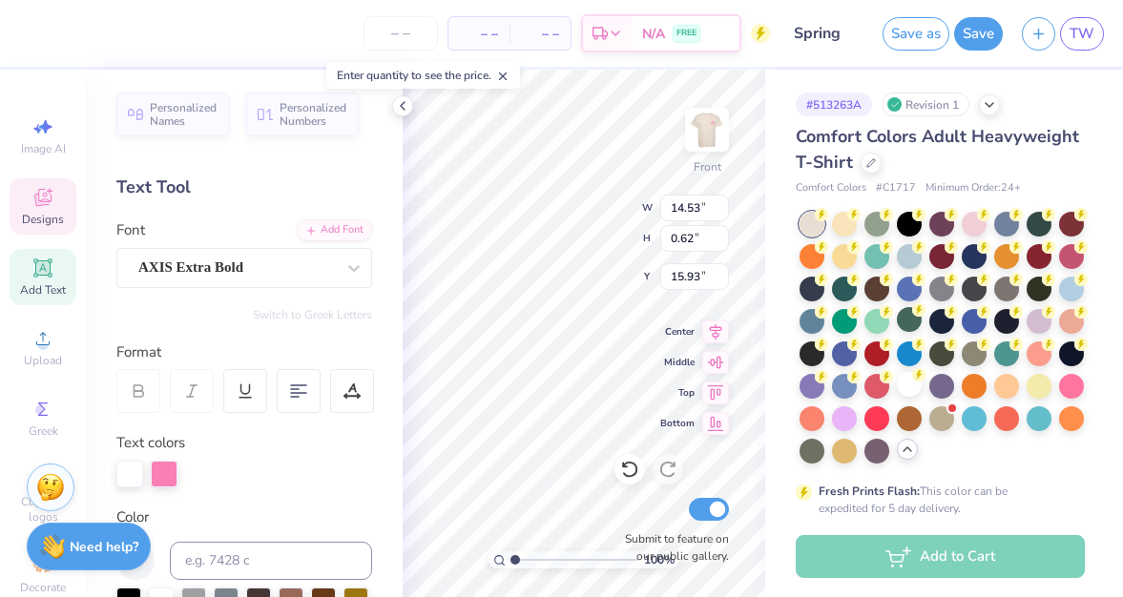
type input "14.53"
type input "0.62"
type input "15.93"
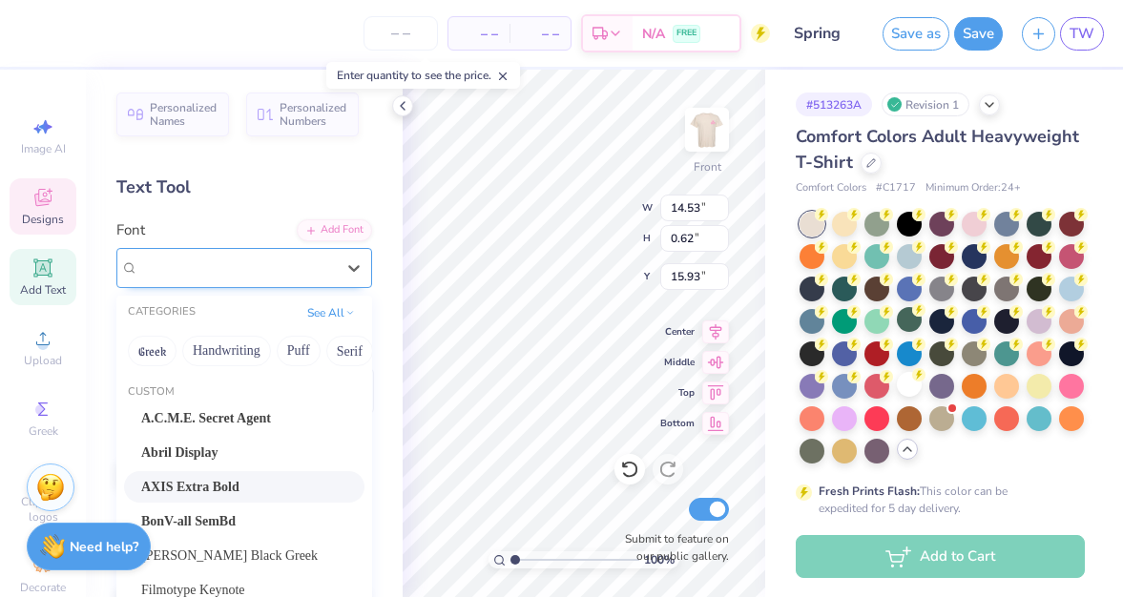
click at [213, 275] on div "AXIS Extra Bold" at bounding box center [236, 268] width 200 height 30
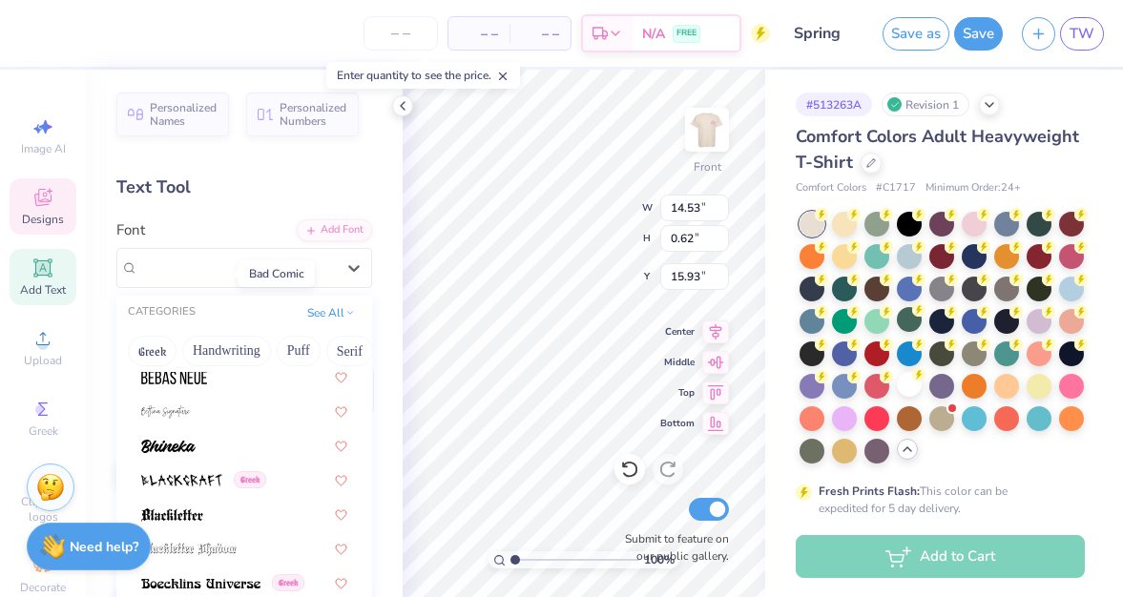
scroll to position [1316, 0]
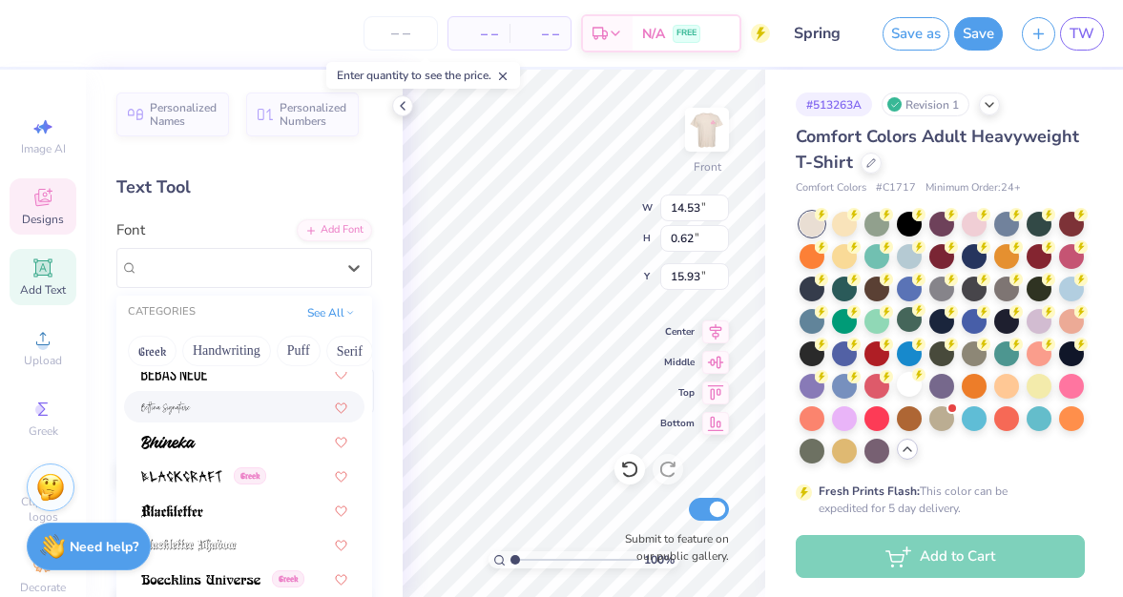
click at [220, 422] on div at bounding box center [244, 406] width 240 height 31
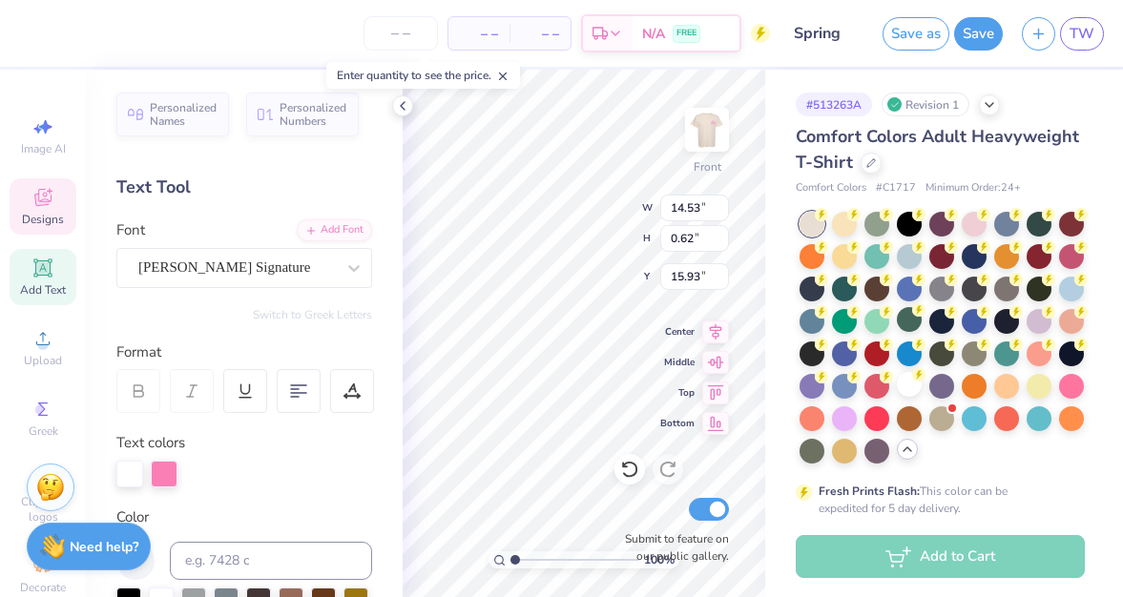
type input "2.41"
type input "15.10"
type input "12.04"
type input "1.99"
click at [780, 326] on div "# 513263A Revision 1 Comfort Colors Adult Heavyweight T-Shirt Comfort Colors # …" at bounding box center [944, 602] width 358 height 1065
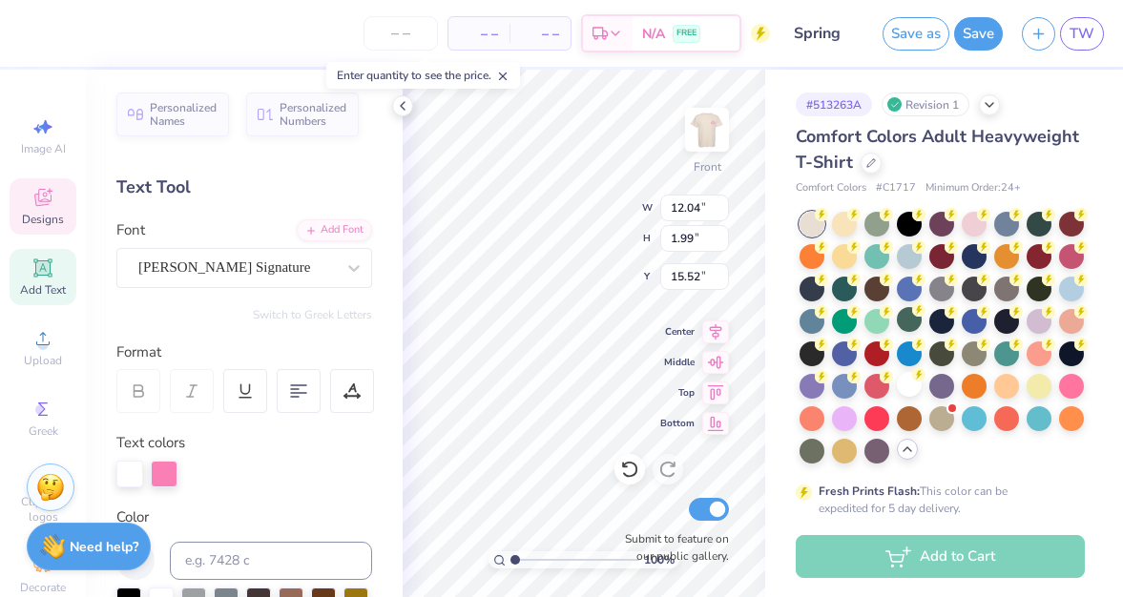
type input "15.82"
click at [703, 126] on img at bounding box center [707, 130] width 76 height 76
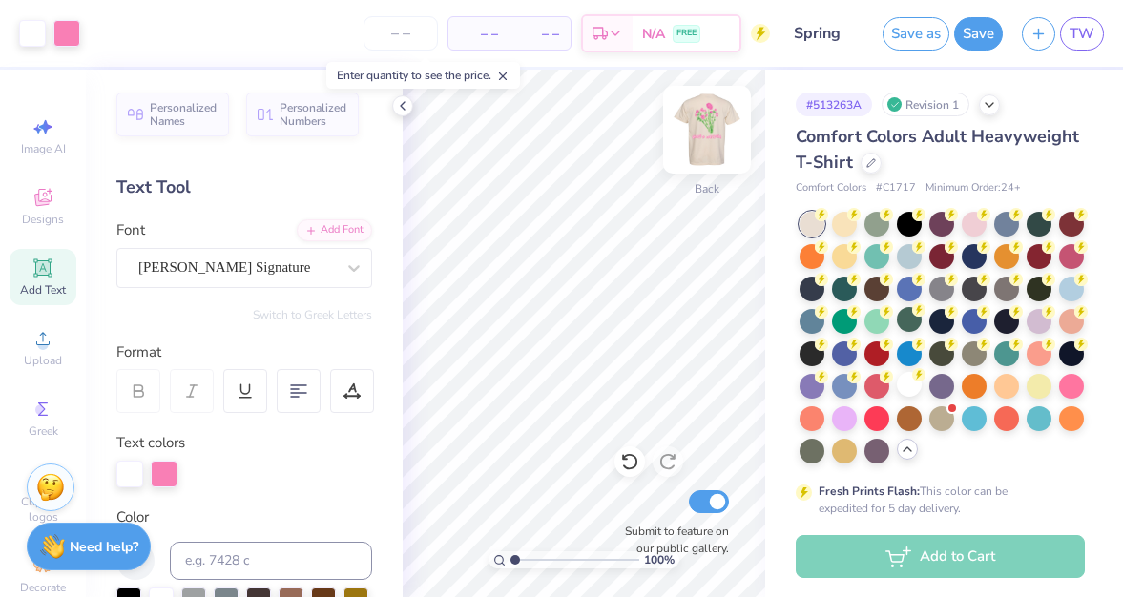
click at [673, 227] on div "100 % Back Submit to feature on our public gallery." at bounding box center [583, 333] width 362 height 527
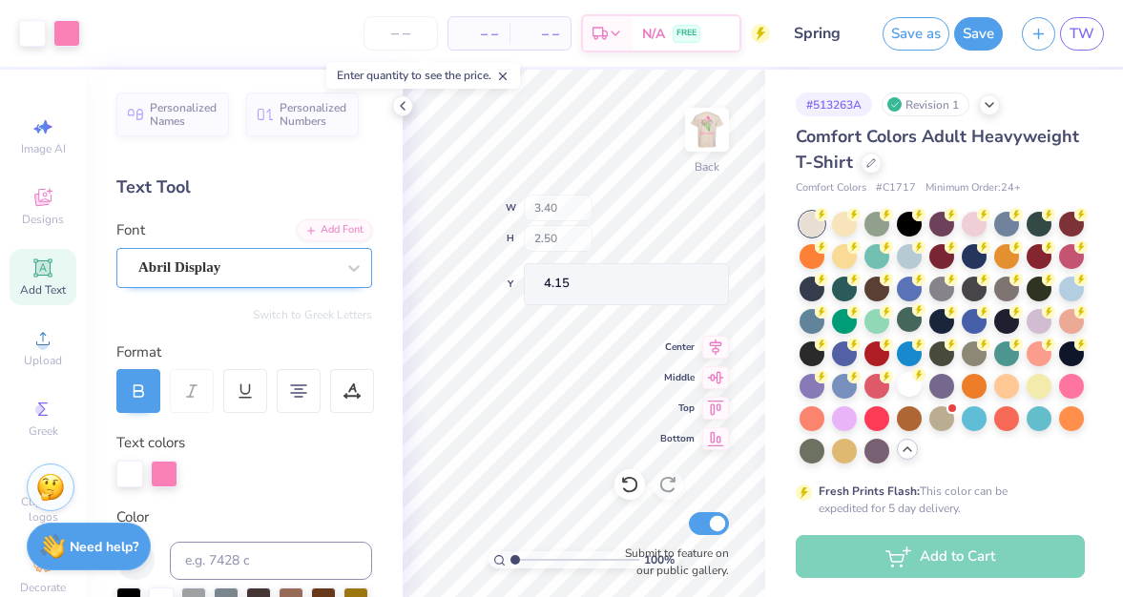
type input "4.17"
click at [277, 271] on div "Abril Display" at bounding box center [236, 268] width 200 height 30
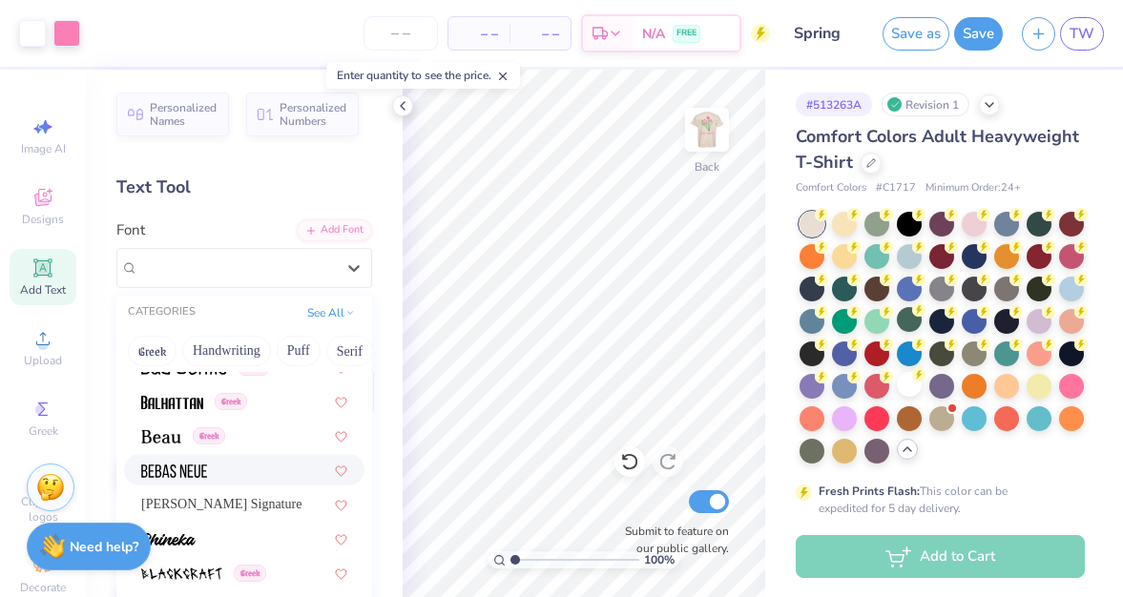
scroll to position [1295, 0]
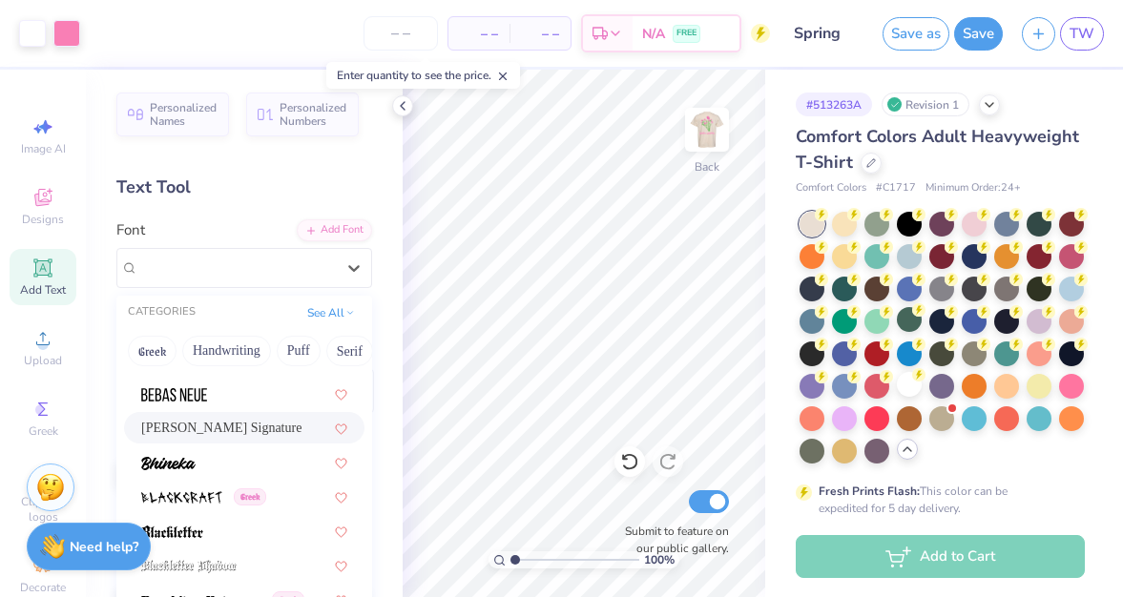
click at [265, 415] on div "[PERSON_NAME] Signature" at bounding box center [244, 427] width 240 height 31
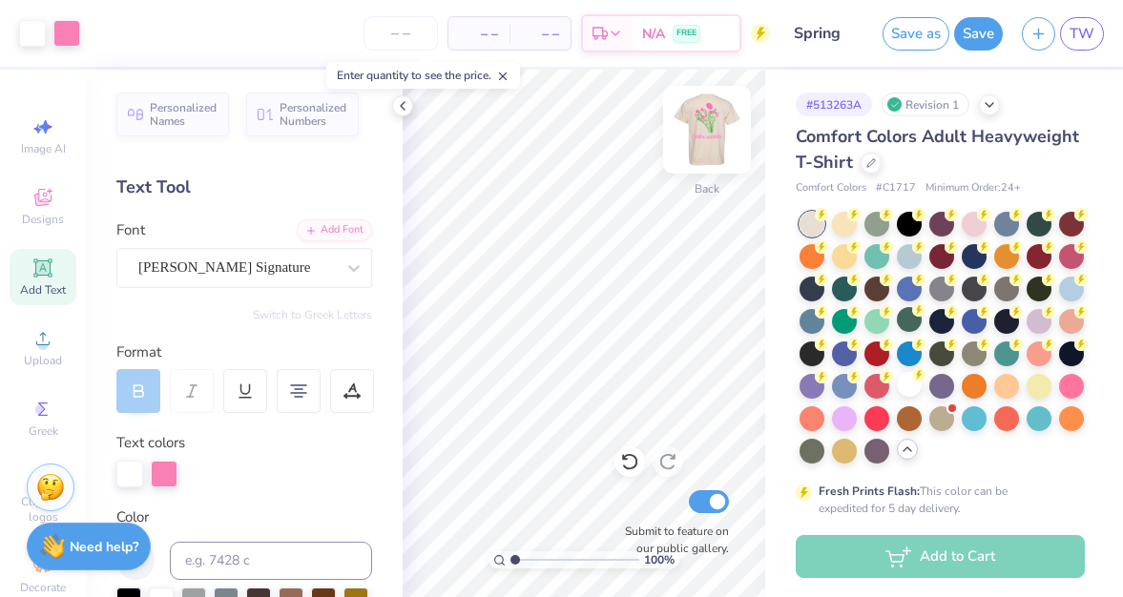
click at [712, 121] on img at bounding box center [707, 130] width 76 height 76
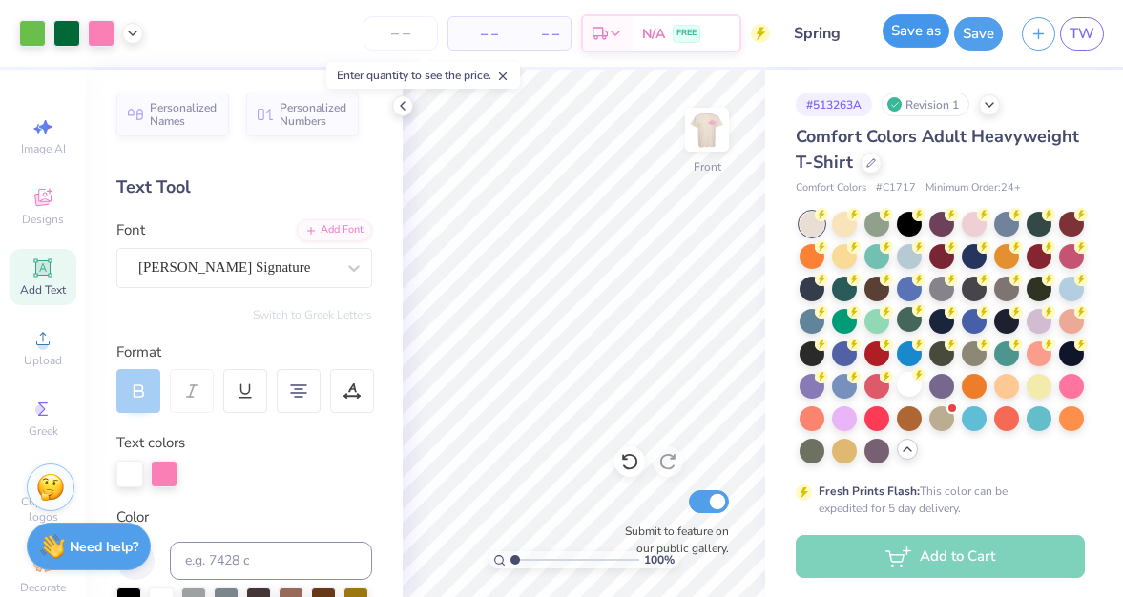
click at [905, 36] on button "Save as" at bounding box center [915, 30] width 67 height 33
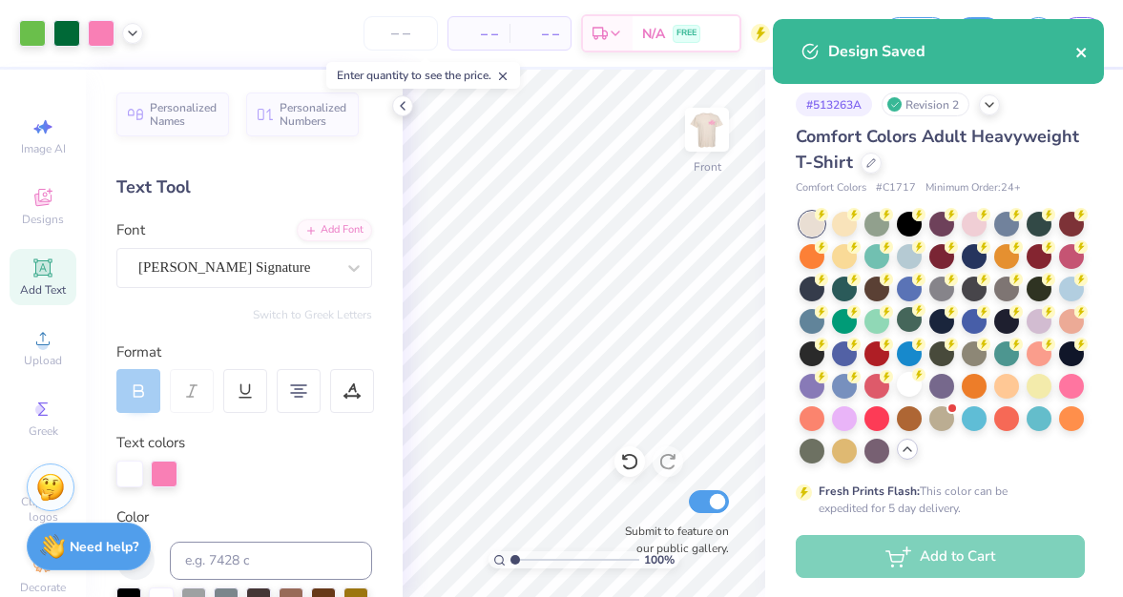
click at [1079, 51] on icon "close" at bounding box center [1081, 53] width 10 height 10
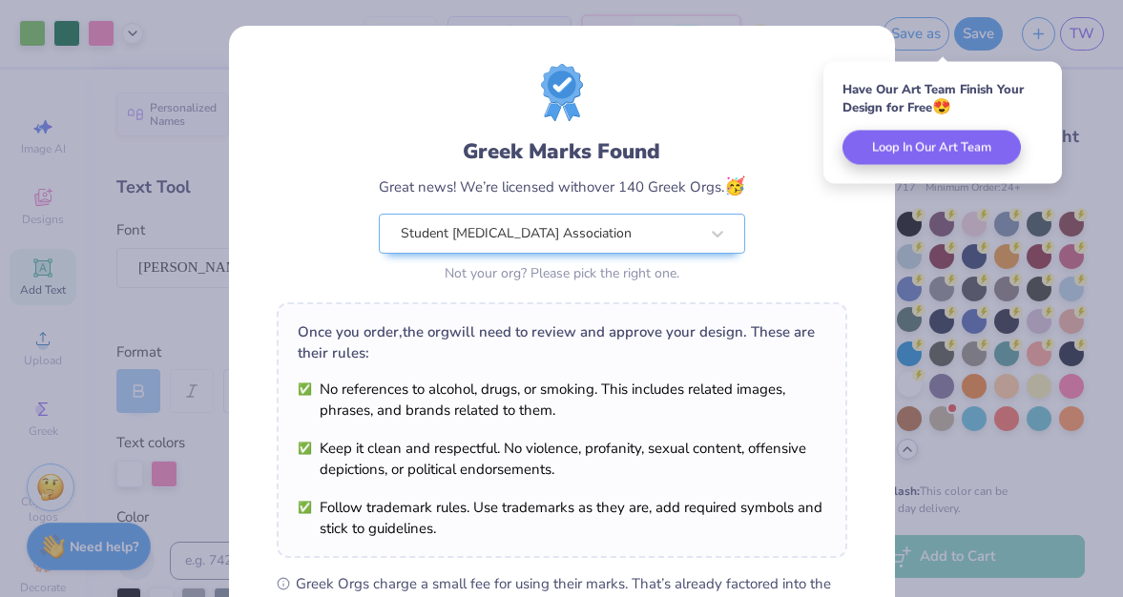
scroll to position [296, 0]
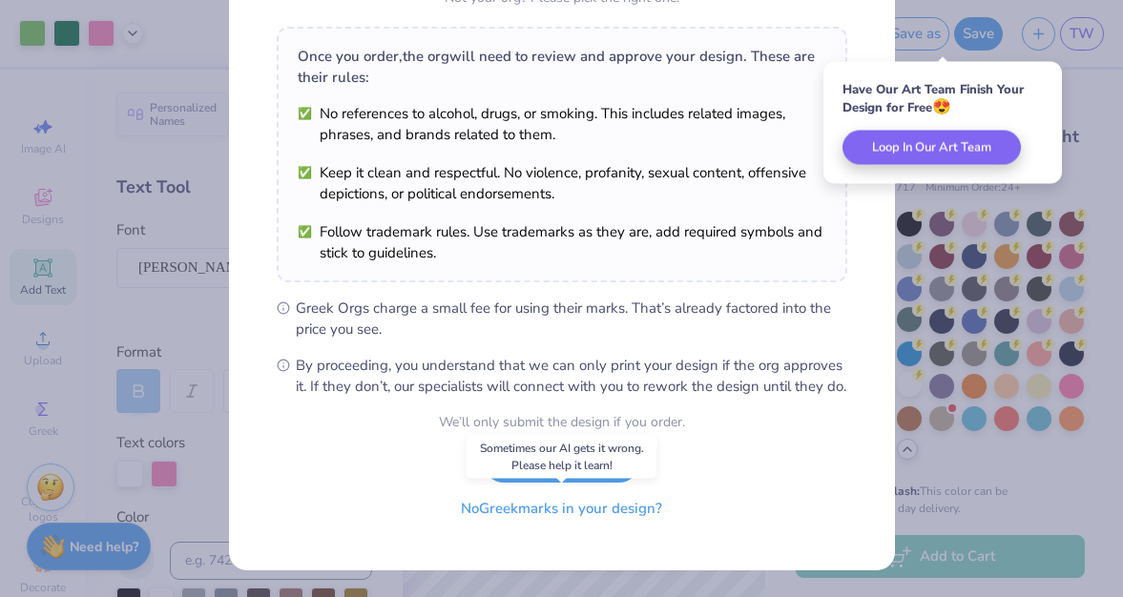
click at [578, 519] on button "No Greek marks in your design?" at bounding box center [561, 508] width 234 height 39
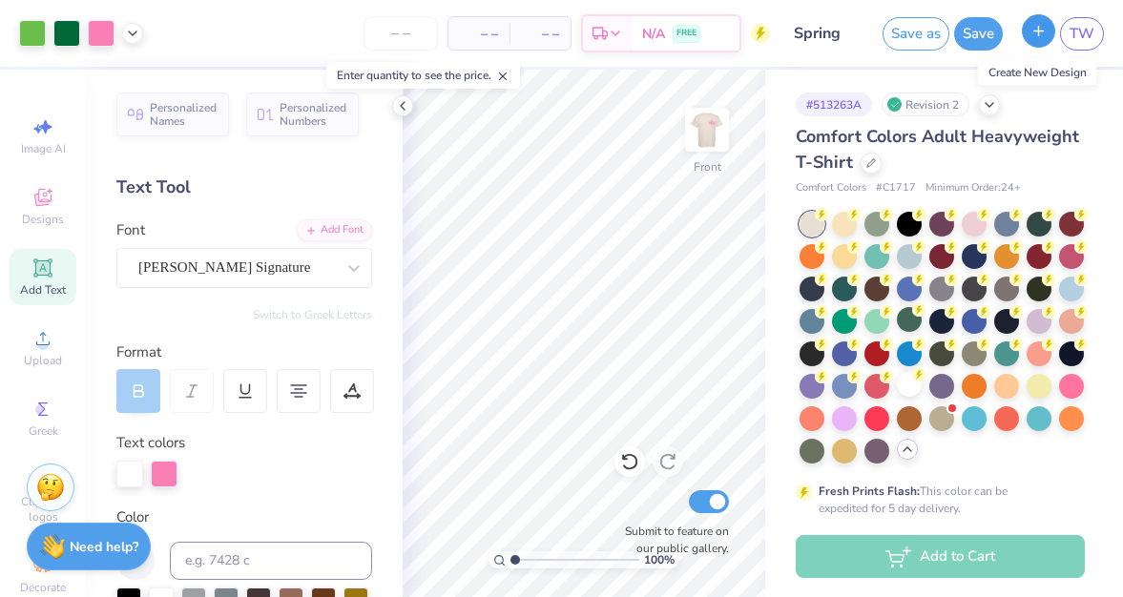
click at [1028, 40] on button "button" at bounding box center [1037, 30] width 33 height 33
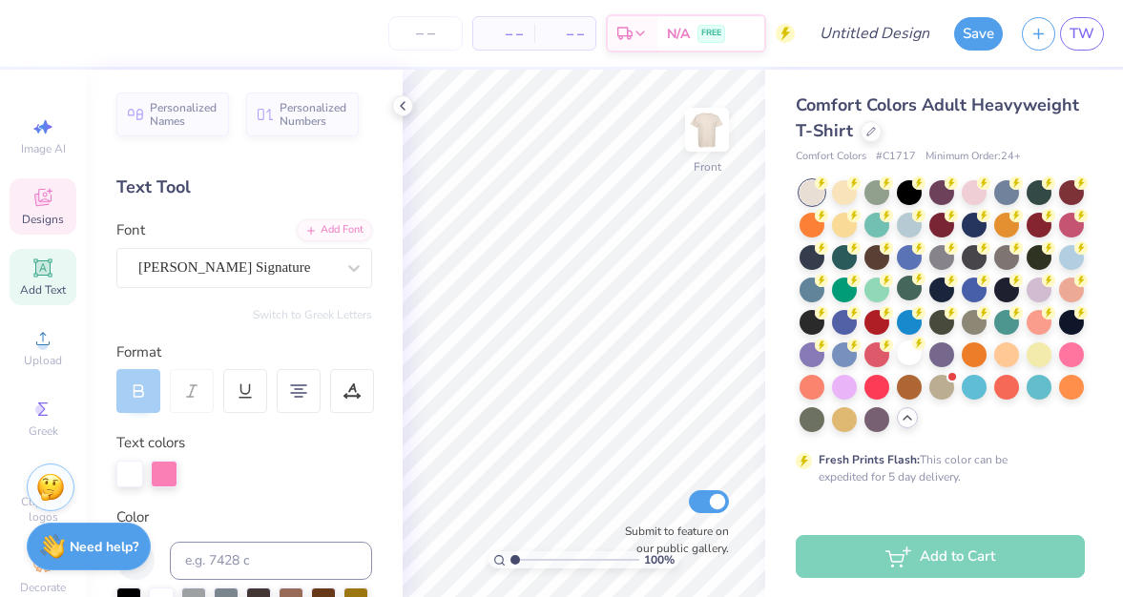
click at [48, 207] on icon at bounding box center [42, 197] width 23 height 23
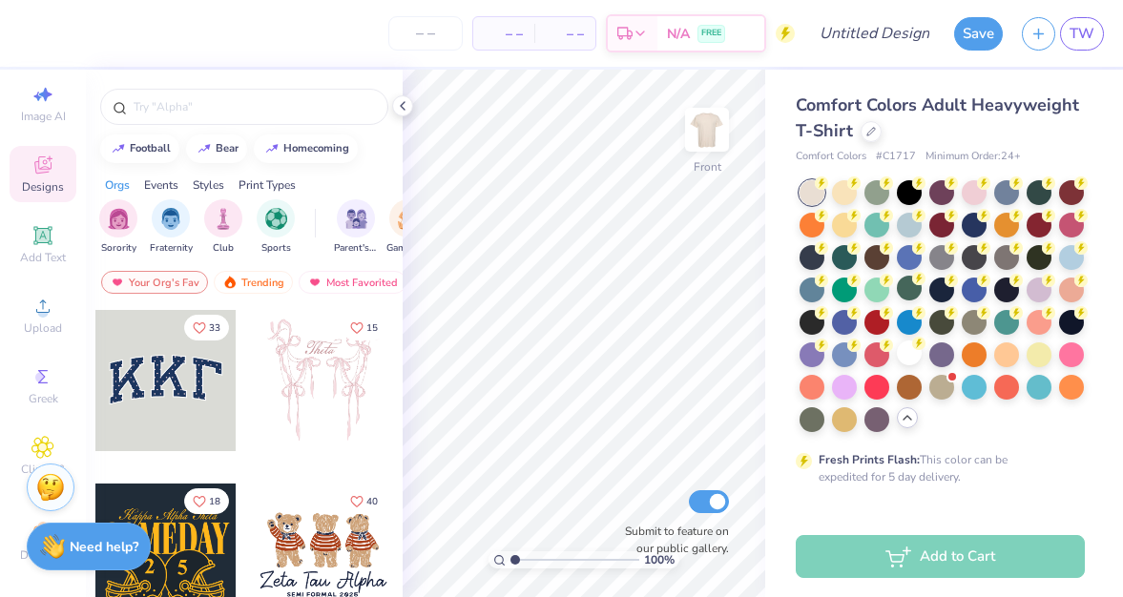
scroll to position [44, 0]
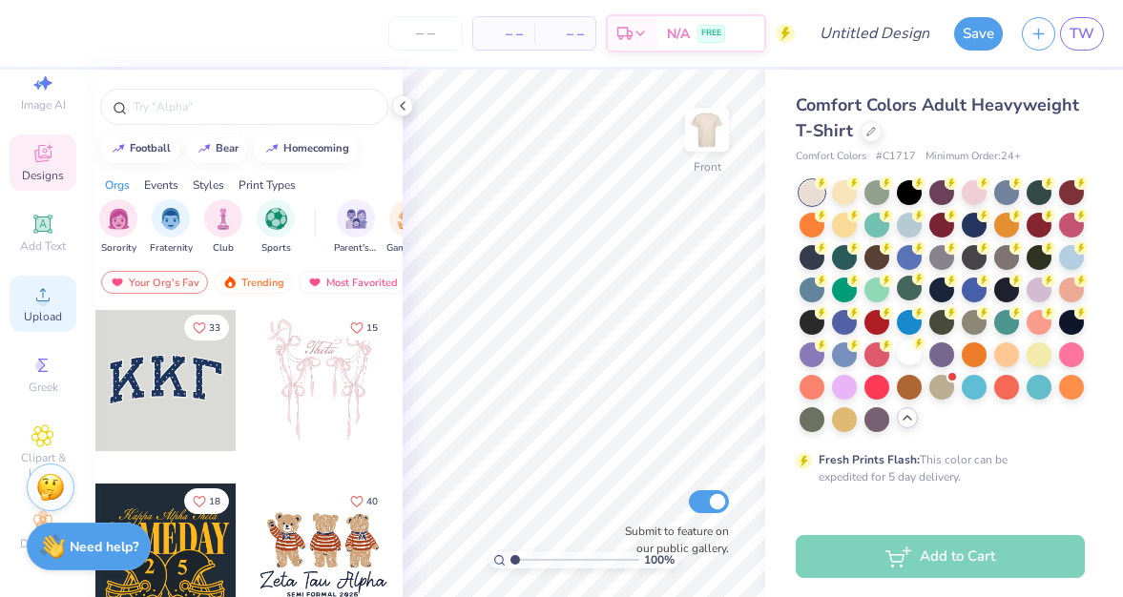
click at [46, 299] on circle at bounding box center [42, 301] width 10 height 10
click at [698, 111] on img at bounding box center [707, 130] width 76 height 76
click at [52, 221] on icon at bounding box center [42, 224] width 23 height 23
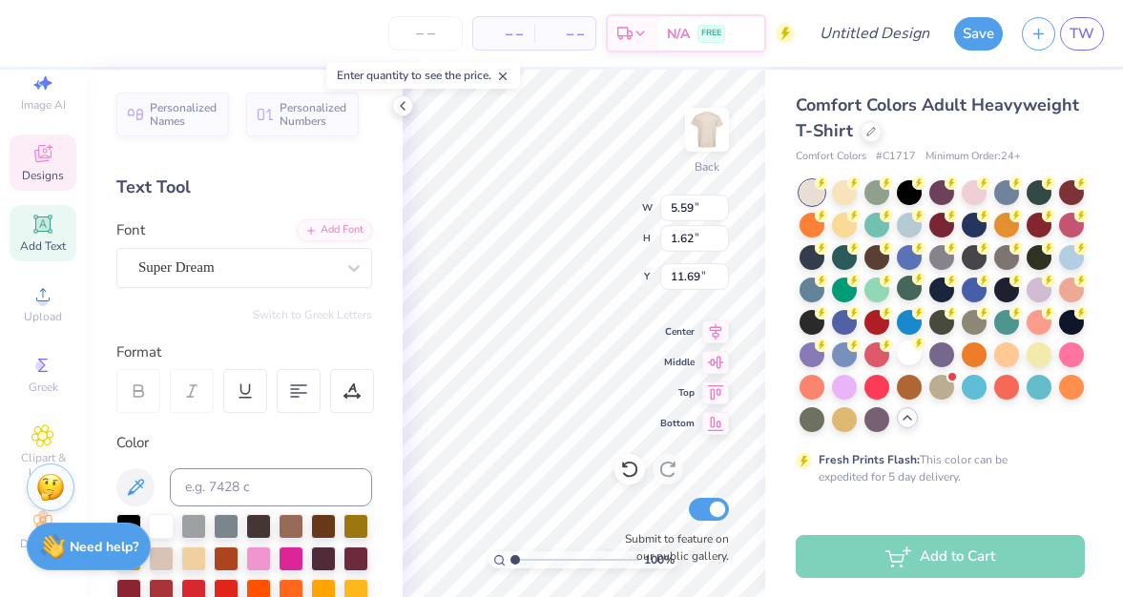
click at [44, 184] on div "Designs" at bounding box center [43, 162] width 67 height 56
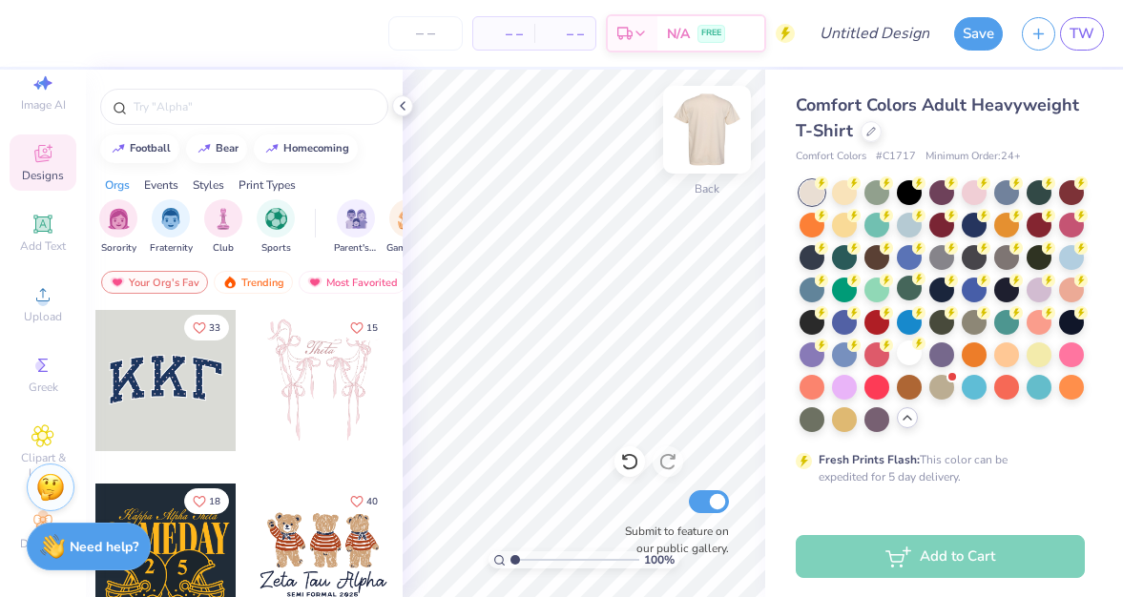
click at [713, 129] on img at bounding box center [707, 130] width 76 height 76
click at [713, 129] on img at bounding box center [707, 130] width 38 height 38
click at [34, 312] on span "Upload" at bounding box center [43, 316] width 38 height 15
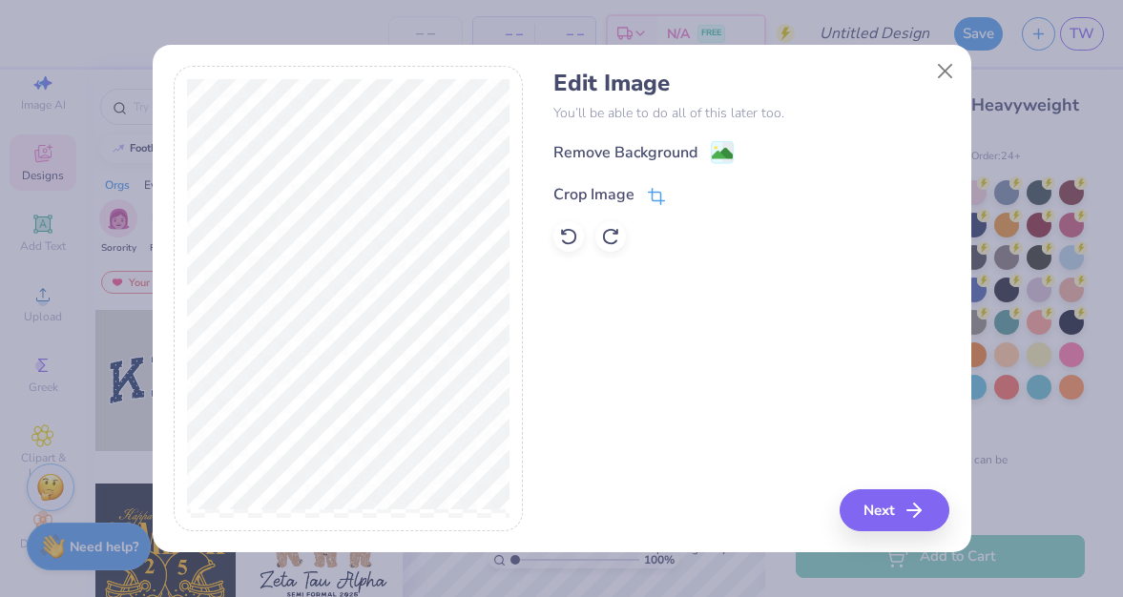
click at [585, 191] on div "Crop Image" at bounding box center [593, 194] width 81 height 23
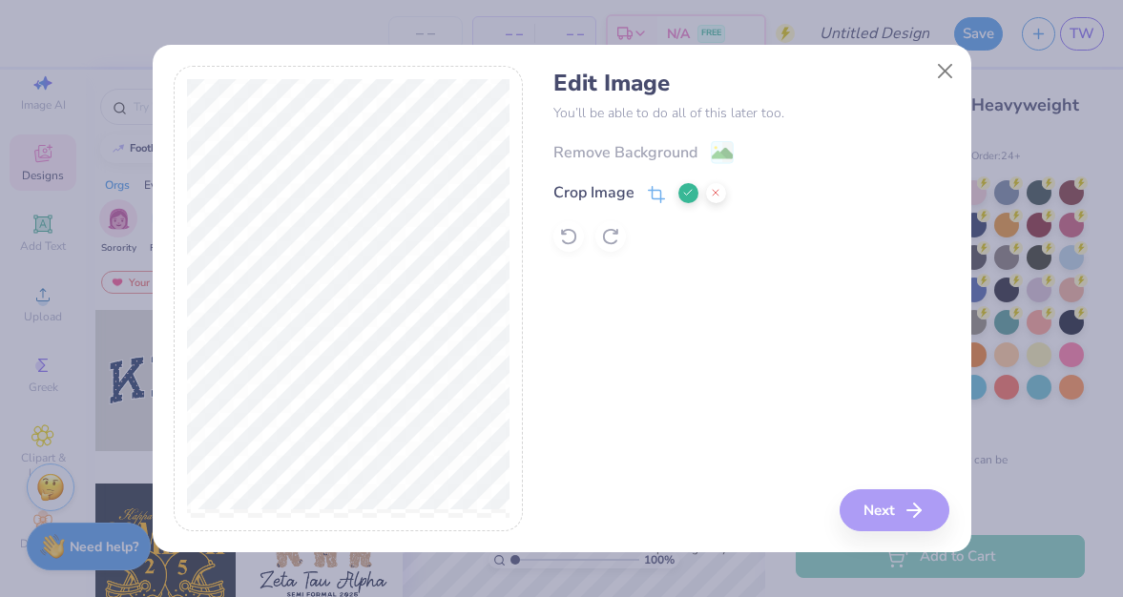
click at [686, 196] on polyline at bounding box center [688, 193] width 8 height 6
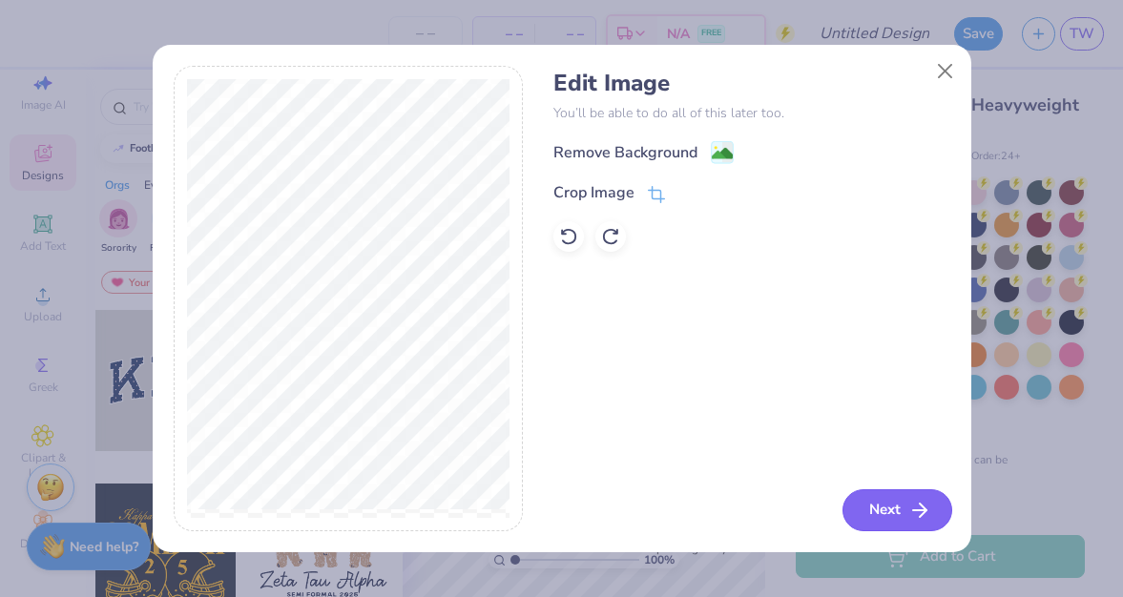
click at [872, 508] on button "Next" at bounding box center [897, 510] width 110 height 42
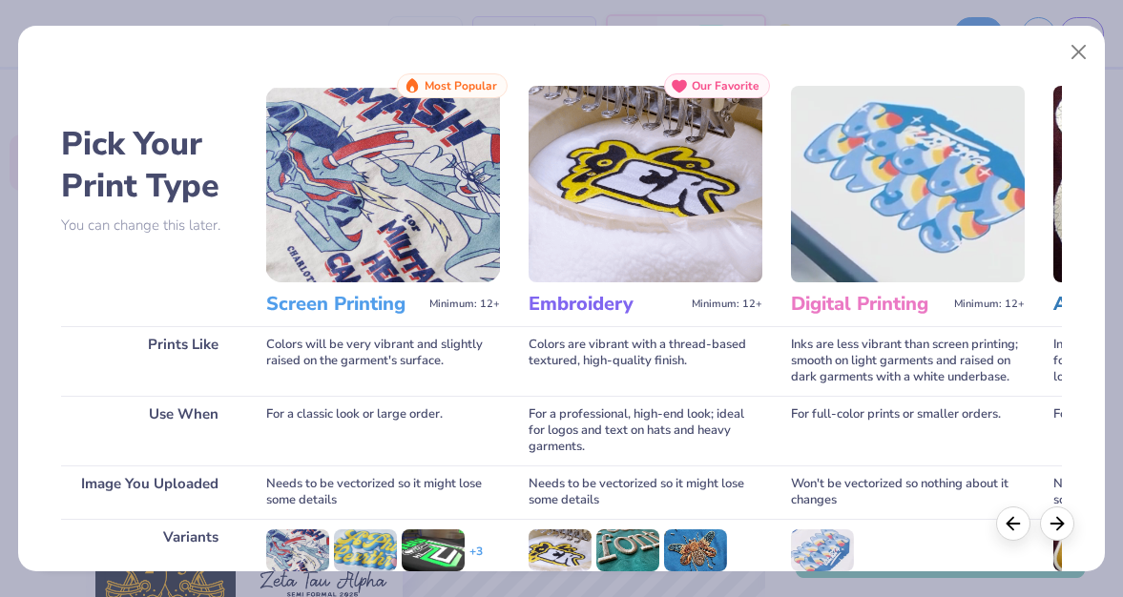
scroll to position [258, 0]
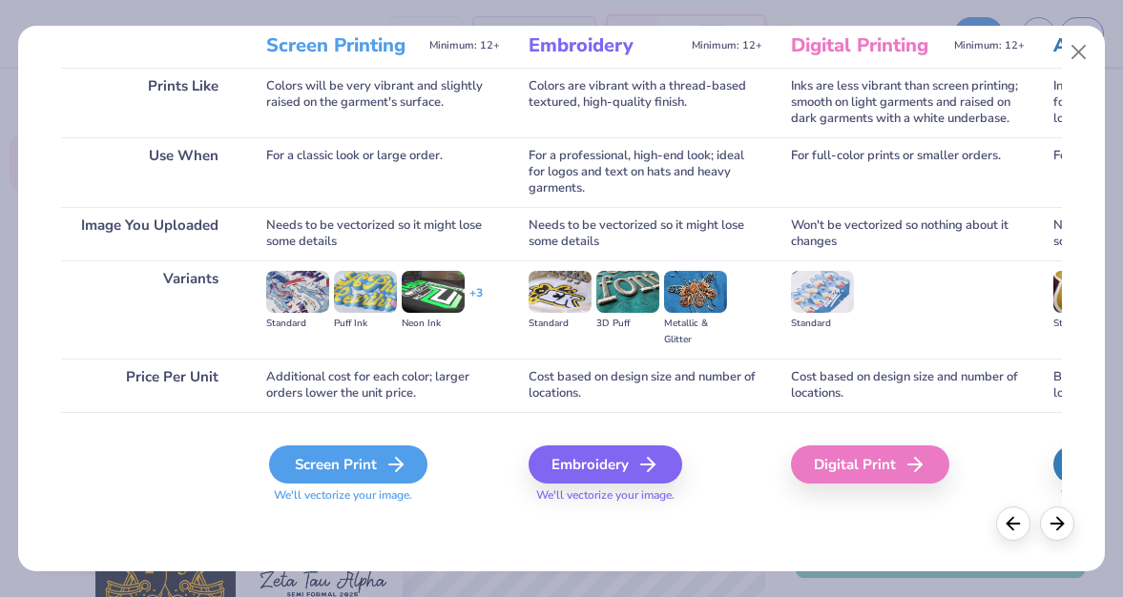
click at [402, 462] on icon at bounding box center [395, 464] width 23 height 23
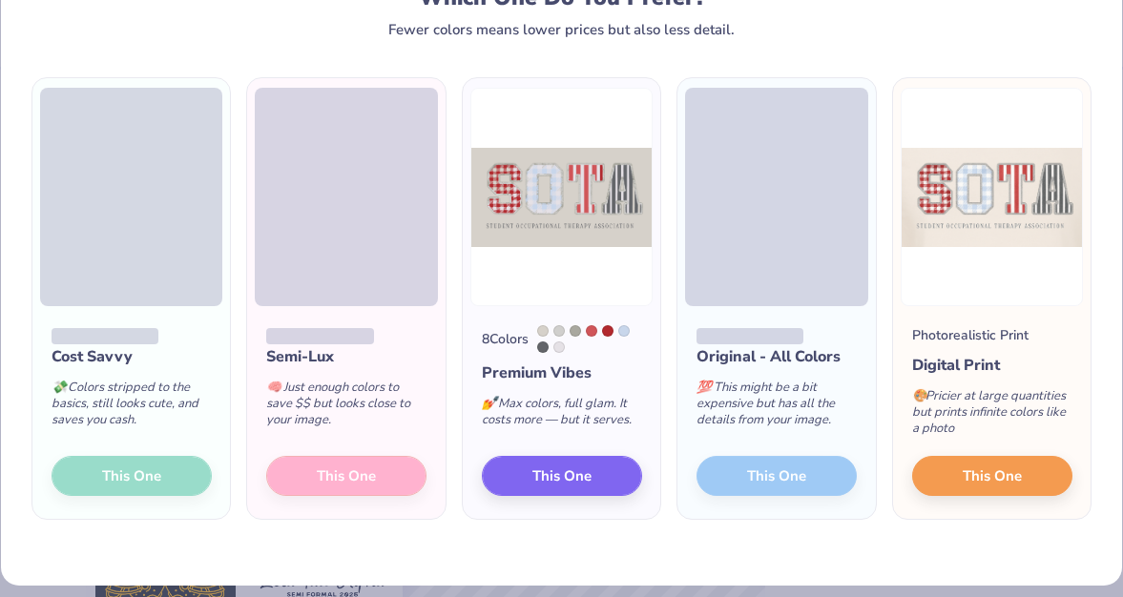
scroll to position [85, 0]
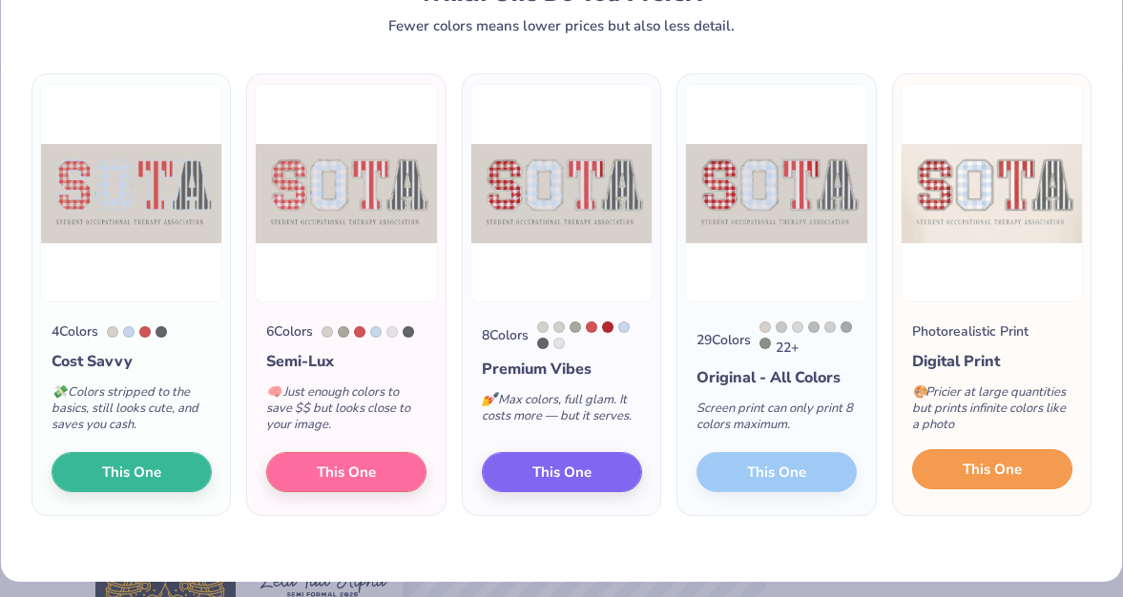
click at [956, 469] on button "This One" at bounding box center [992, 469] width 160 height 40
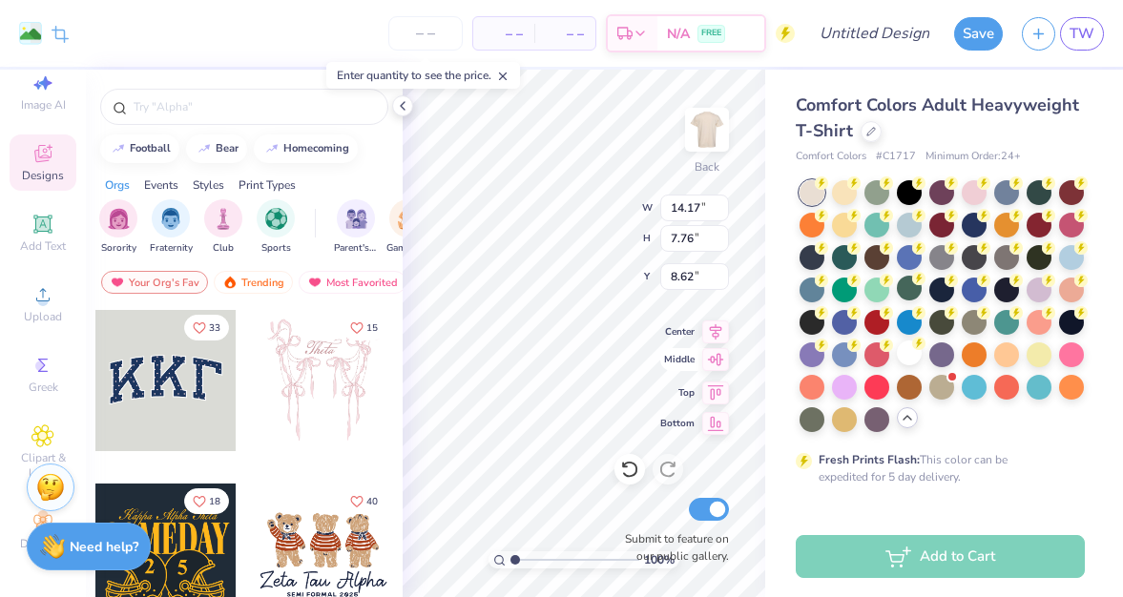
type input "5.13"
type input "12.57"
type input "6.88"
click at [776, 338] on div "Comfort Colors Adult Heavyweight T-Shirt Comfort Colors # C1717 Minimum Order: …" at bounding box center [944, 440] width 358 height 740
type input "4.02"
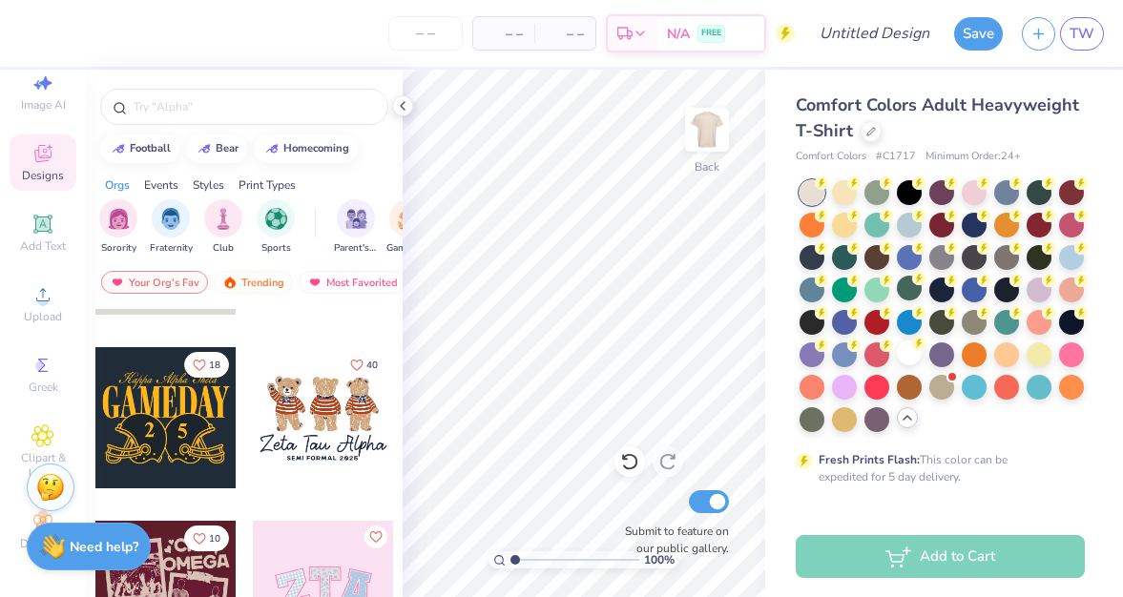
scroll to position [137, 0]
click at [252, 381] on div at bounding box center [181, 416] width 141 height 141
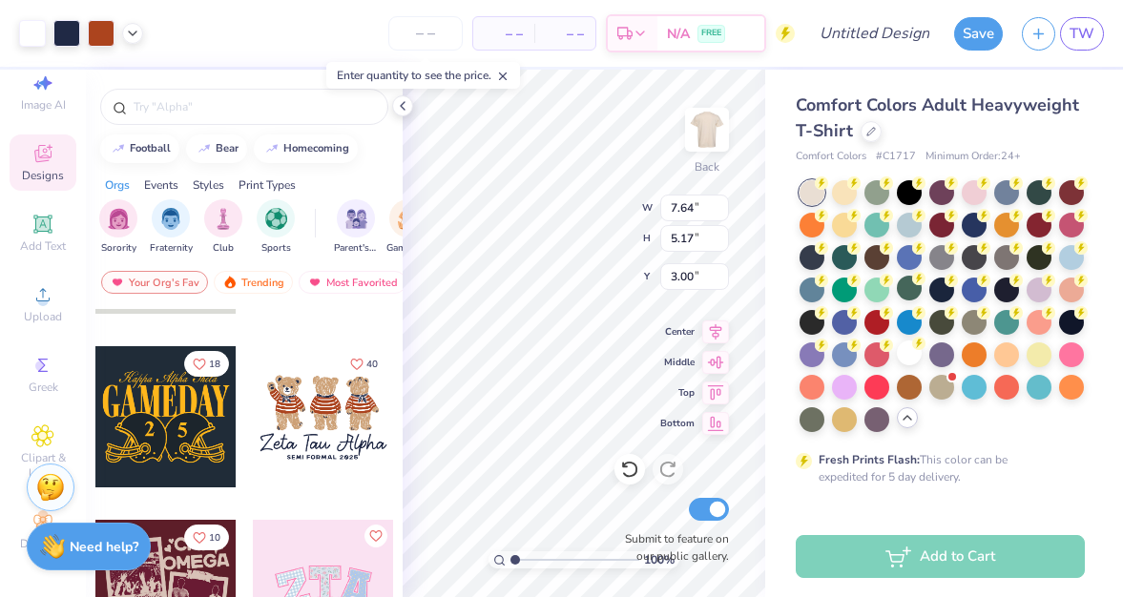
type input "9.95"
type input "6.73"
type input "12.19"
type input "8.25"
click at [785, 237] on div "Comfort Colors Adult Heavyweight T-Shirt Comfort Colors # C1717 Minimum Order: …" at bounding box center [944, 440] width 358 height 740
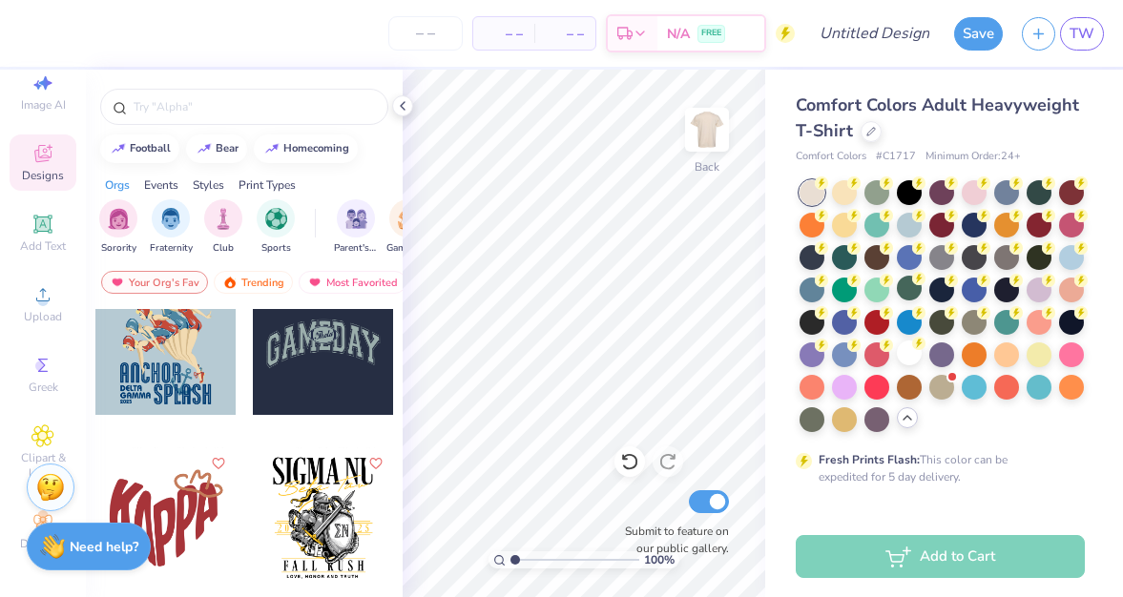
scroll to position [10462, 0]
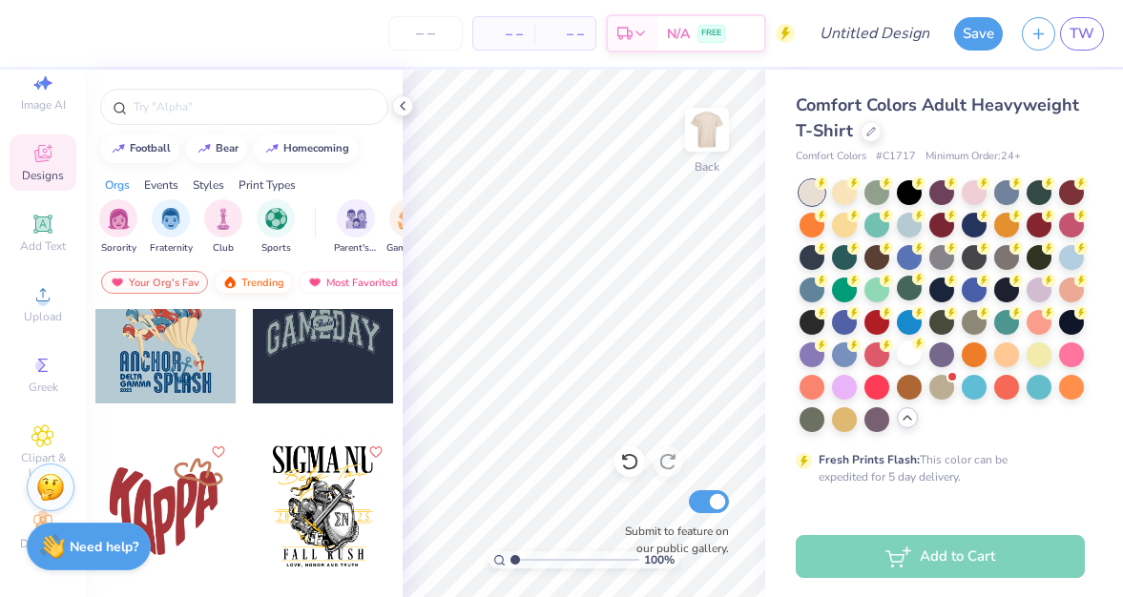
click at [267, 280] on div "Trending" at bounding box center [253, 282] width 79 height 23
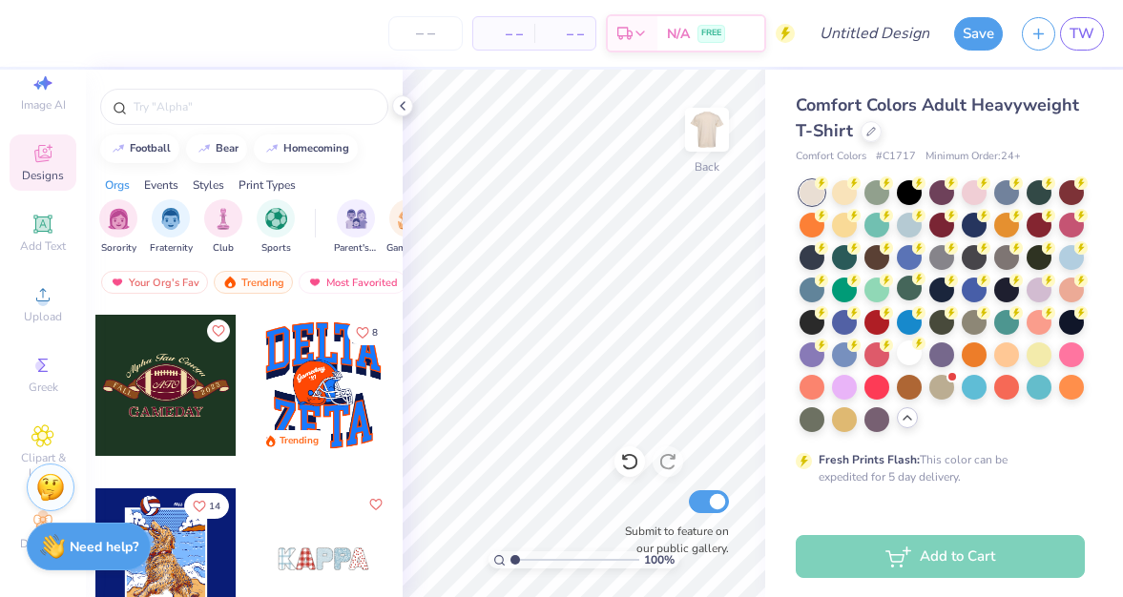
scroll to position [9893, 0]
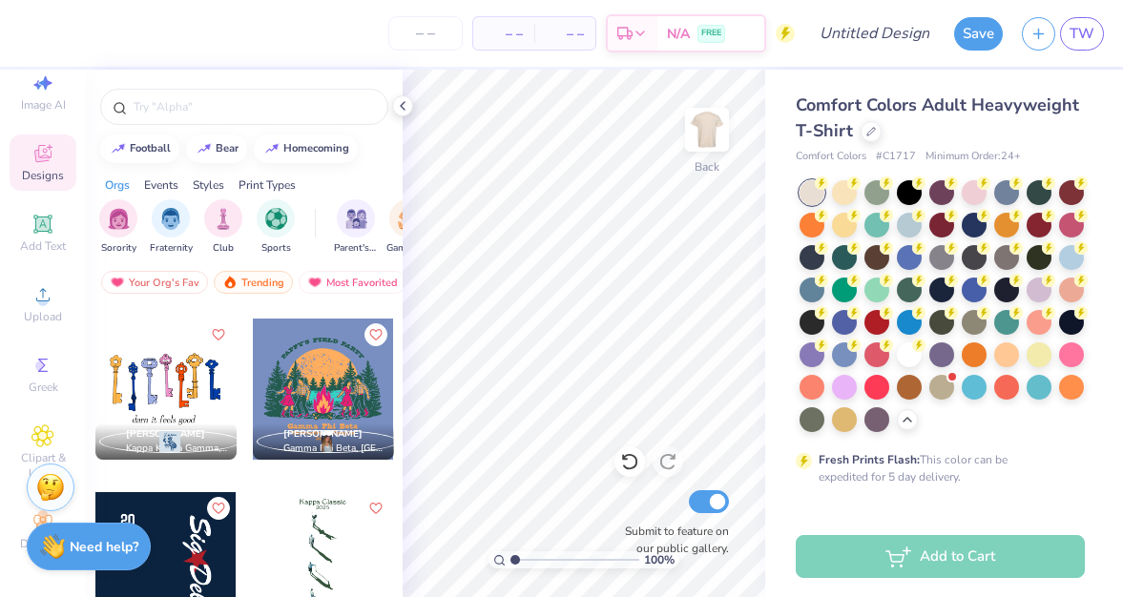
scroll to position [14552, 0]
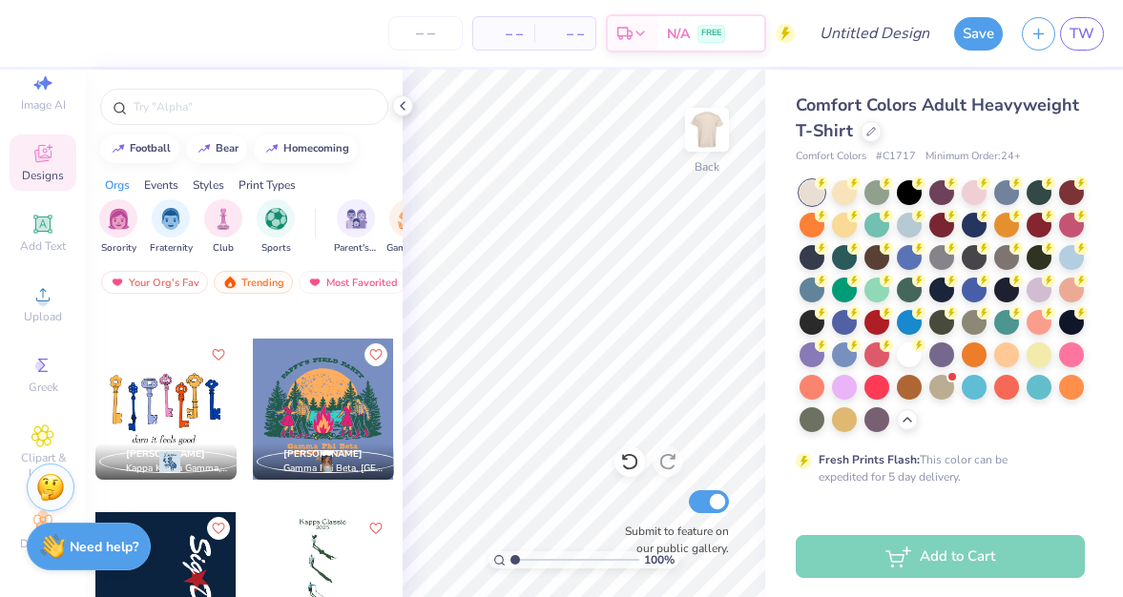
click at [187, 410] on div at bounding box center [165, 409] width 141 height 141
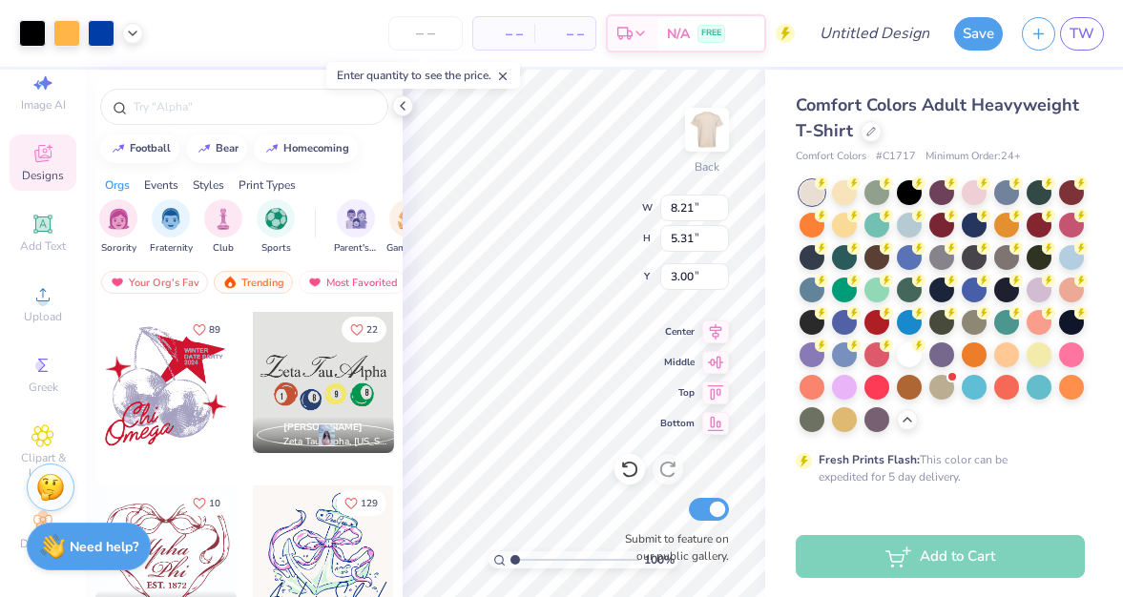
scroll to position [20477, 0]
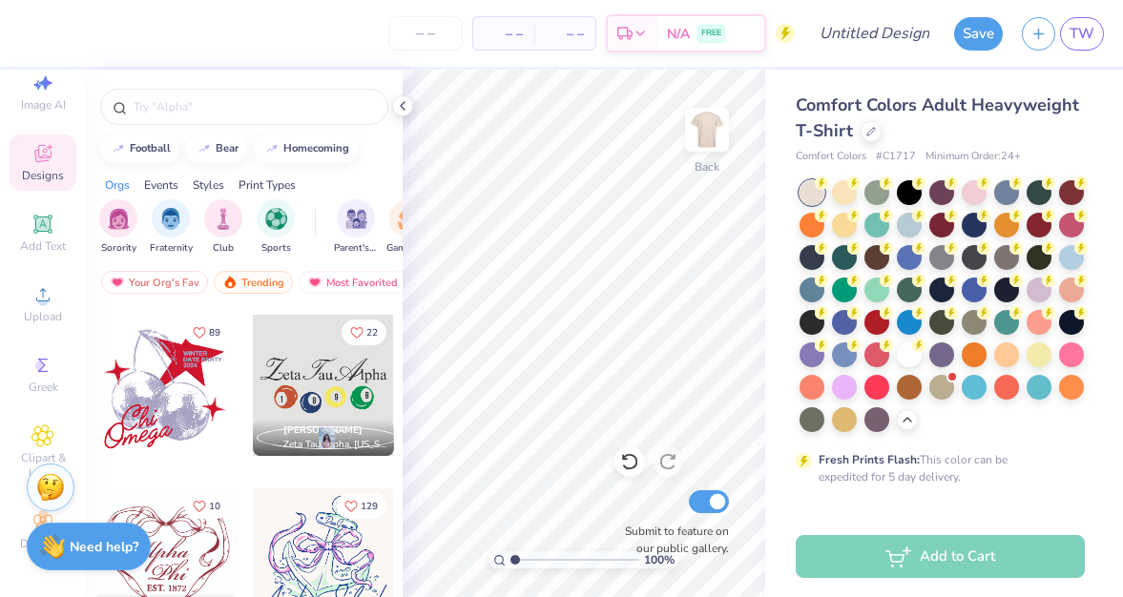
click at [203, 377] on div at bounding box center [164, 385] width 141 height 141
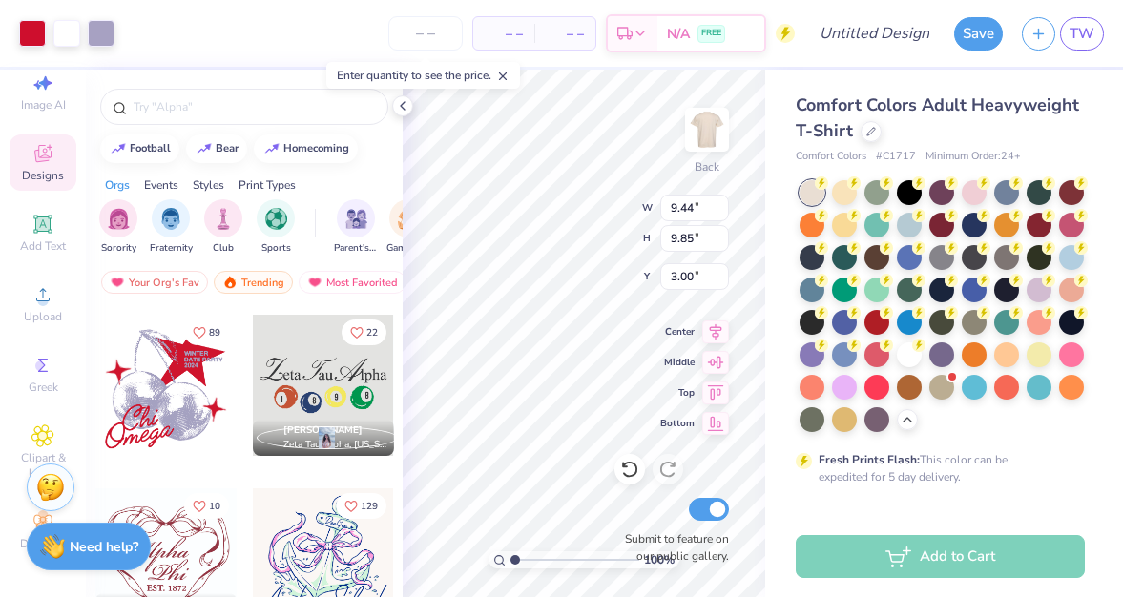
click at [774, 362] on div "Comfort Colors Adult Heavyweight T-Shirt Comfort Colors # C1717 Minimum Order: …" at bounding box center [944, 440] width 358 height 740
